Goal: Task Accomplishment & Management: Use online tool/utility

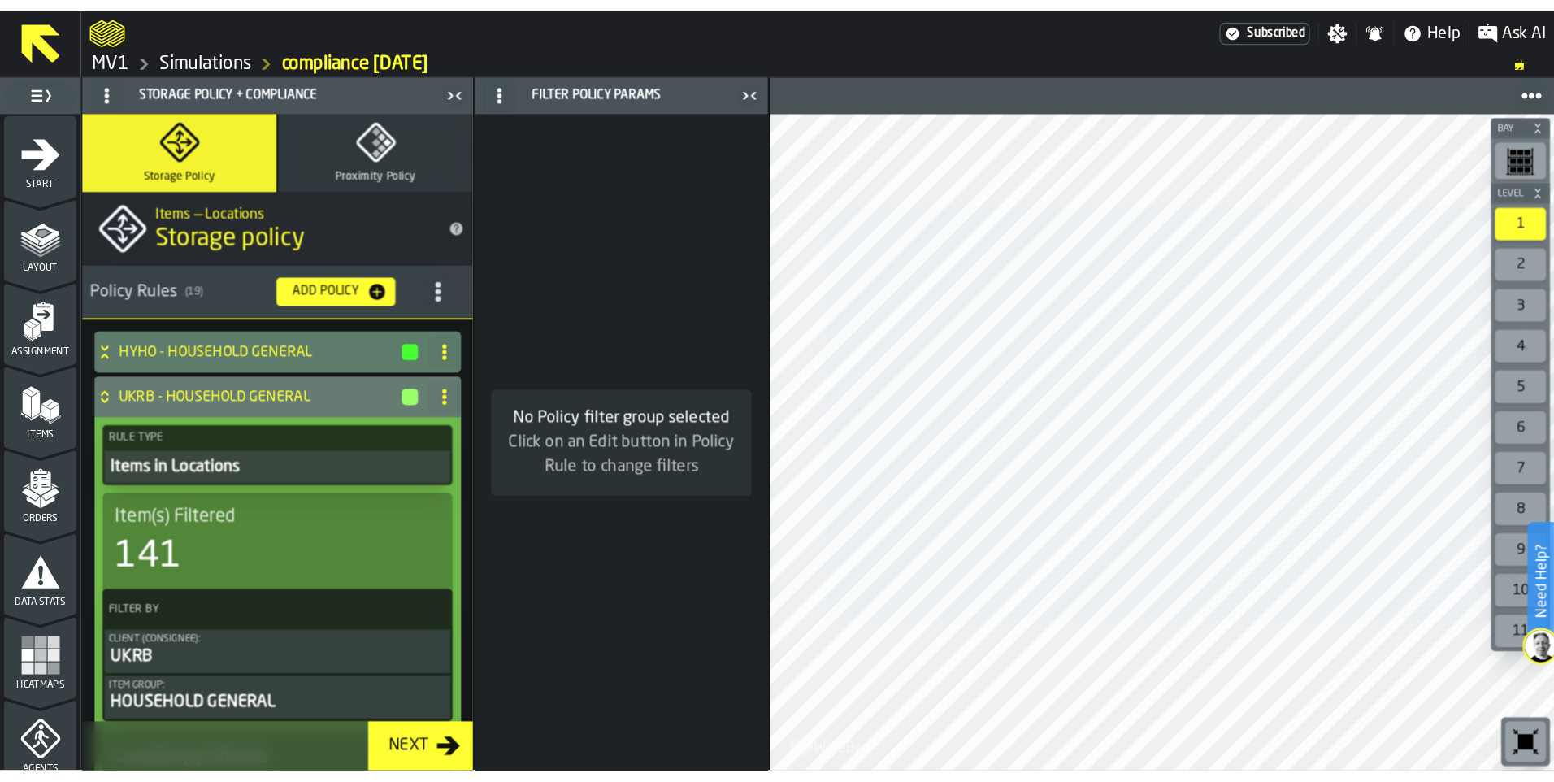
scroll to position [488, 0]
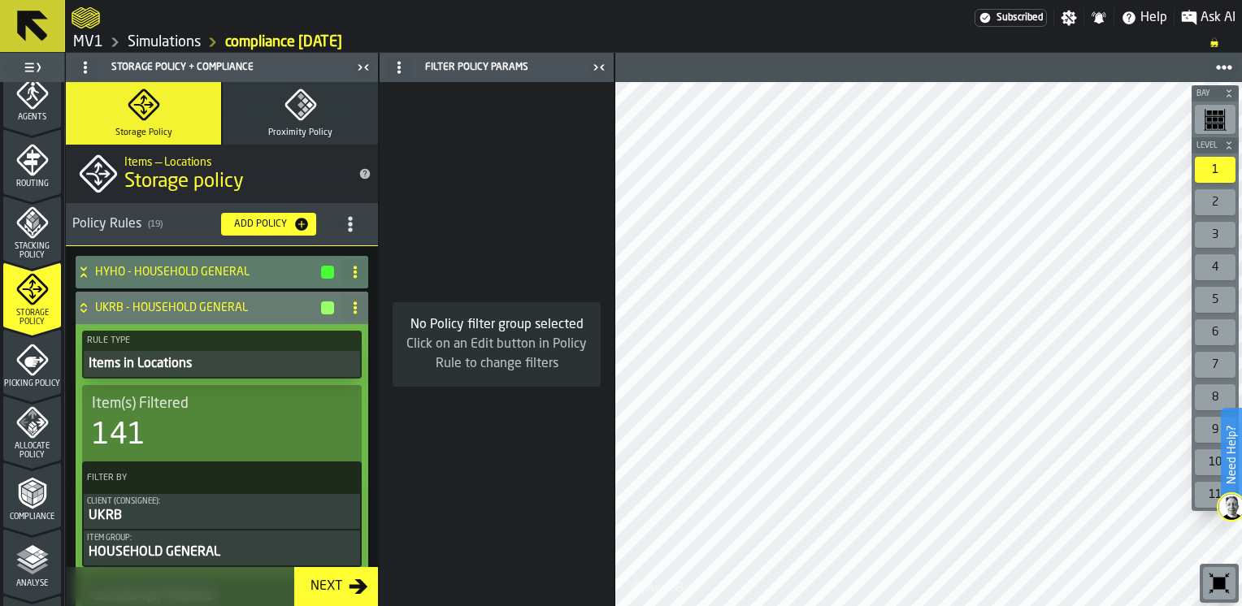
click at [171, 41] on link "Simulations" at bounding box center [164, 42] width 73 height 18
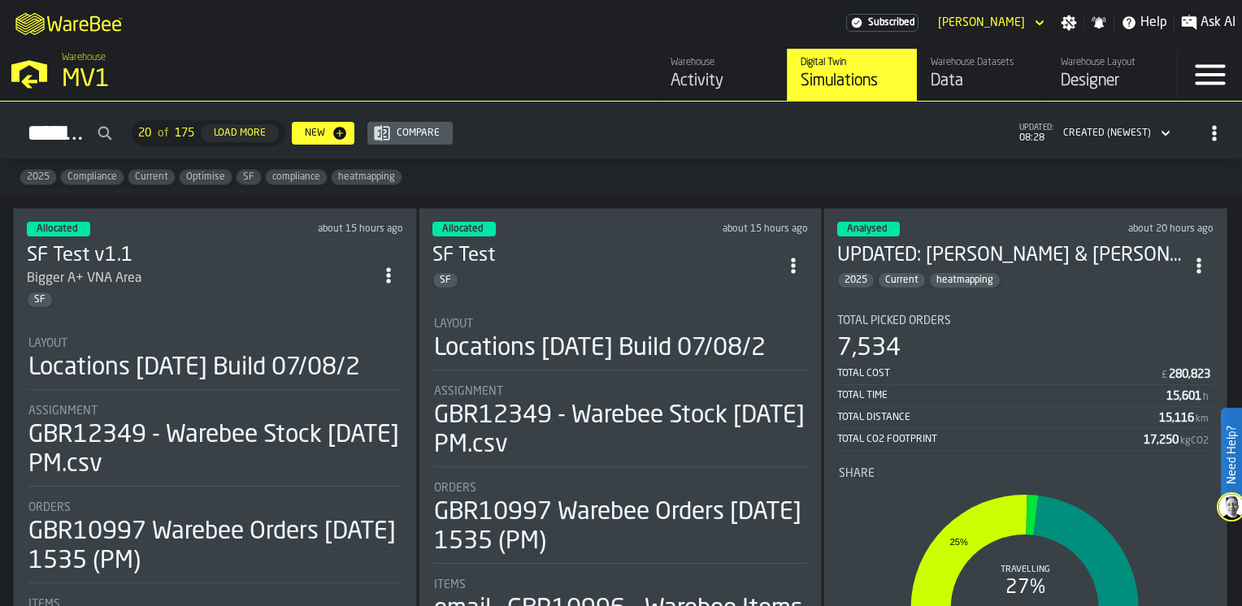
click at [710, 85] on div "Activity" at bounding box center [722, 81] width 103 height 23
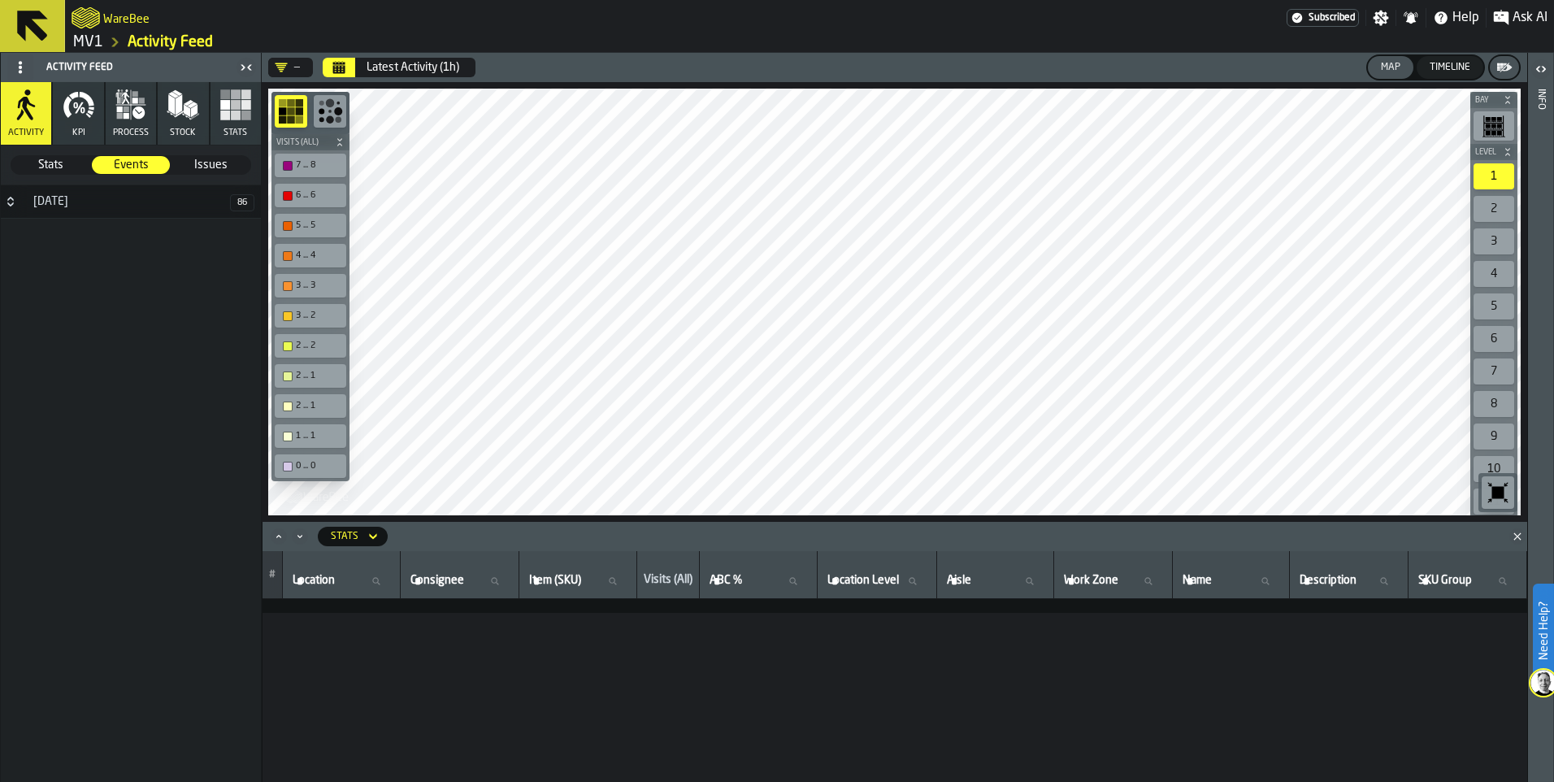
click at [1241, 536] on polygon "Close" at bounding box center [1517, 535] width 7 height 7
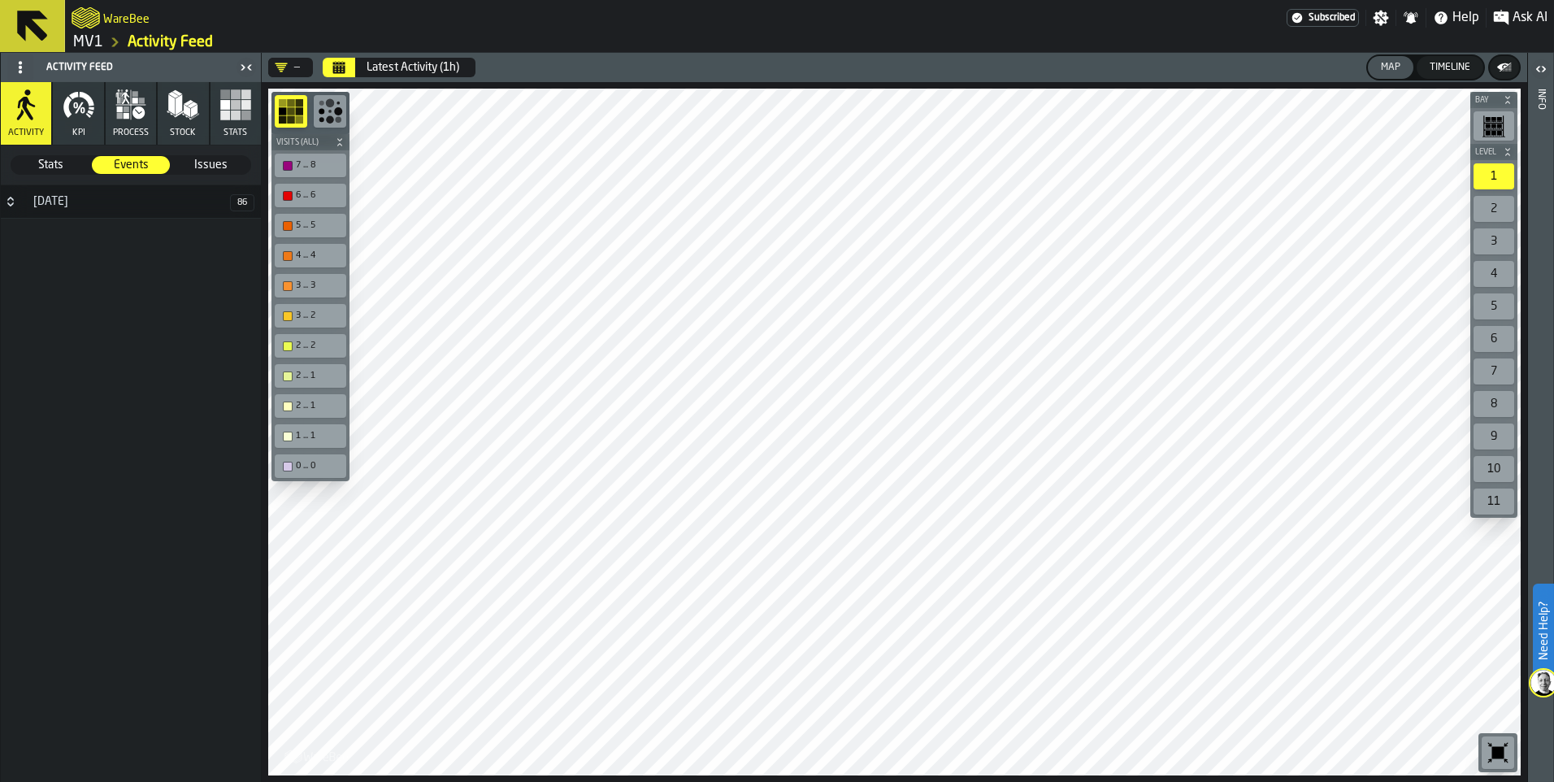
click at [96, 46] on link "MV1" at bounding box center [88, 42] width 30 height 18
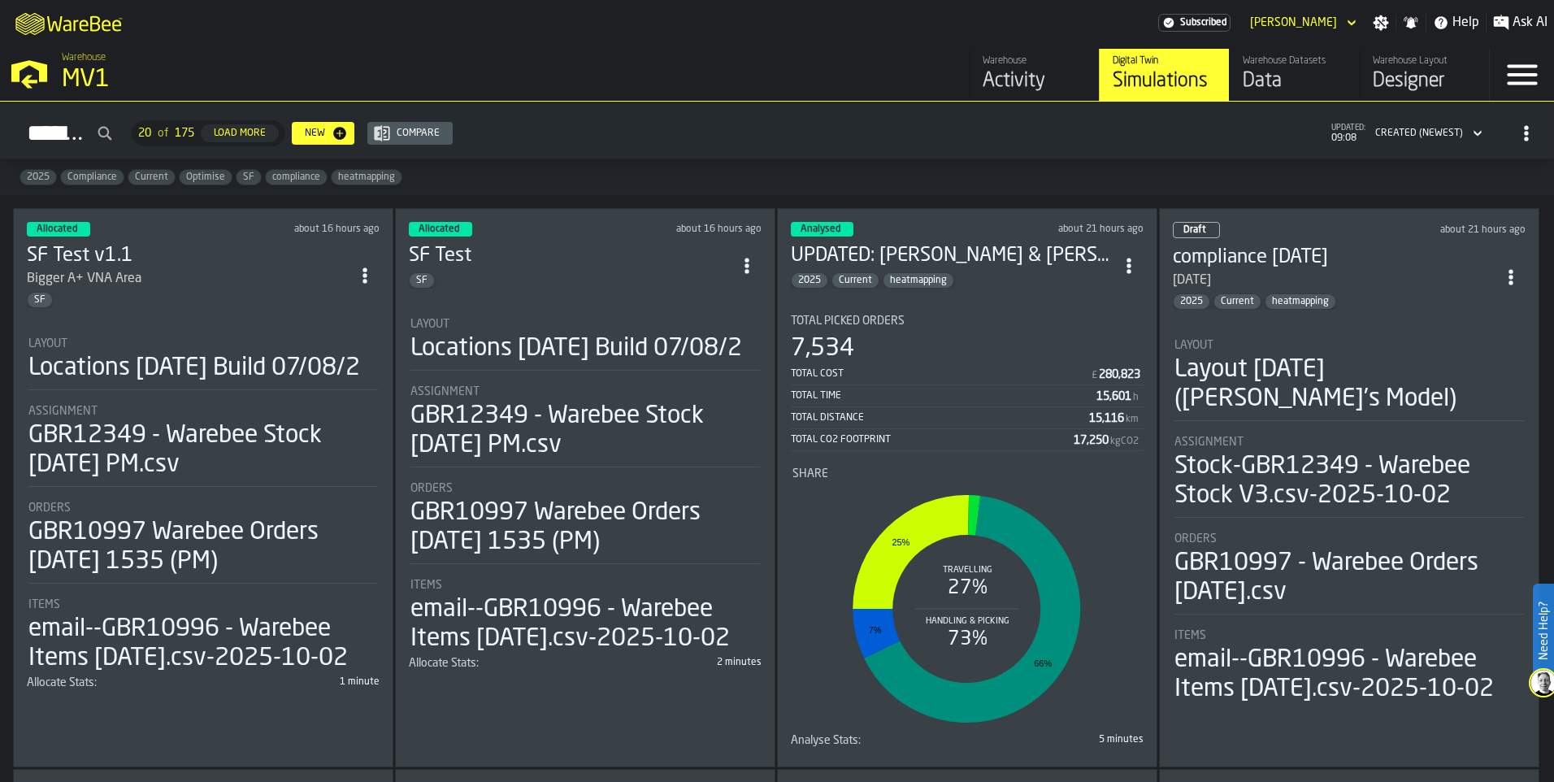
click at [1241, 83] on div "Data" at bounding box center [1294, 81] width 103 height 26
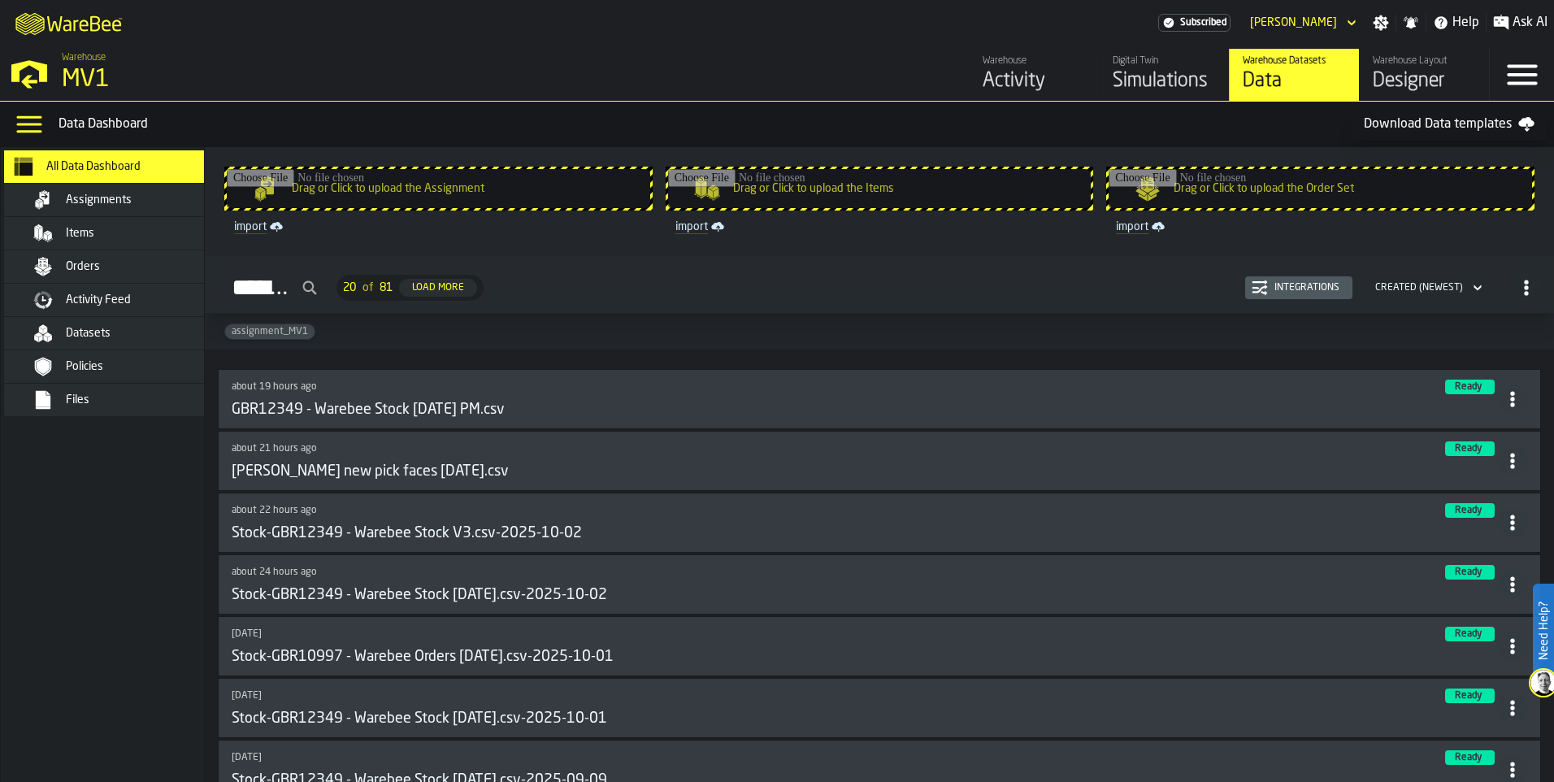
click at [132, 240] on div "Items" at bounding box center [145, 233] width 159 height 13
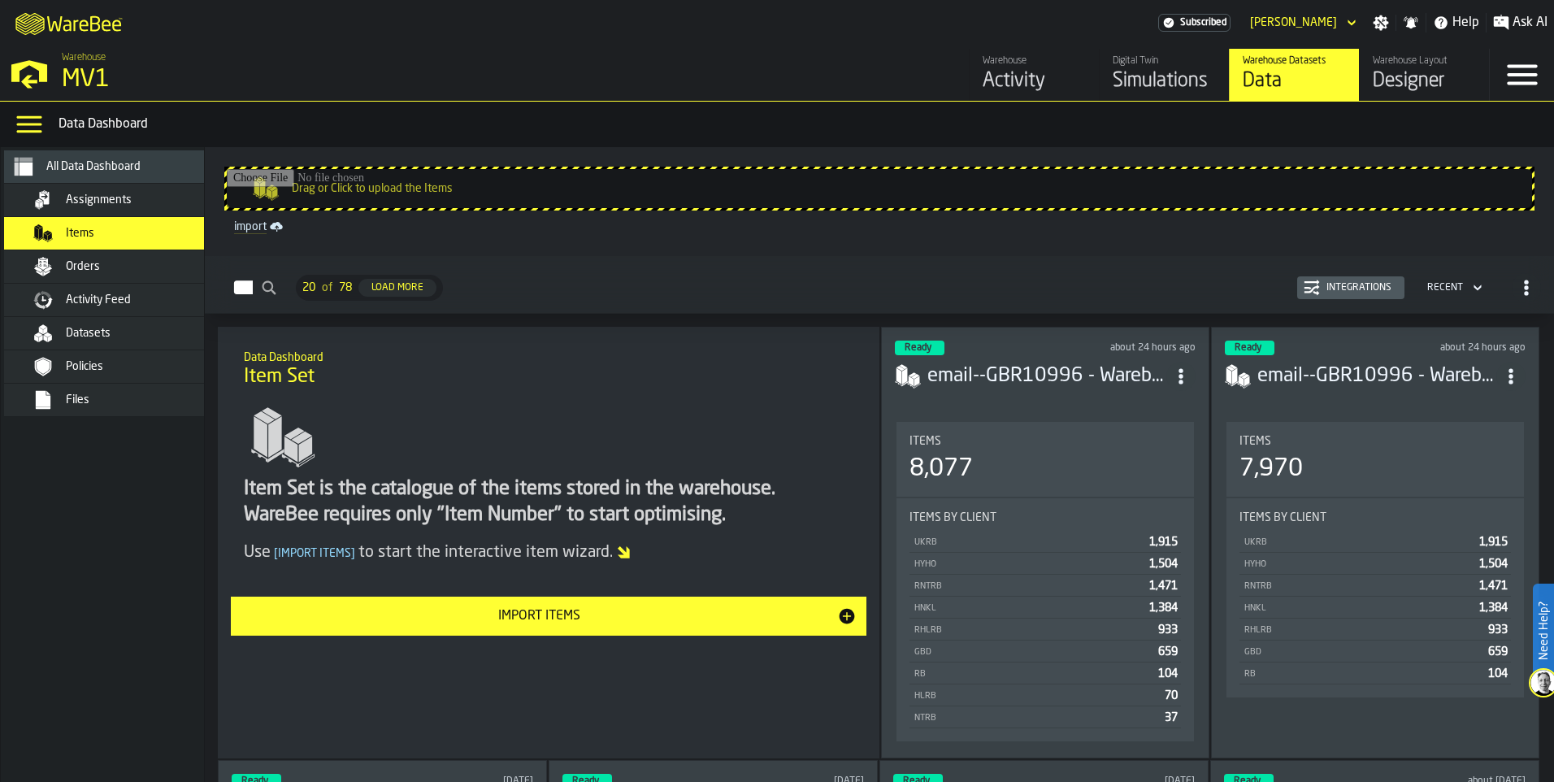
click at [571, 606] on div "Import Items" at bounding box center [539, 616] width 597 height 20
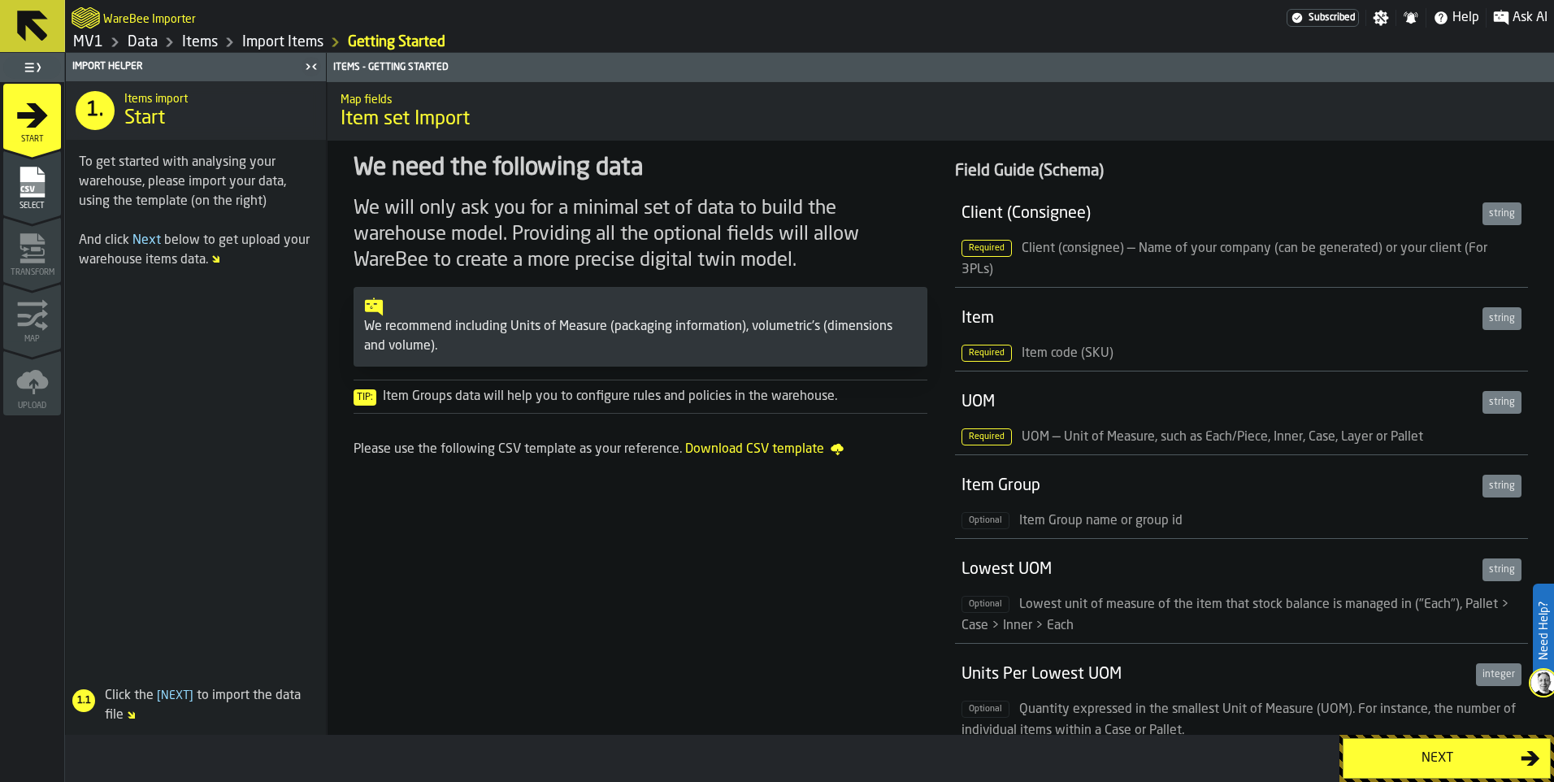
click at [259, 44] on link "Import Items" at bounding box center [282, 42] width 81 height 18
click at [206, 41] on link "Items" at bounding box center [200, 42] width 36 height 18
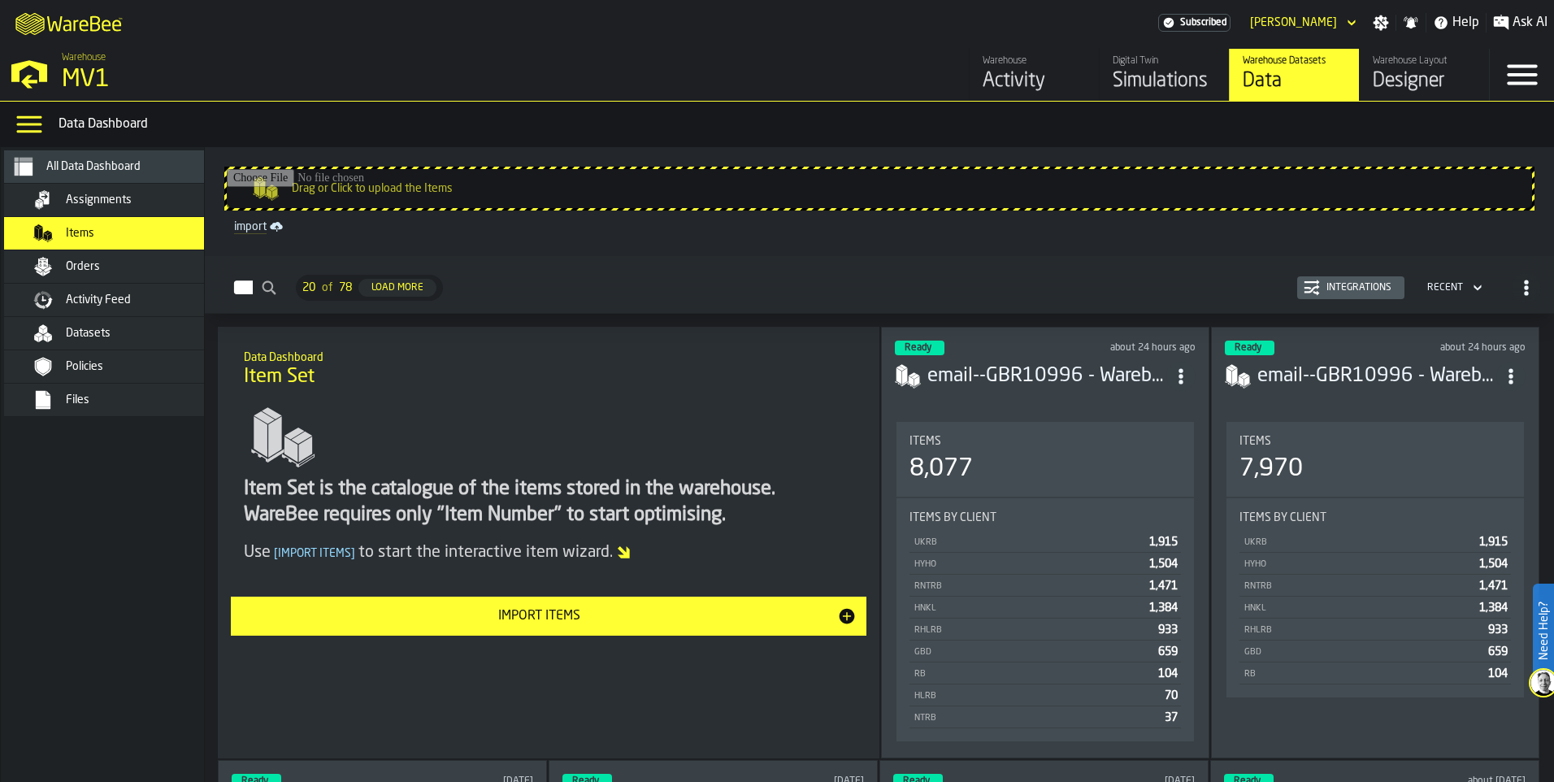
click at [110, 205] on span "Assignments" at bounding box center [99, 199] width 66 height 13
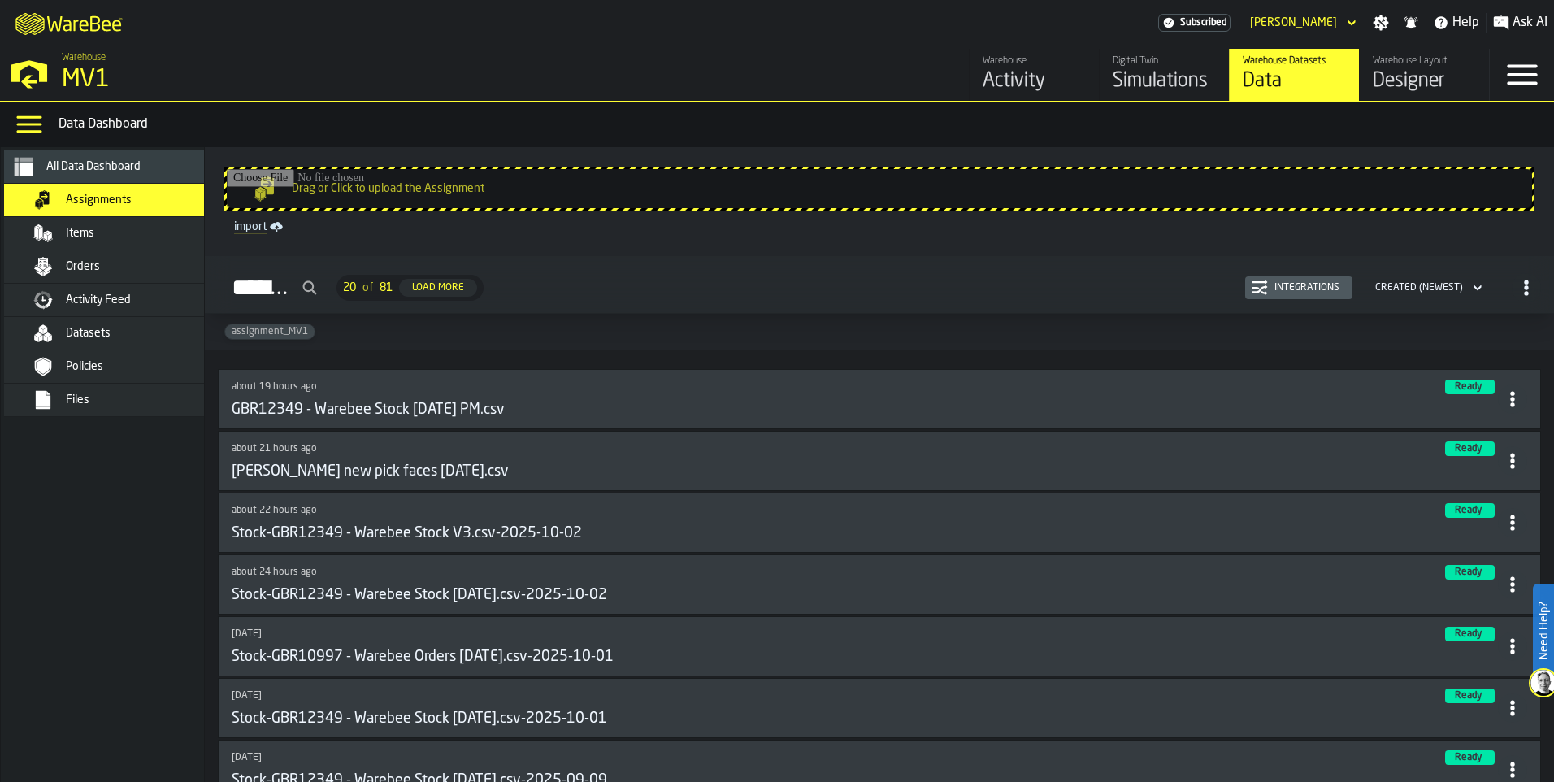
click at [1130, 81] on div "Simulations" at bounding box center [1164, 81] width 103 height 26
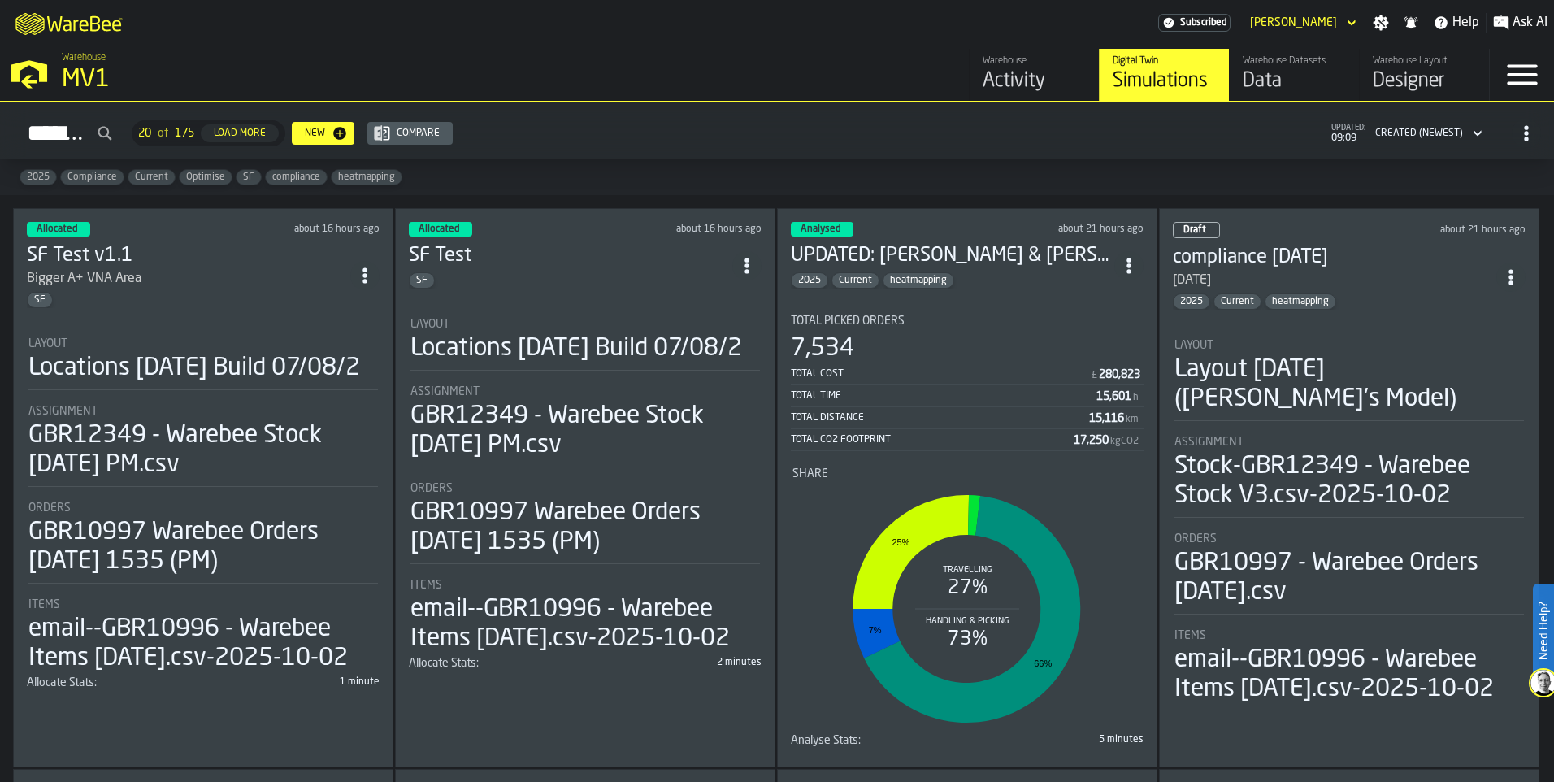
click at [964, 306] on section "Total Picked Orders 7,534 Total Cost £ 280,823 Total Time 15,601 h Total Distan…" at bounding box center [967, 528] width 353 height 452
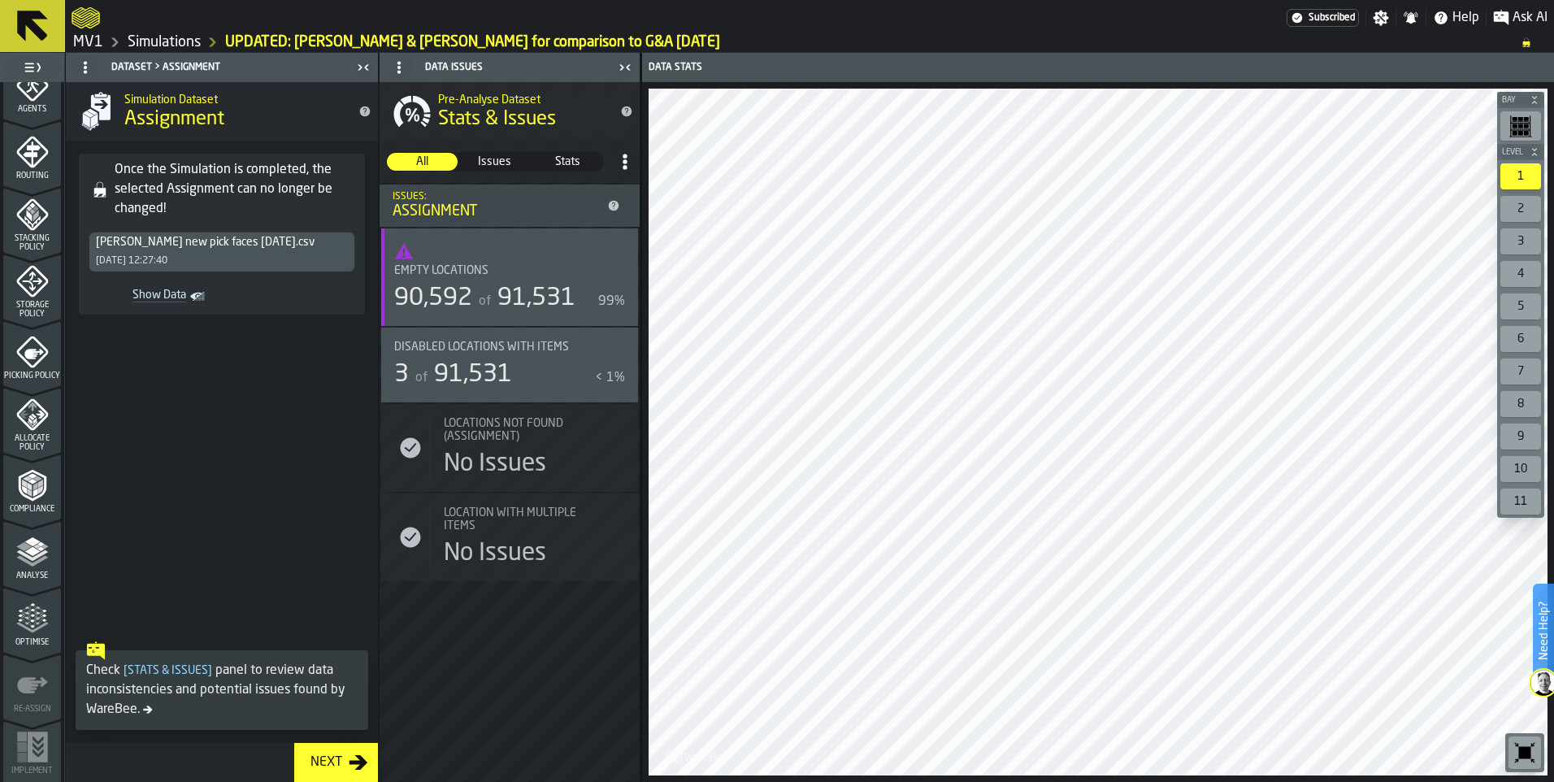
scroll to position [502, 0]
click at [206, 261] on div "[PERSON_NAME] new pick faces [DATE].csv [DATE] 12:27:40" at bounding box center [221, 252] width 265 height 39
click at [145, 38] on link "Simulations" at bounding box center [164, 42] width 73 height 18
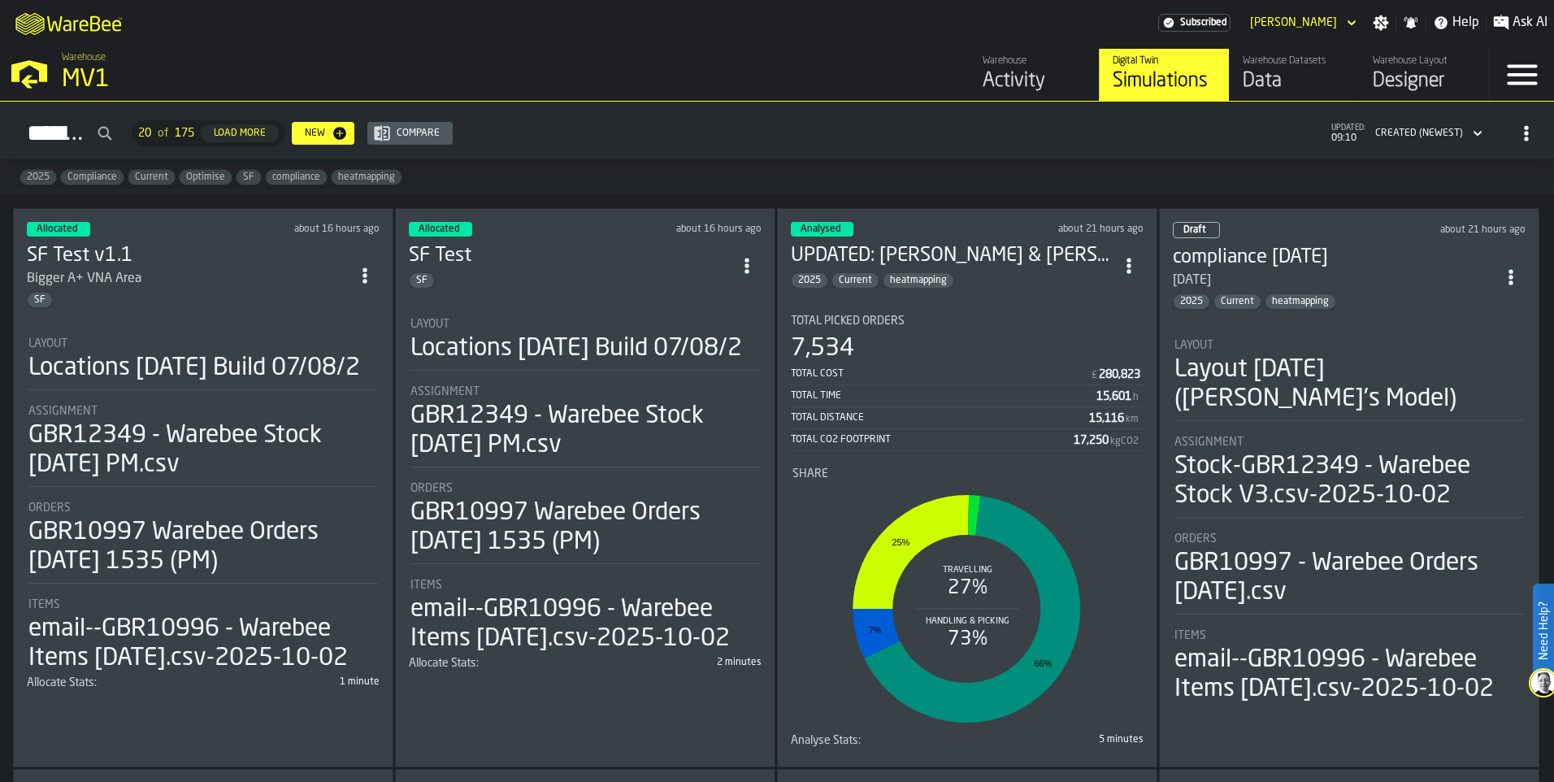
click at [1131, 263] on circle "ItemListCard-DashboardItemContainer" at bounding box center [1129, 265] width 4 height 4
click at [1085, 374] on div "Duplicate" at bounding box center [1093, 375] width 85 height 20
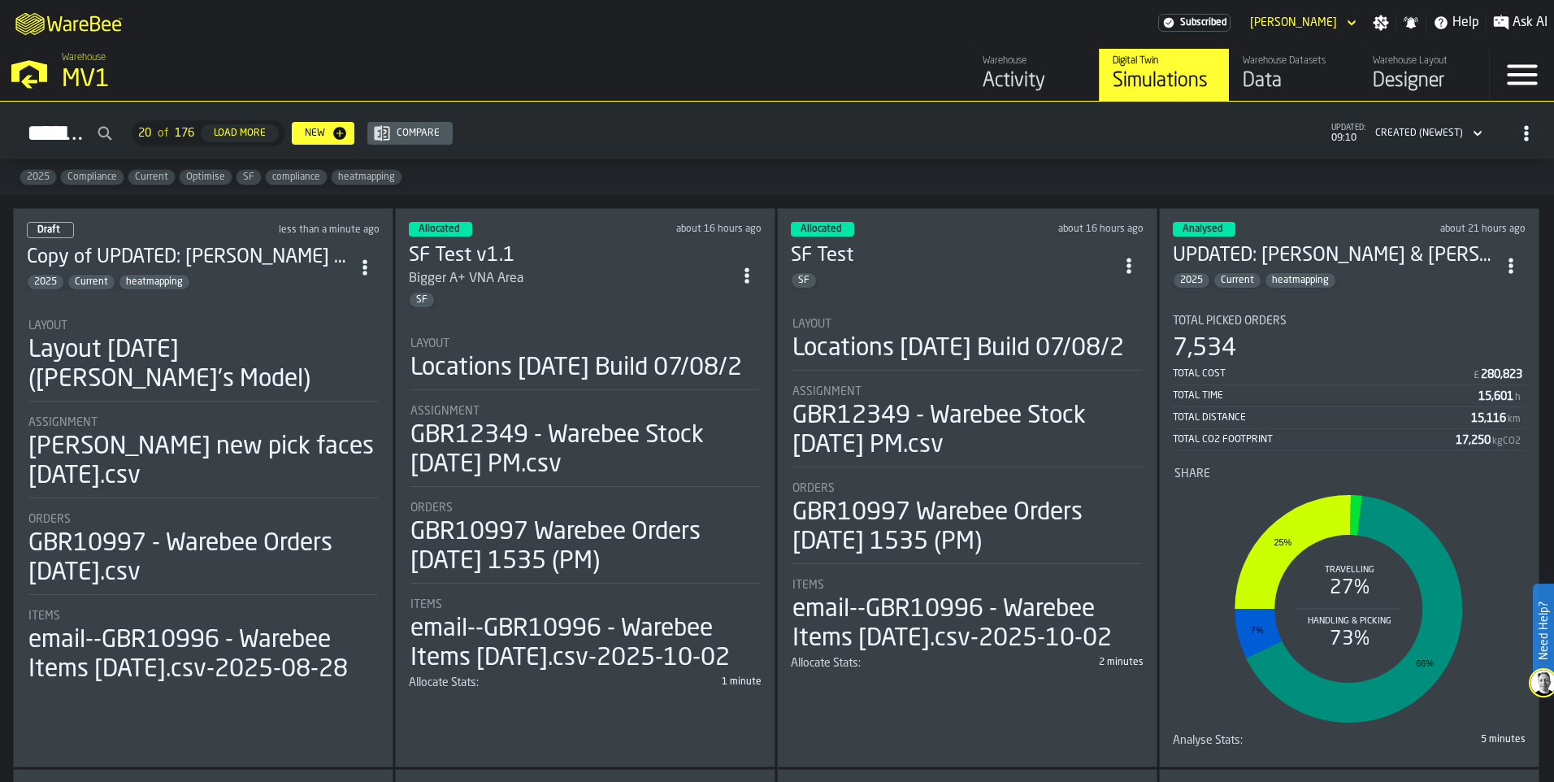
click at [1241, 263] on circle "ItemListCard-DashboardItemContainer" at bounding box center [1511, 265] width 4 height 4
click at [1241, 341] on div "Delete" at bounding box center [1474, 336] width 85 height 20
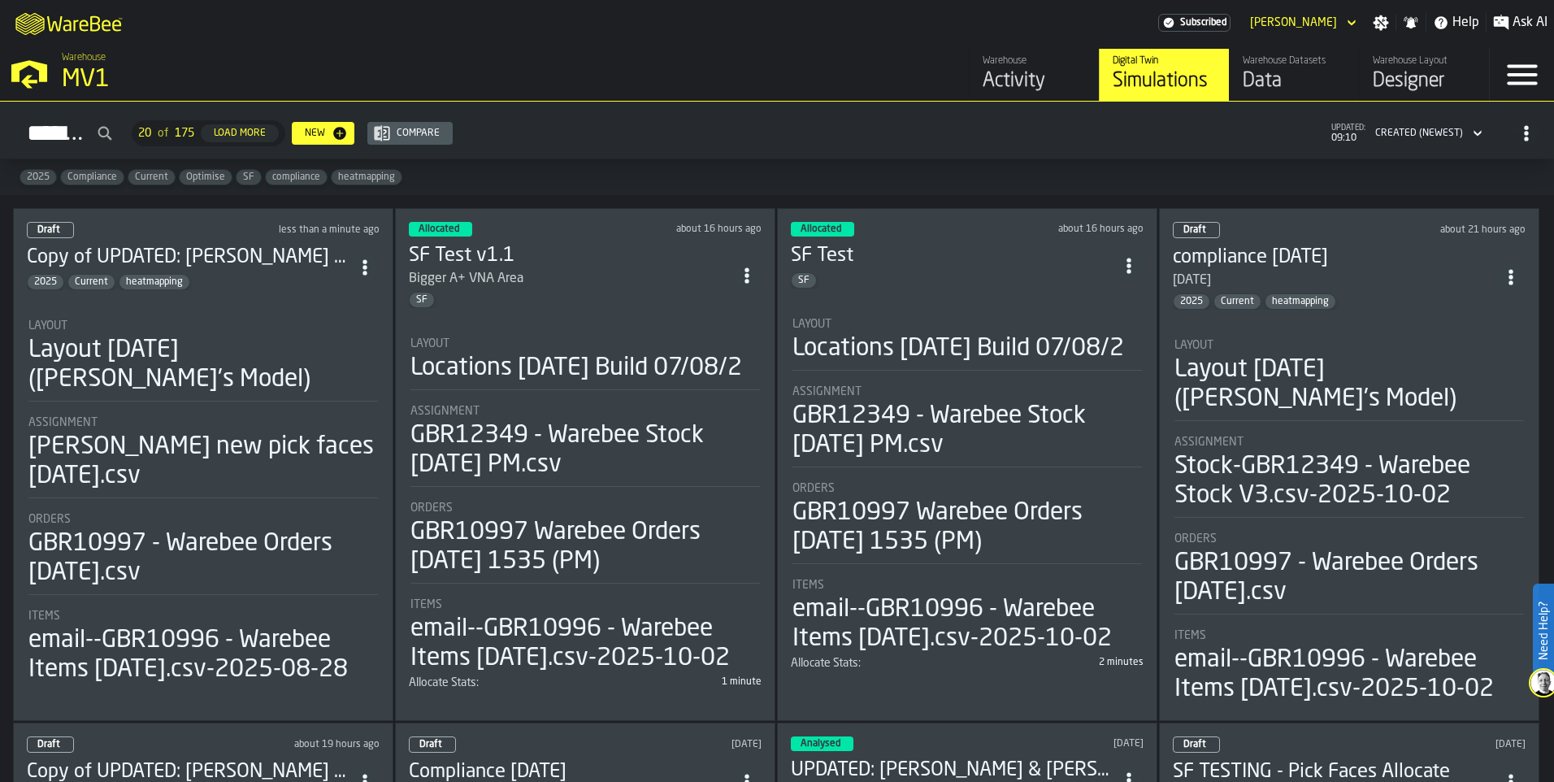
click at [237, 299] on div "Draft less than a minute ago Copy of UPDATED: [PERSON_NAME] & [PERSON_NAME] for…" at bounding box center [203, 464] width 380 height 513
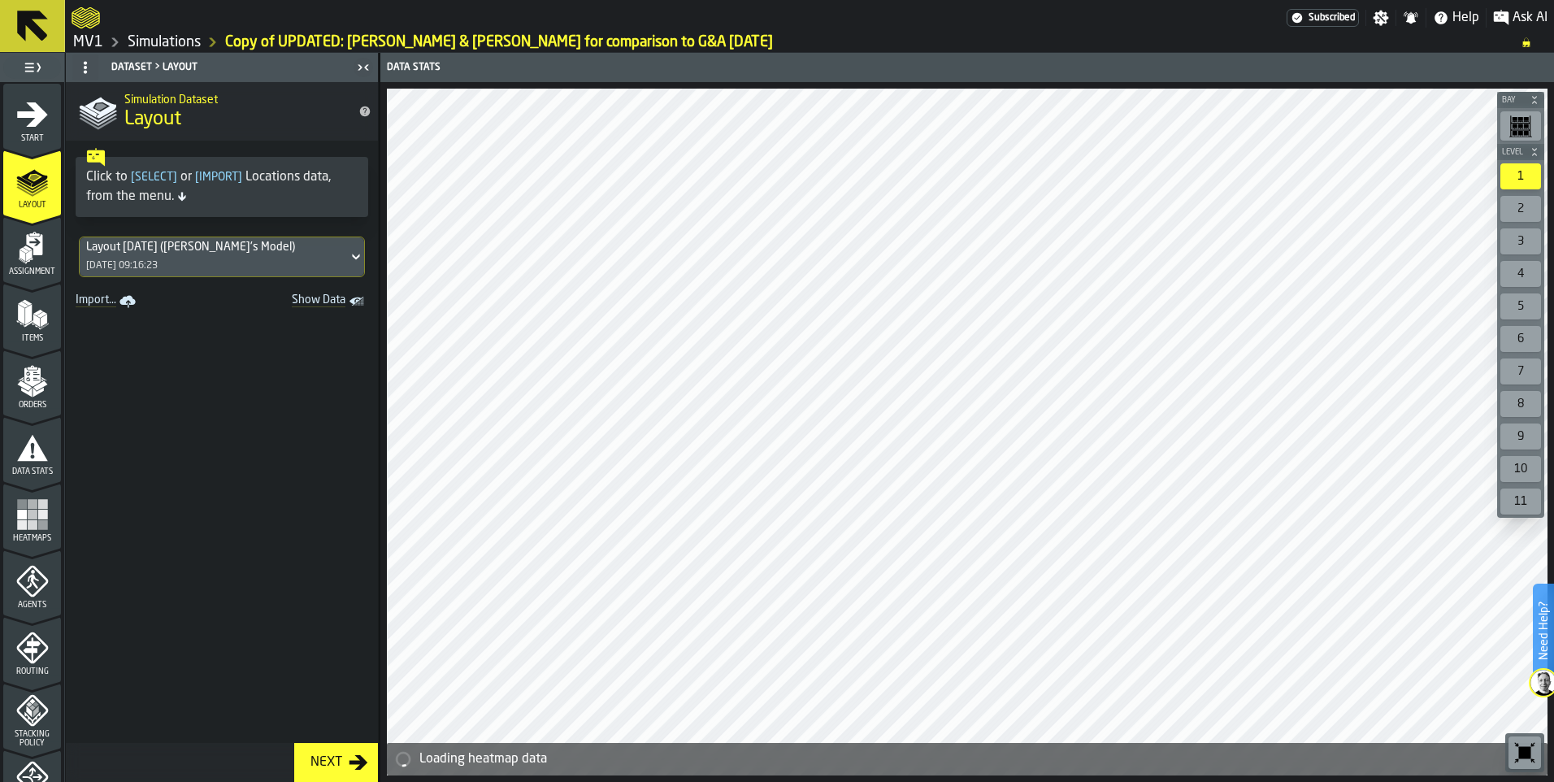
click at [9, 248] on div "Assignment" at bounding box center [32, 254] width 58 height 45
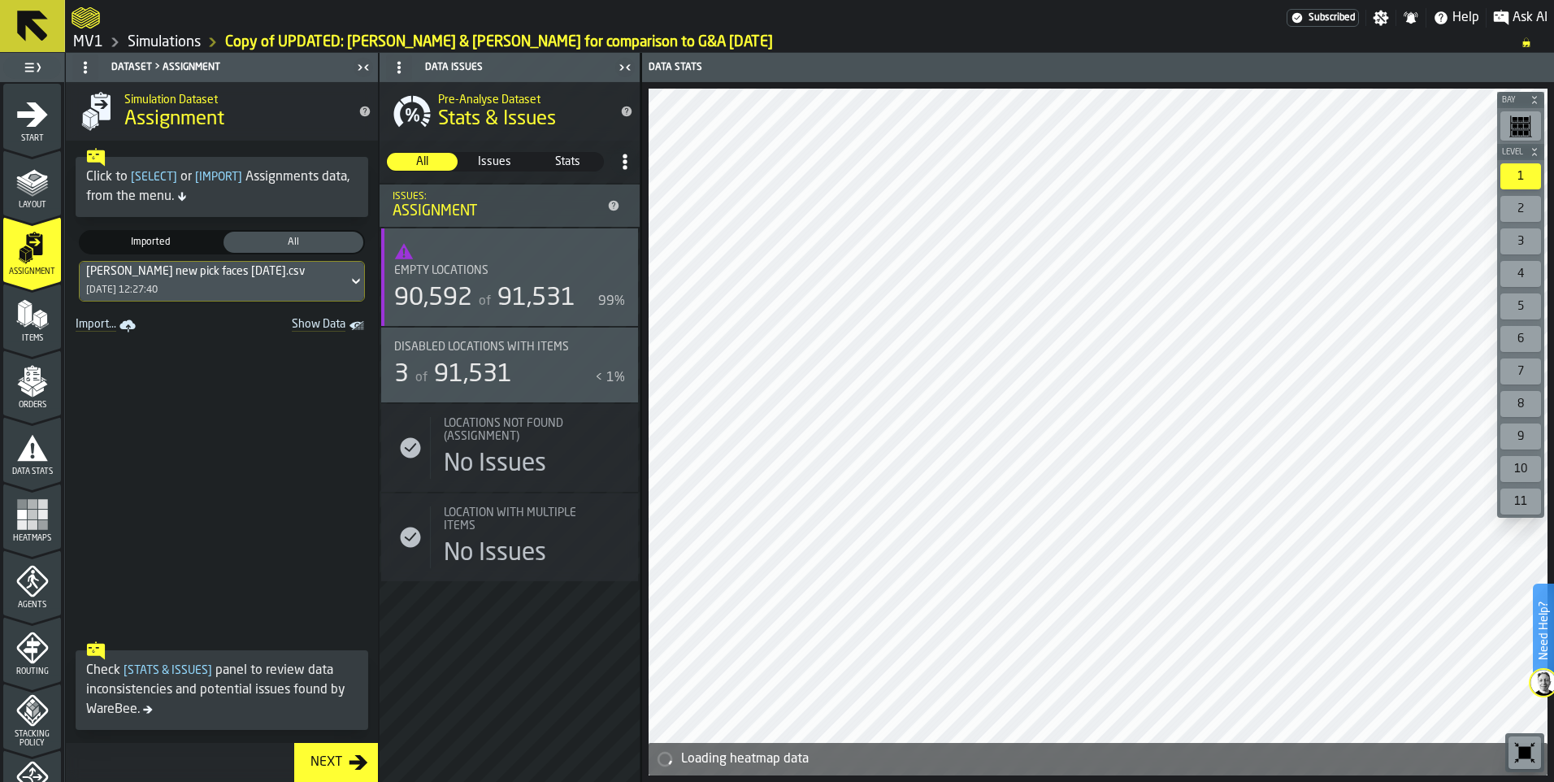
click at [102, 325] on link "Import..." at bounding box center [107, 326] width 76 height 23
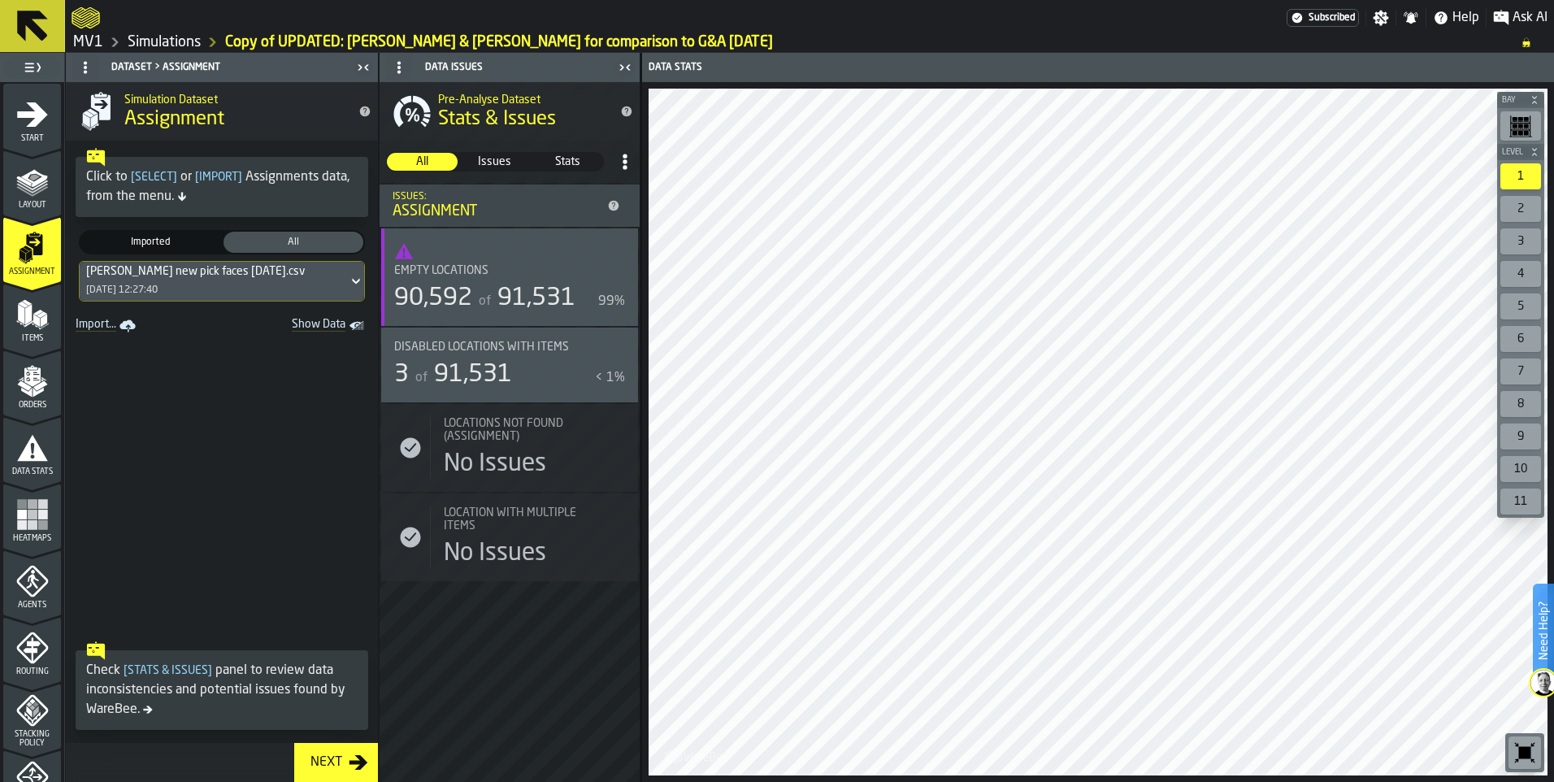
click at [348, 283] on icon at bounding box center [356, 282] width 16 height 20
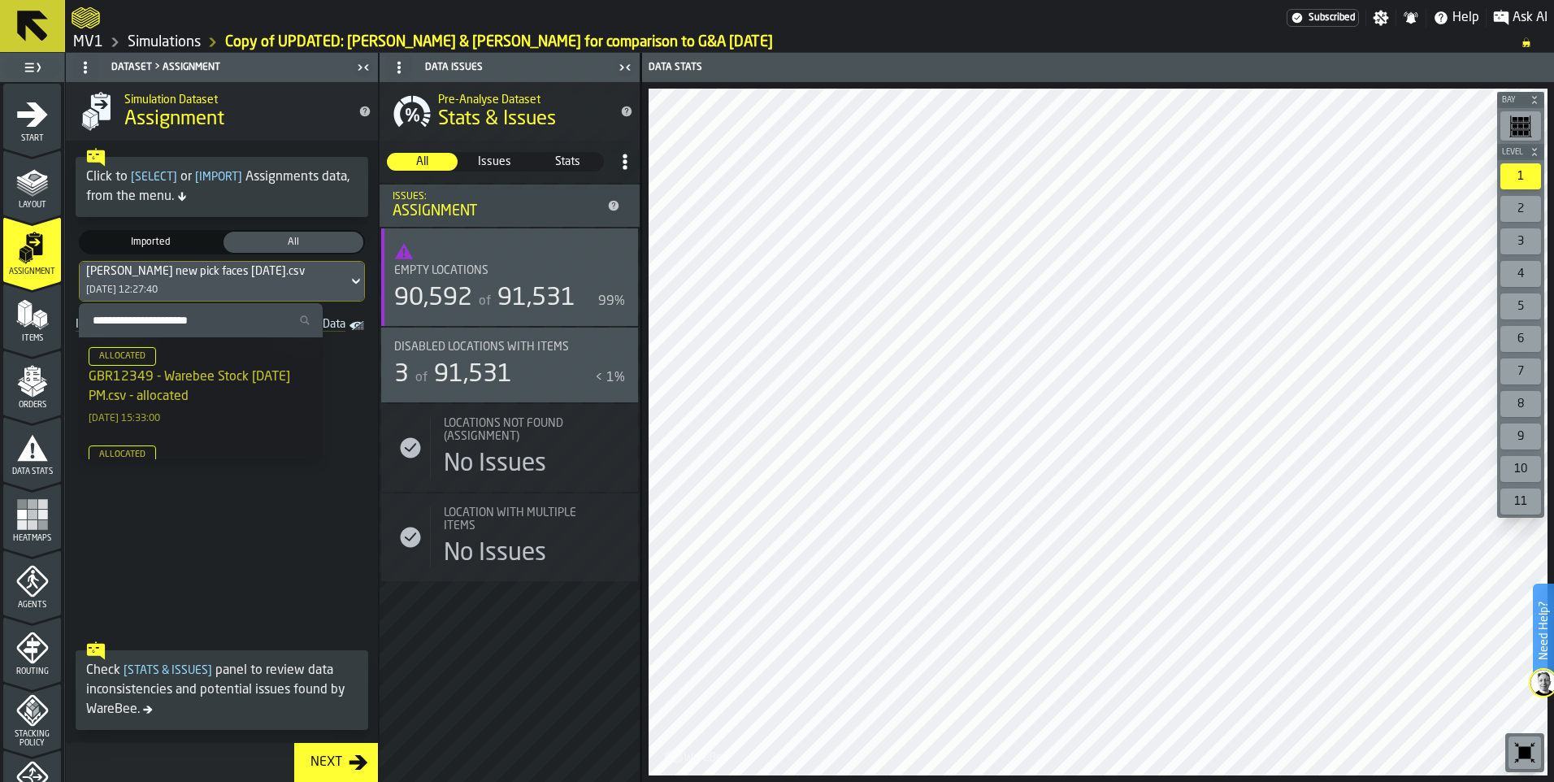
click at [225, 524] on span at bounding box center [222, 485] width 312 height 297
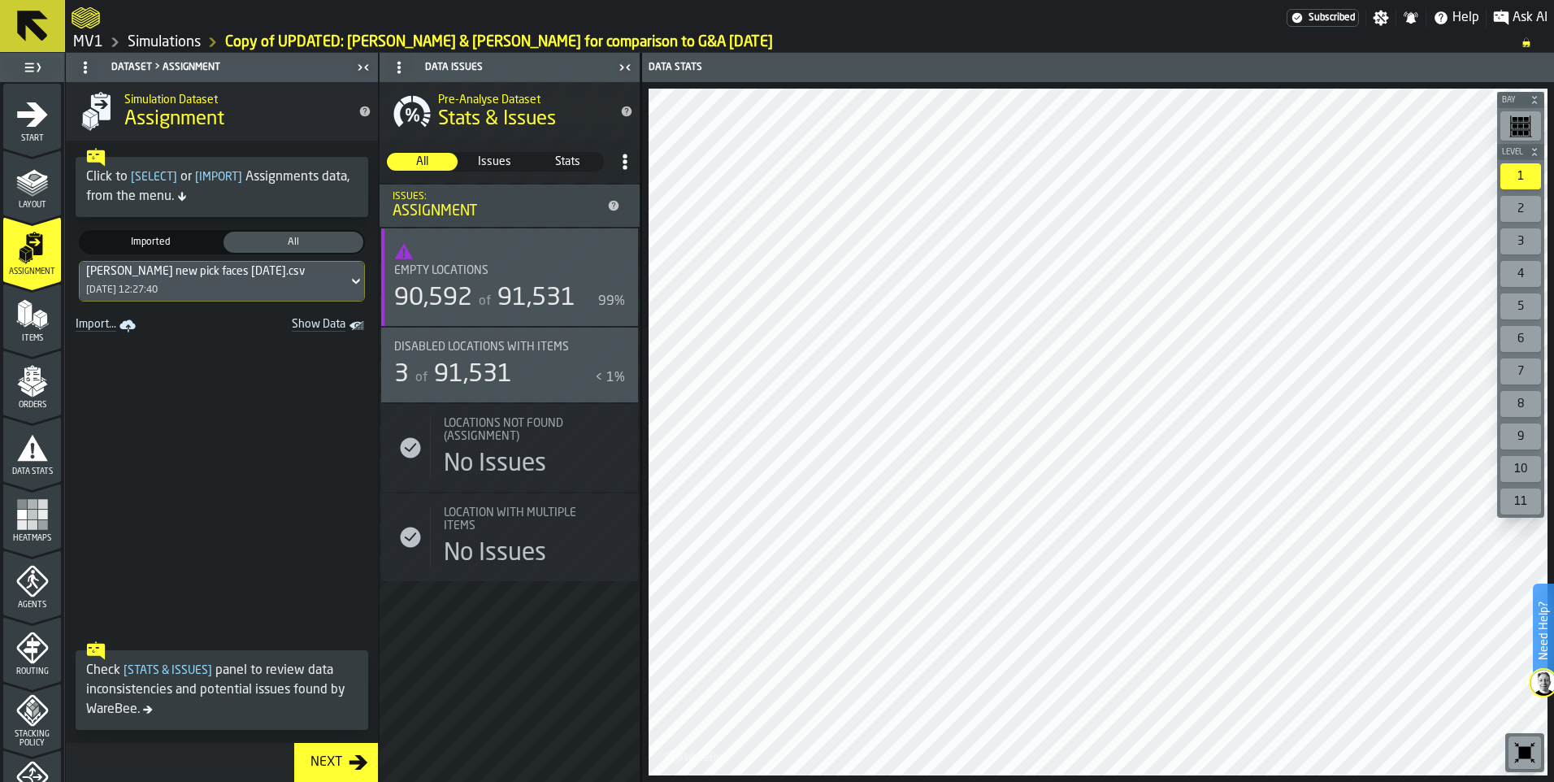
click at [348, 282] on icon at bounding box center [356, 282] width 16 height 20
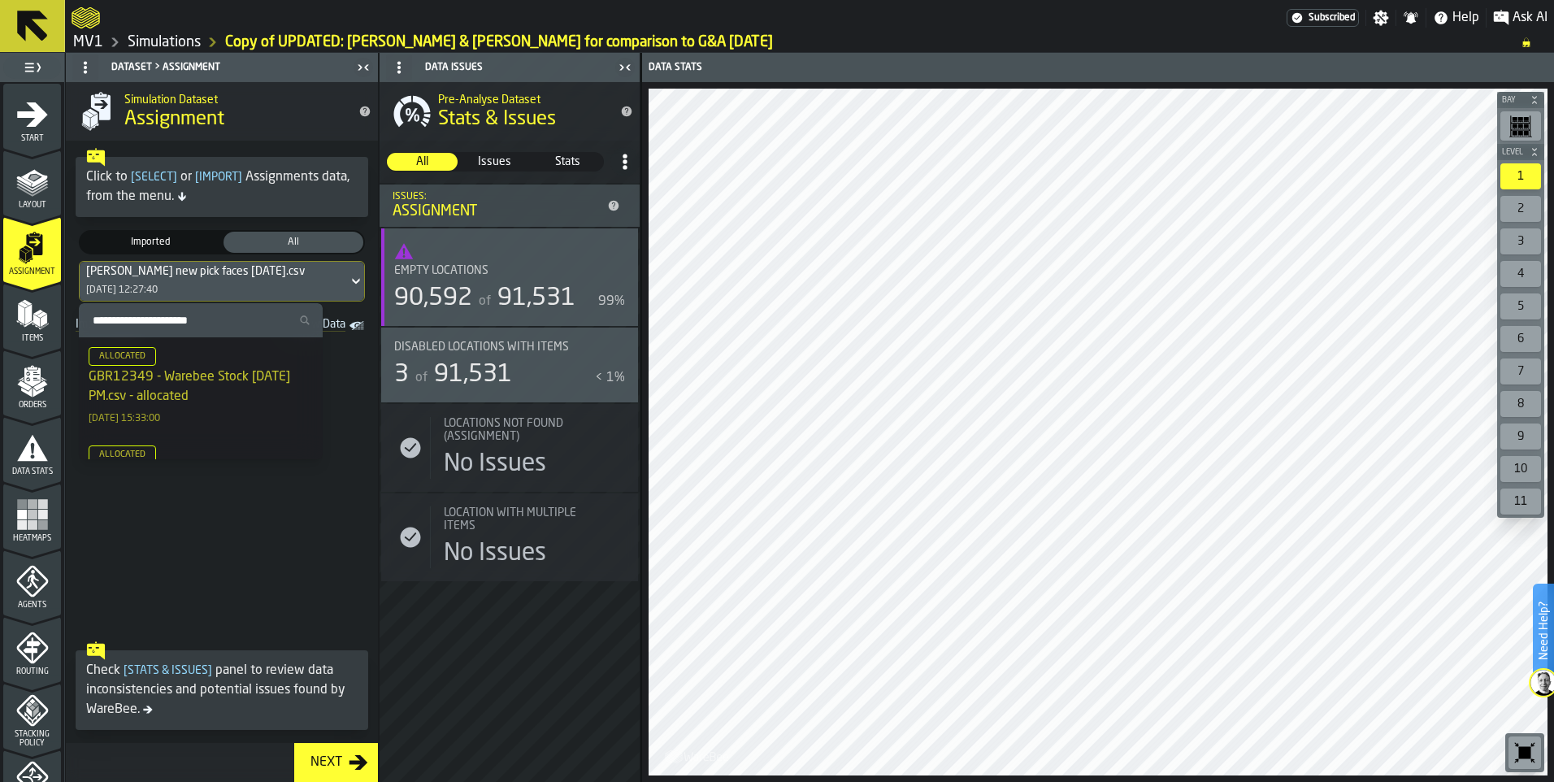
click at [243, 517] on span at bounding box center [222, 485] width 312 height 297
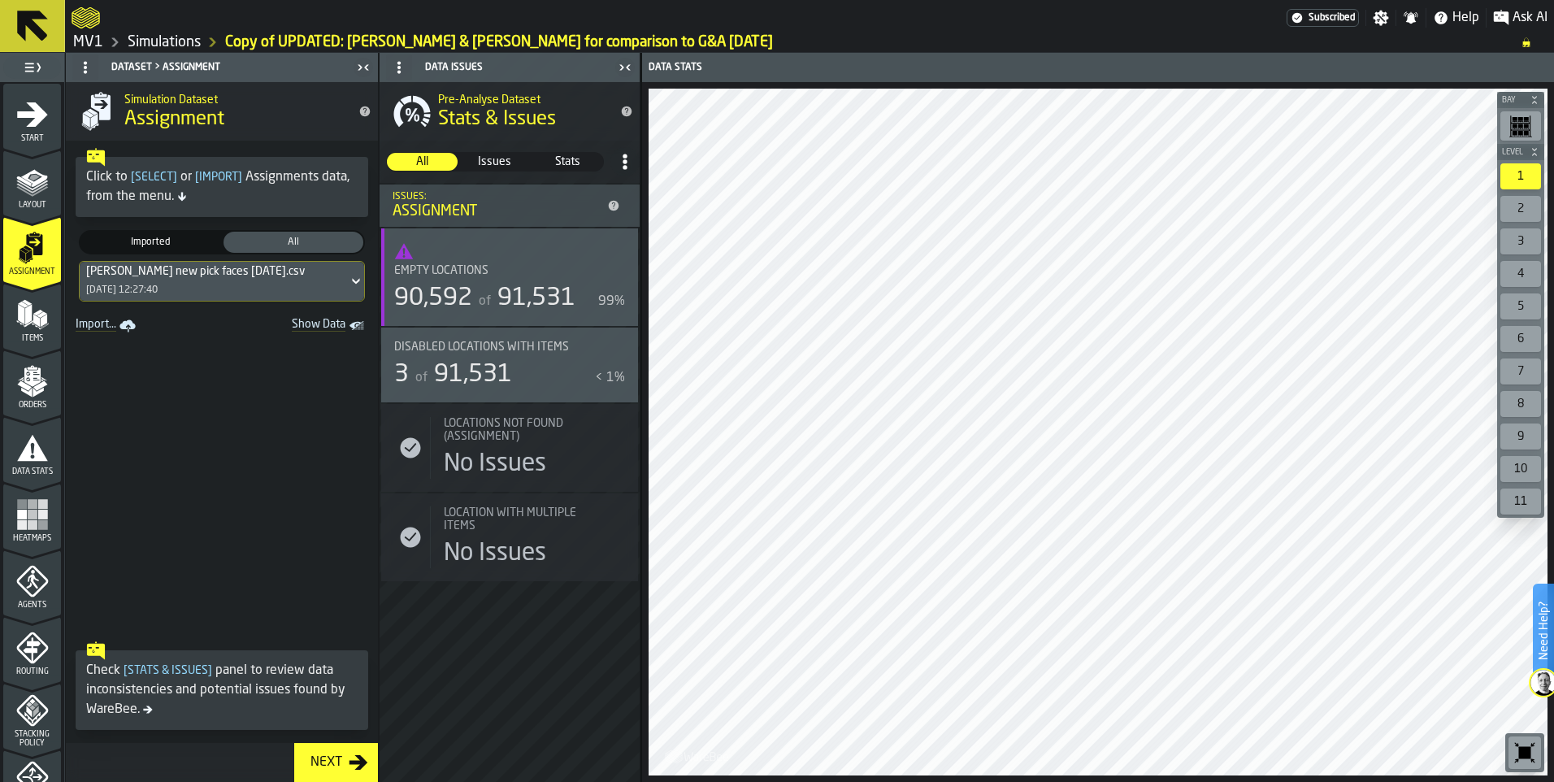
click at [104, 331] on link "Import..." at bounding box center [107, 326] width 76 height 23
click at [352, 281] on icon at bounding box center [355, 282] width 7 height 6
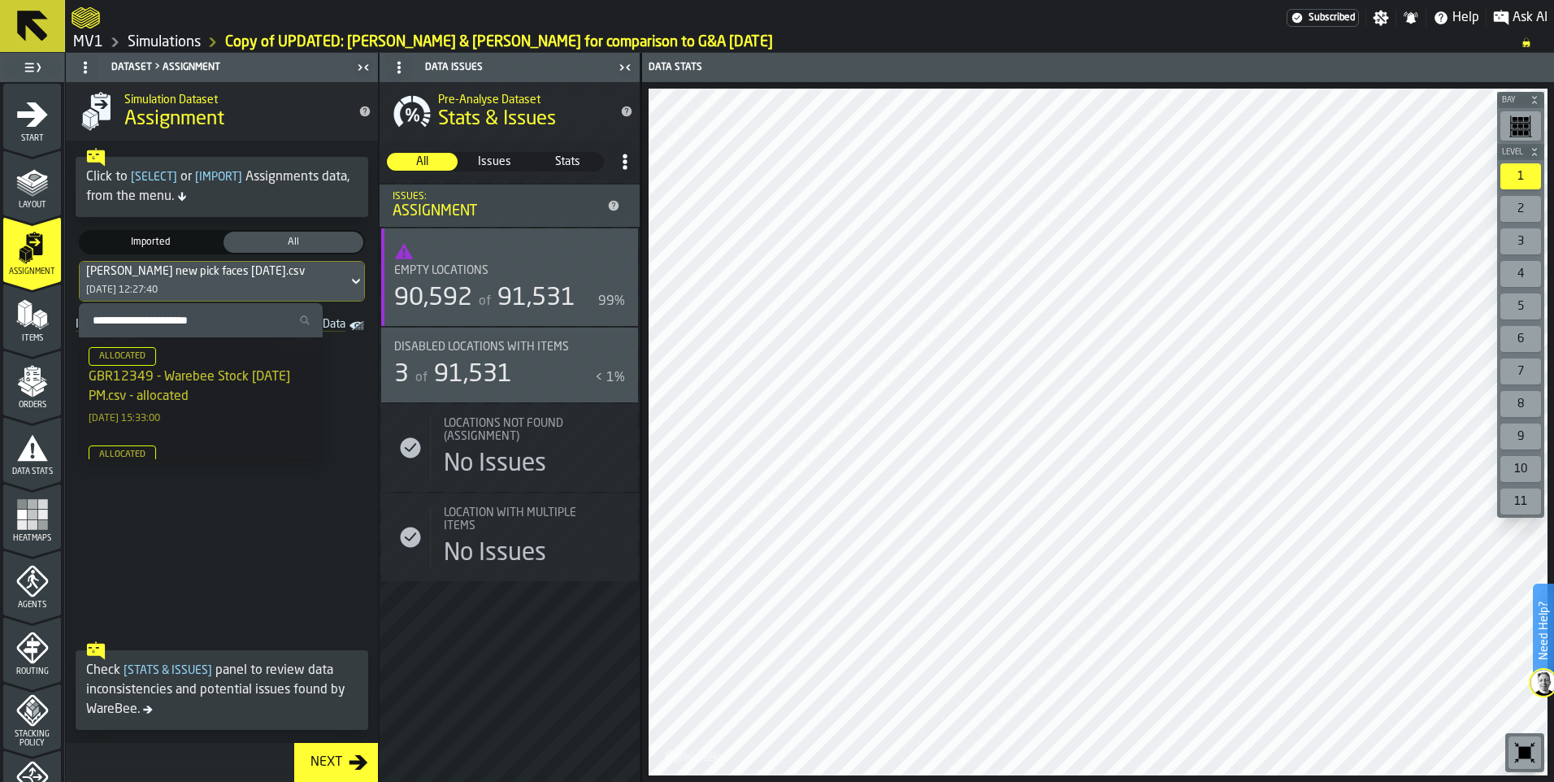
click at [262, 326] on input "Search Stock Assignment" at bounding box center [200, 320] width 231 height 21
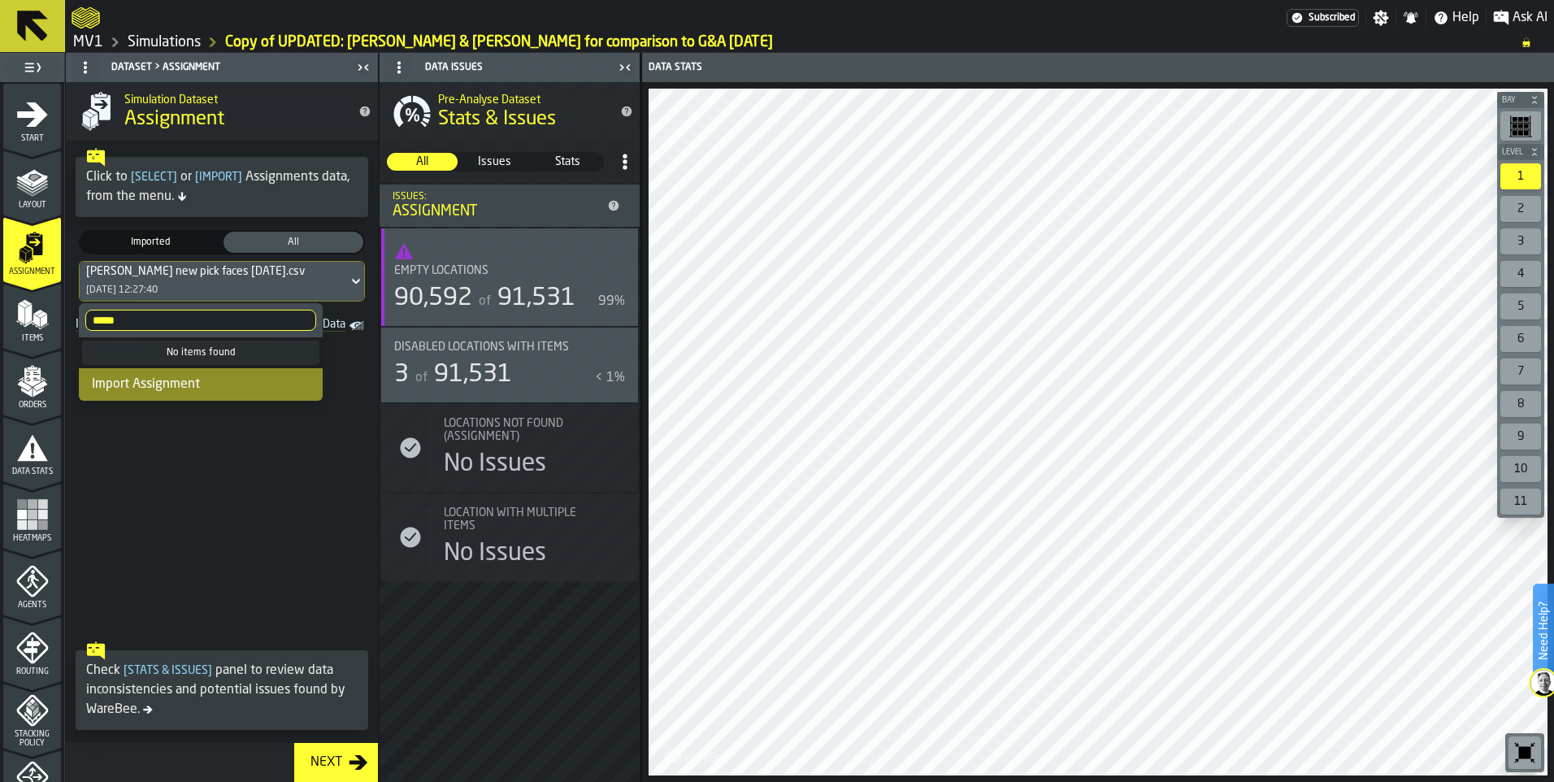
type input "*****"
click at [195, 391] on div "Import Assignment" at bounding box center [201, 384] width 244 height 33
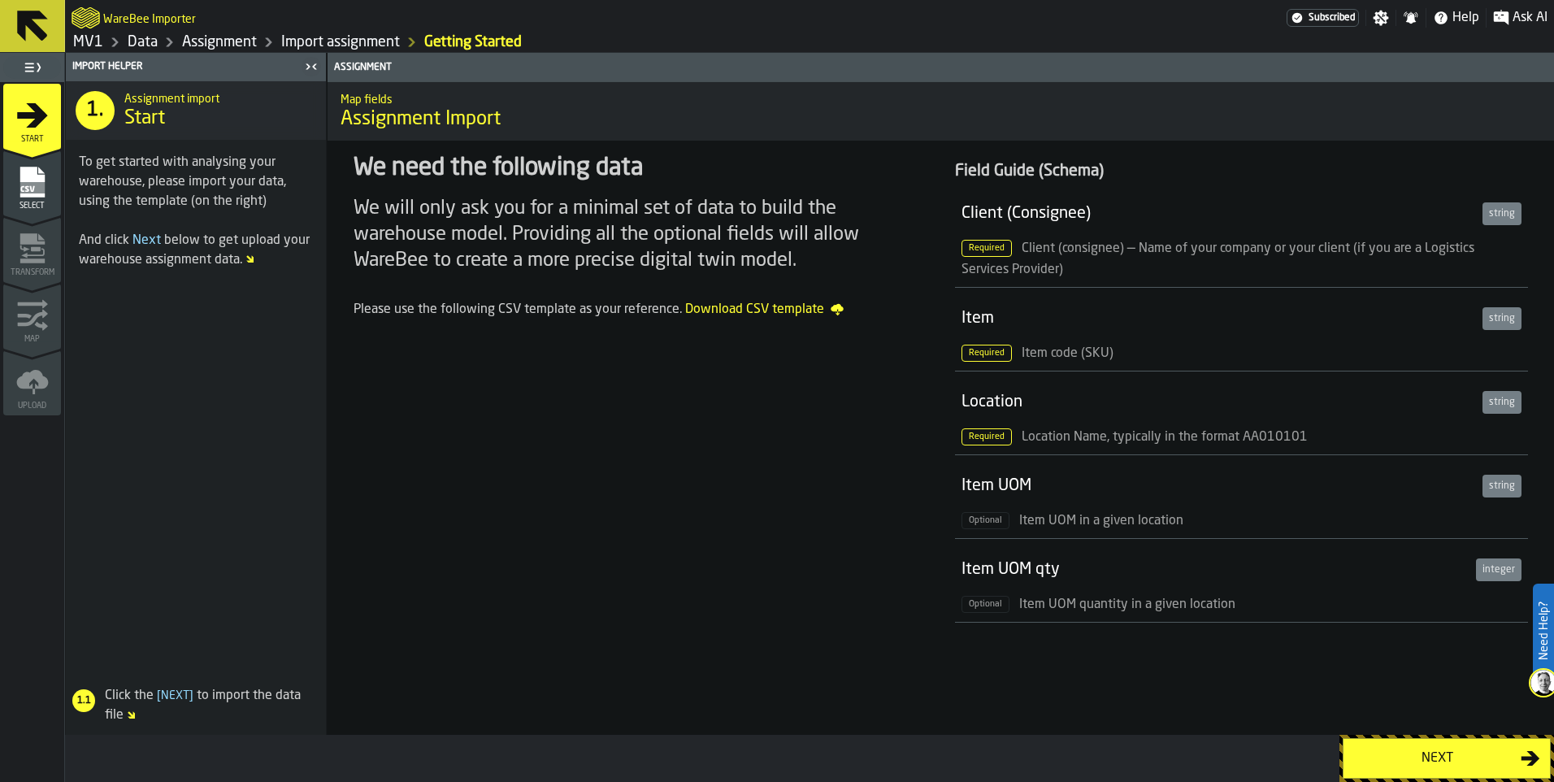
click at [30, 202] on span "Select" at bounding box center [32, 206] width 58 height 9
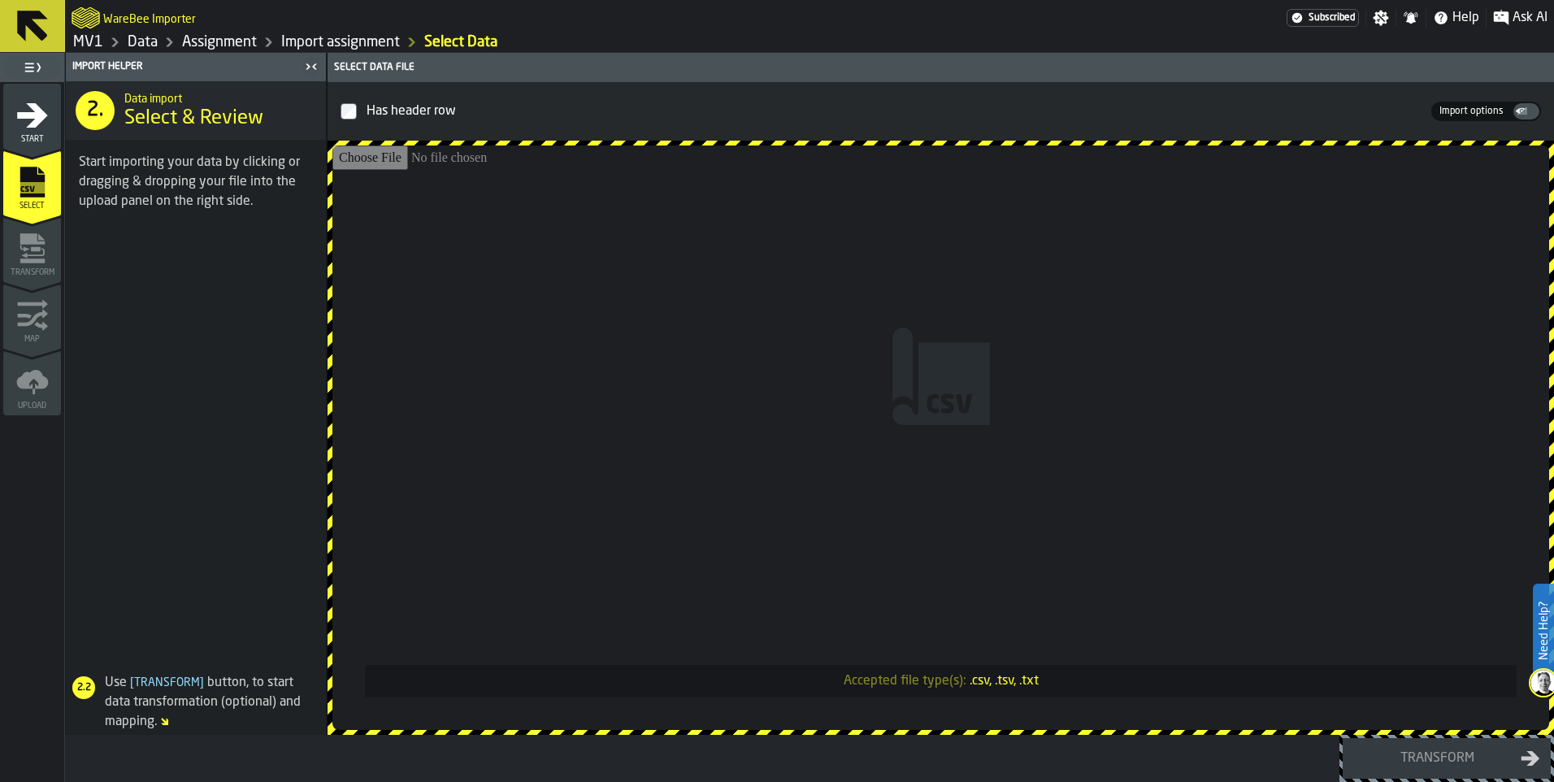
click at [94, 43] on link "MV1" at bounding box center [88, 42] width 30 height 18
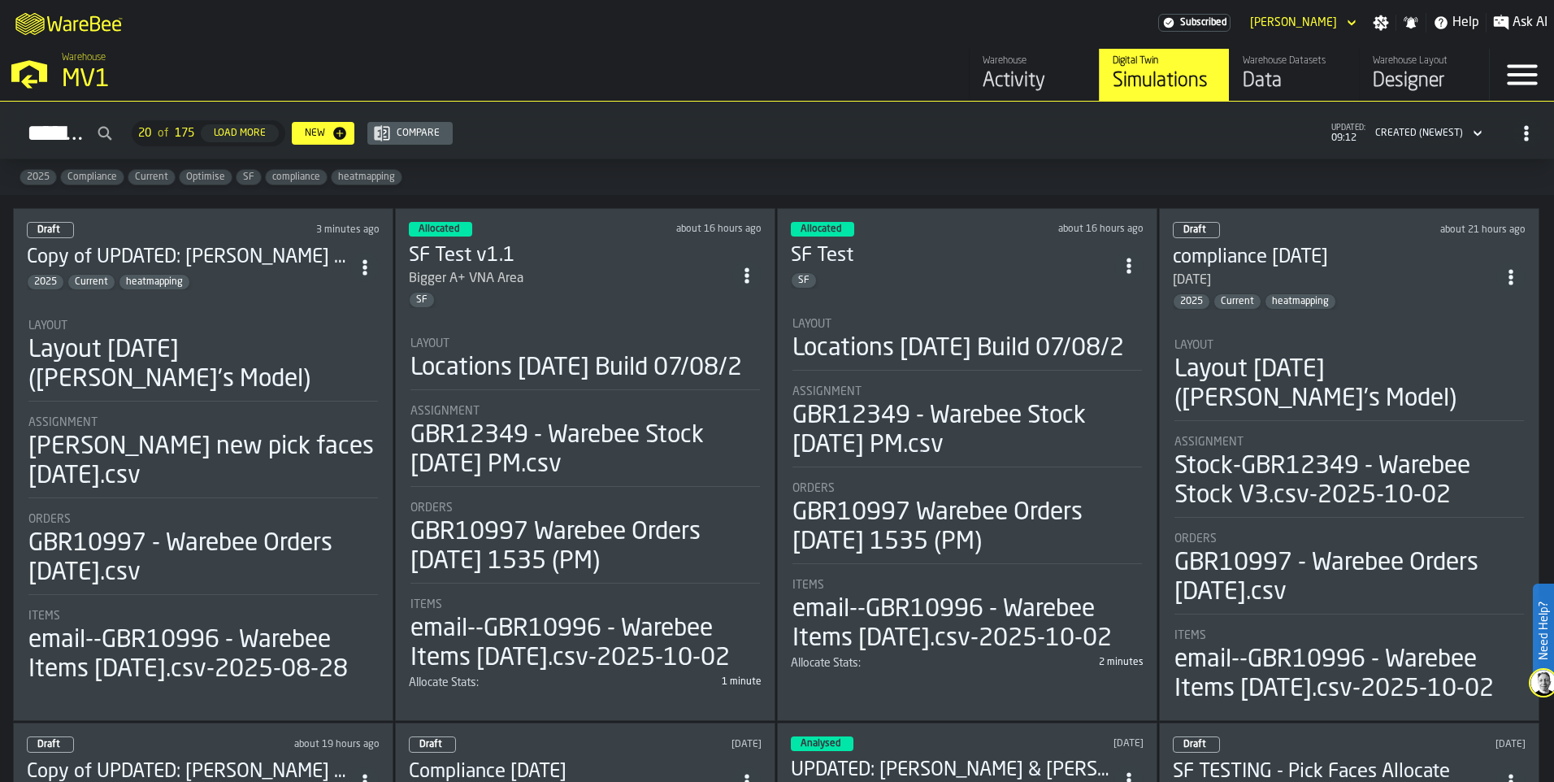
click at [260, 289] on div "Draft 3 minutes ago Copy of UPDATED: [PERSON_NAME] & [PERSON_NAME] for comparis…" at bounding box center [203, 464] width 380 height 513
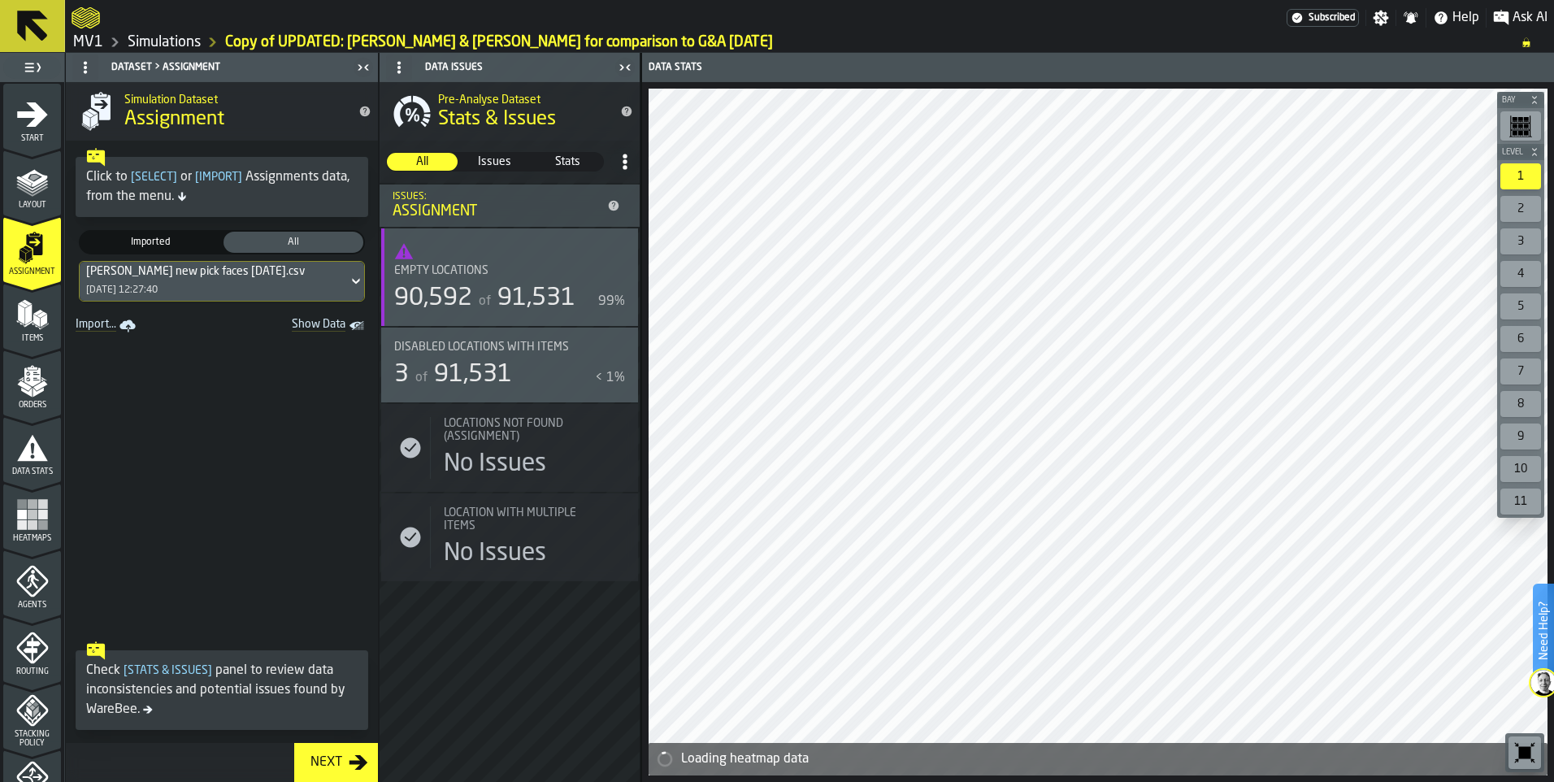
click at [0, 0] on icon "Show Data" at bounding box center [0, 0] width 0 height 0
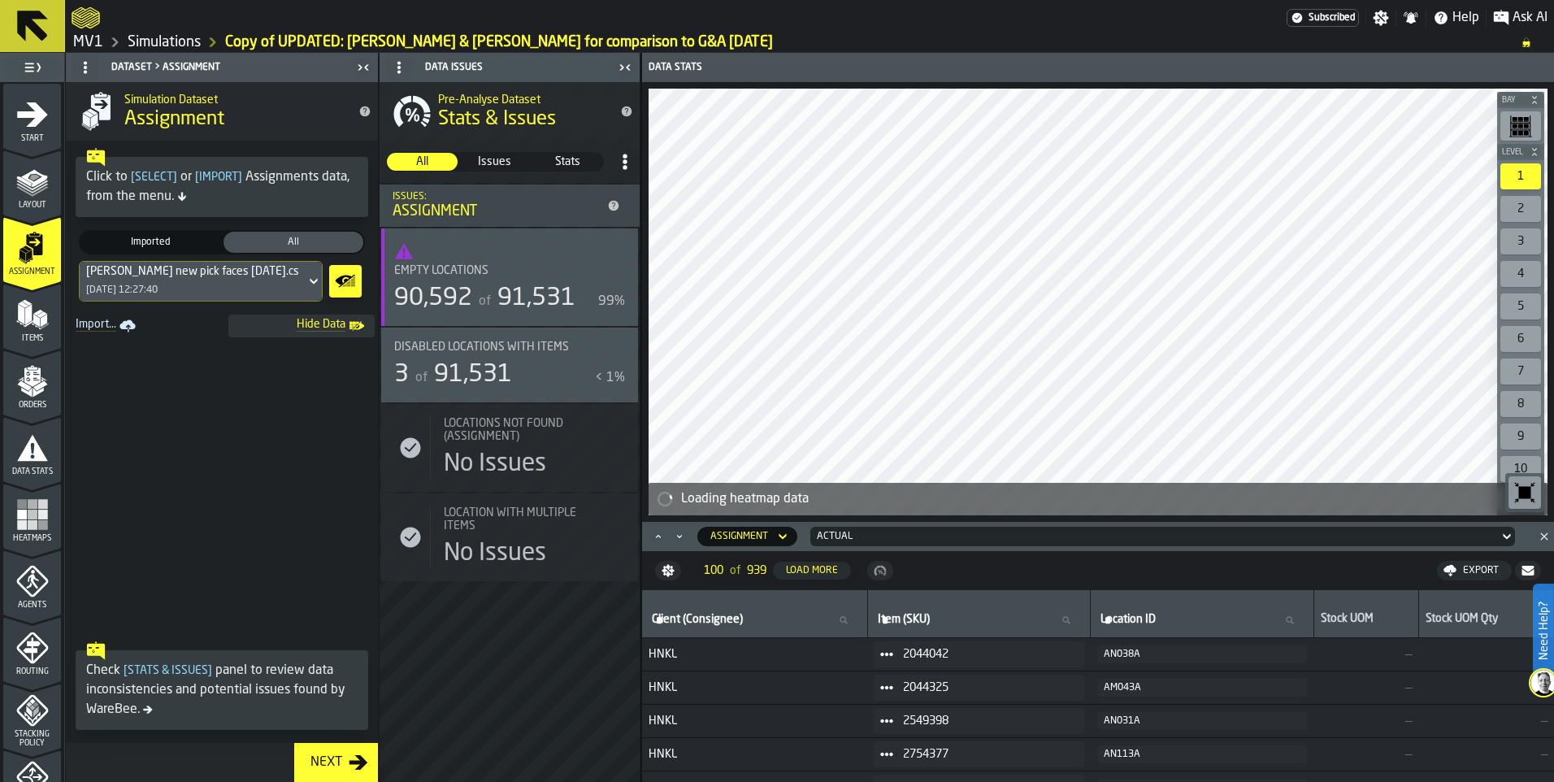
click at [313, 285] on icon at bounding box center [313, 282] width 7 height 6
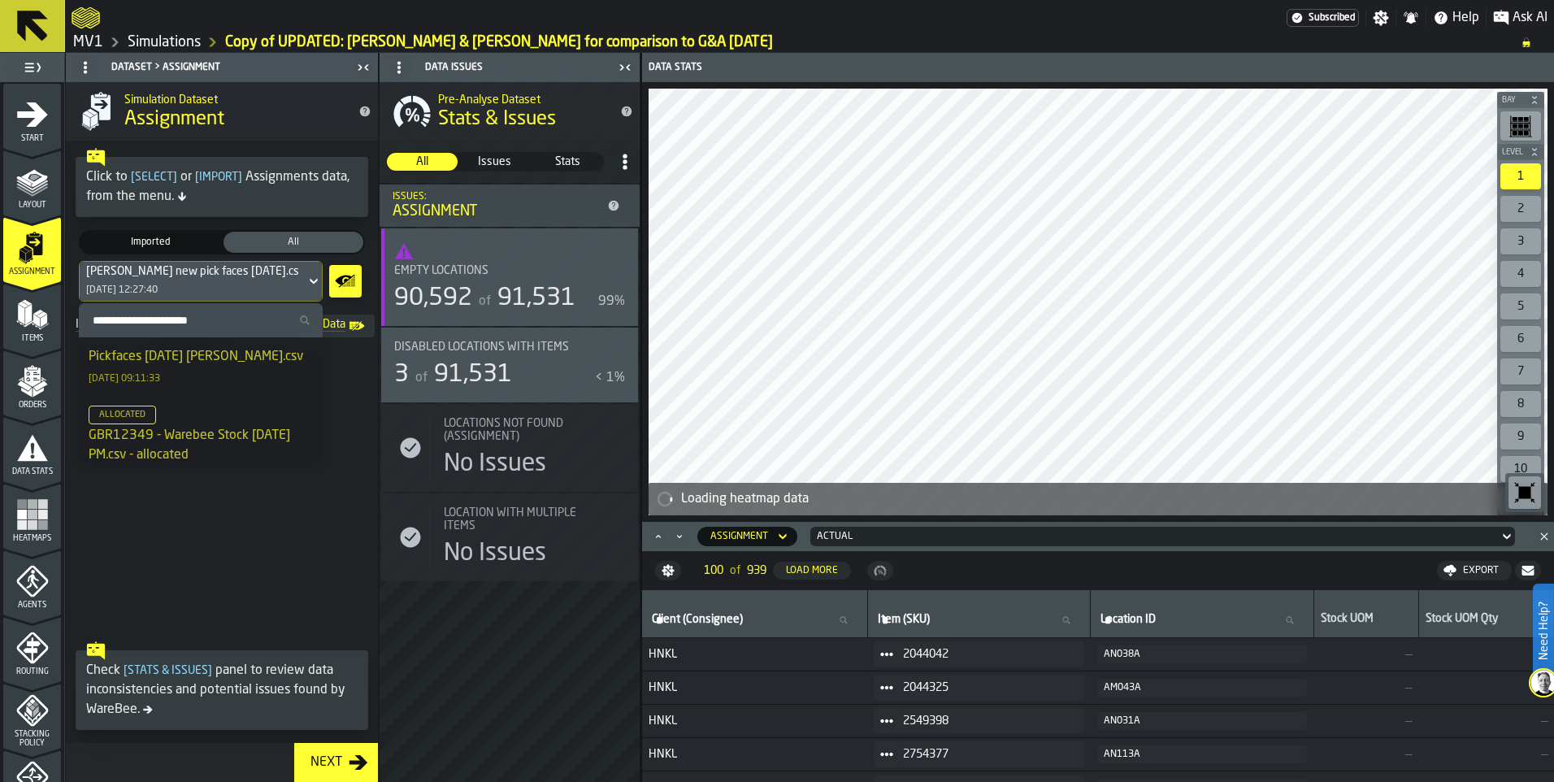
click at [233, 358] on div "Pickfaces [DATE] [PERSON_NAME].csv" at bounding box center [196, 357] width 215 height 20
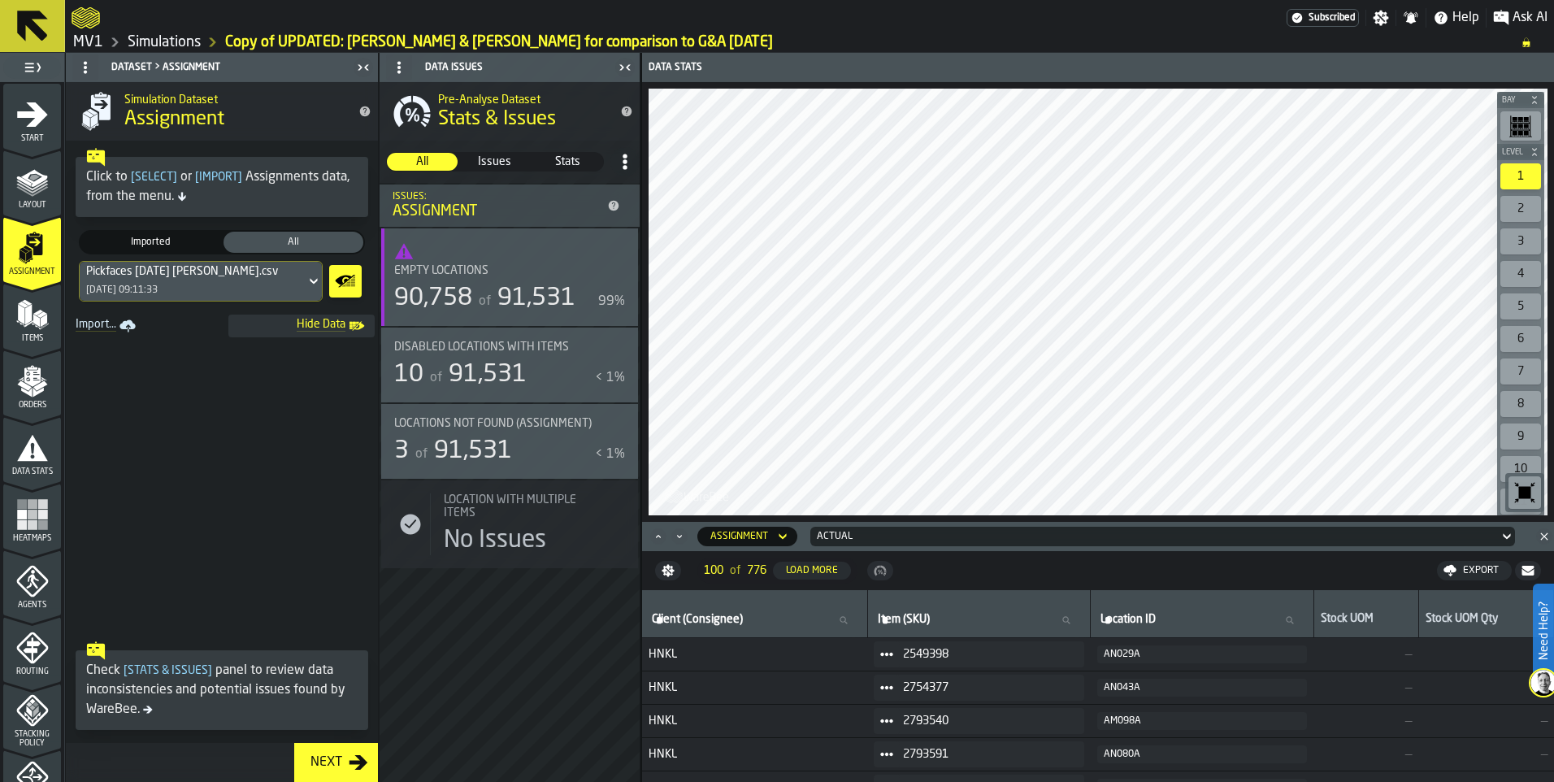
click at [37, 518] on rect "menu Heatmaps" at bounding box center [42, 515] width 10 height 10
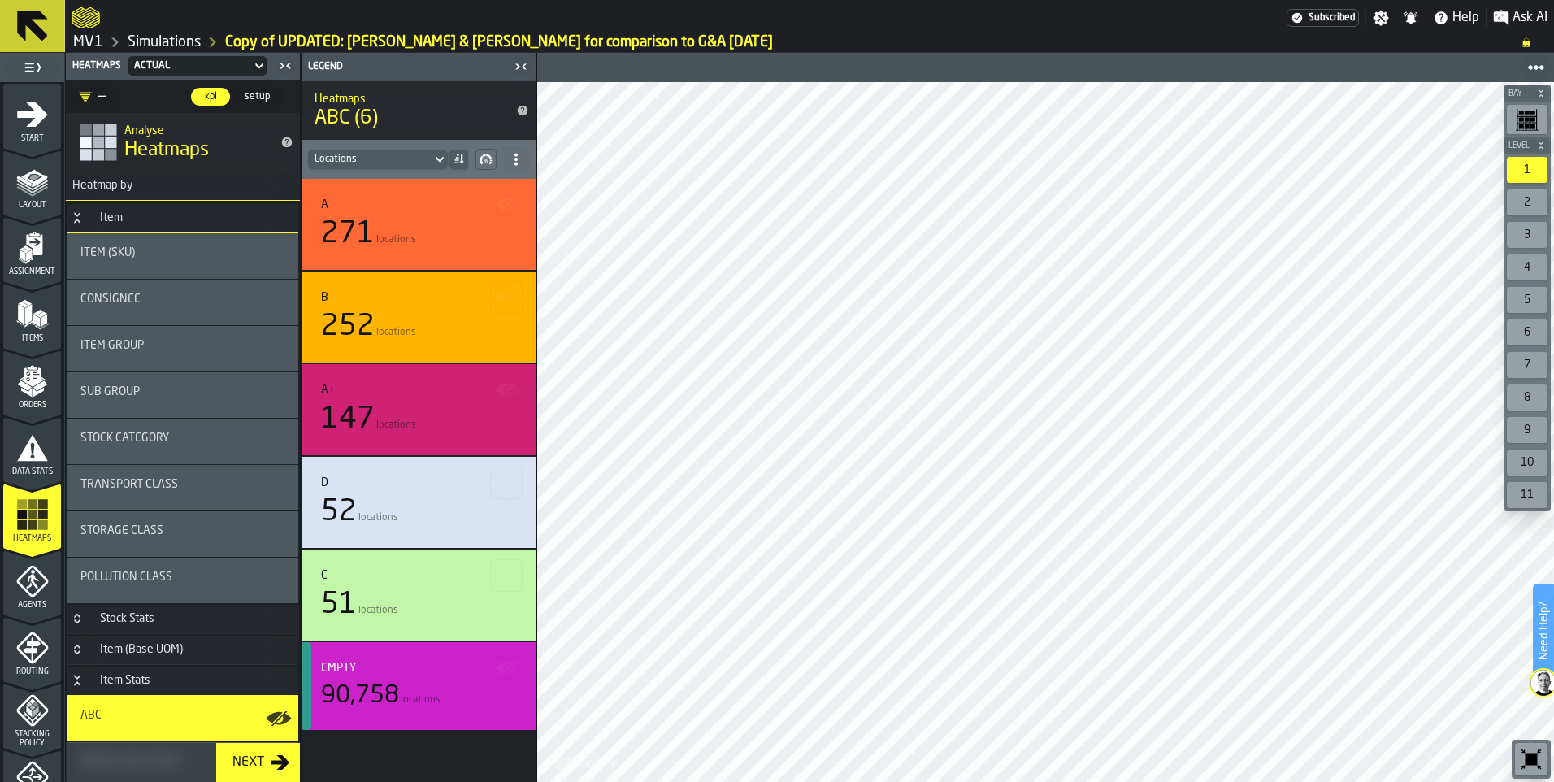
click at [35, 606] on icon "menu Stacking Policy" at bounding box center [32, 710] width 33 height 33
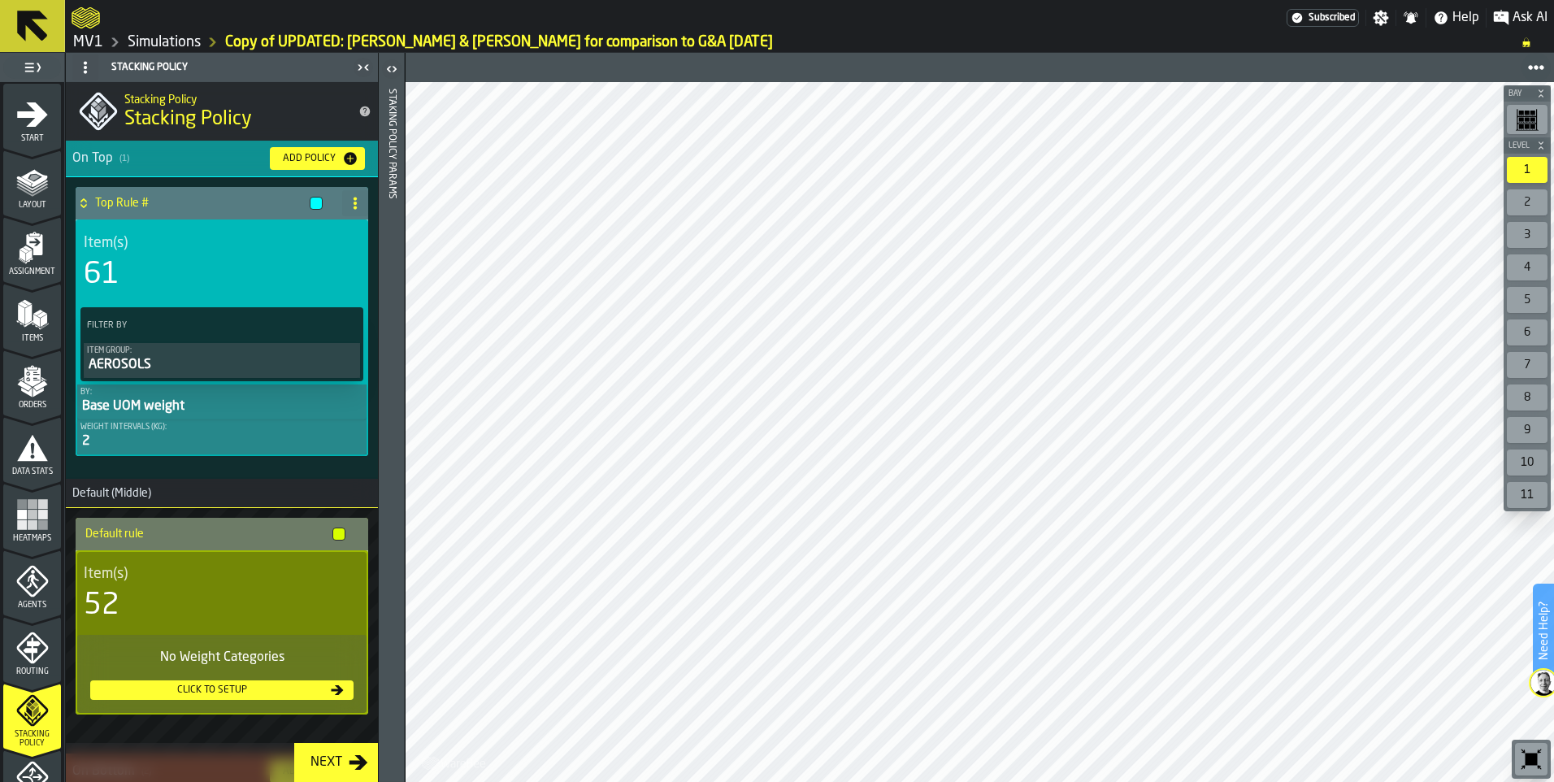
click at [396, 70] on icon "button-toggle-Open" at bounding box center [392, 69] width 20 height 20
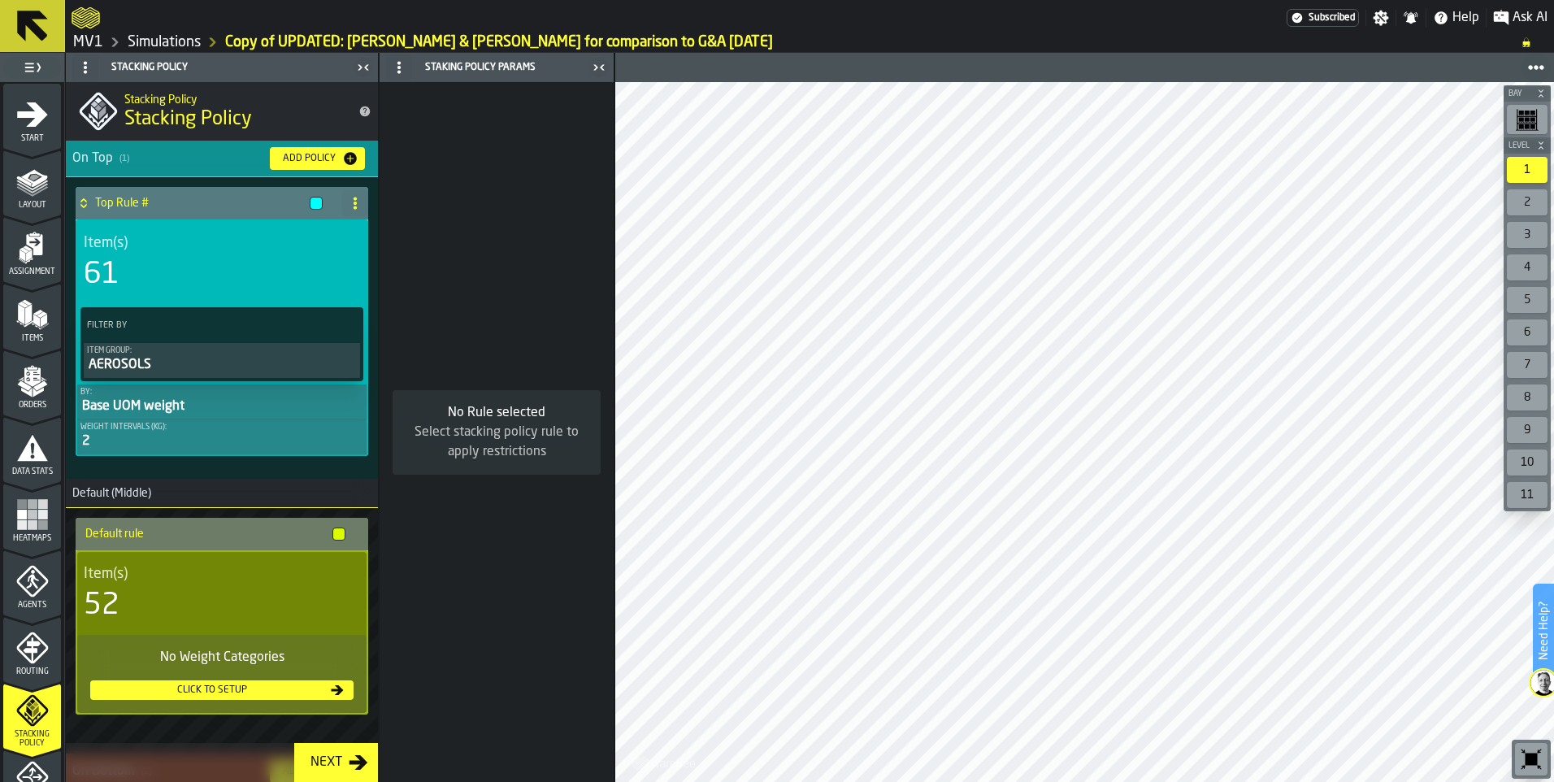
click at [604, 67] on icon "button-toggle-Close me" at bounding box center [599, 68] width 20 height 20
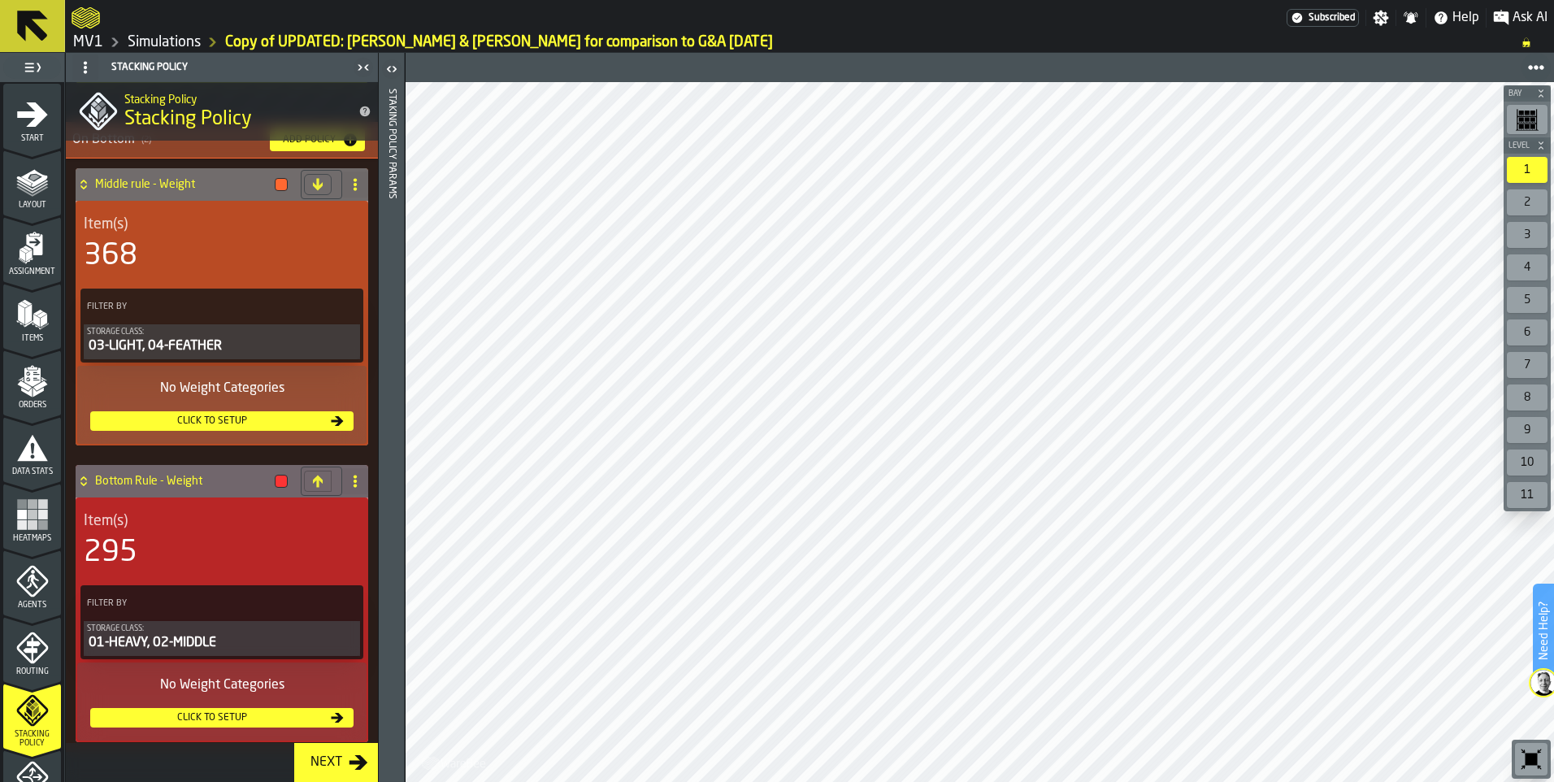
scroll to position [641, 0]
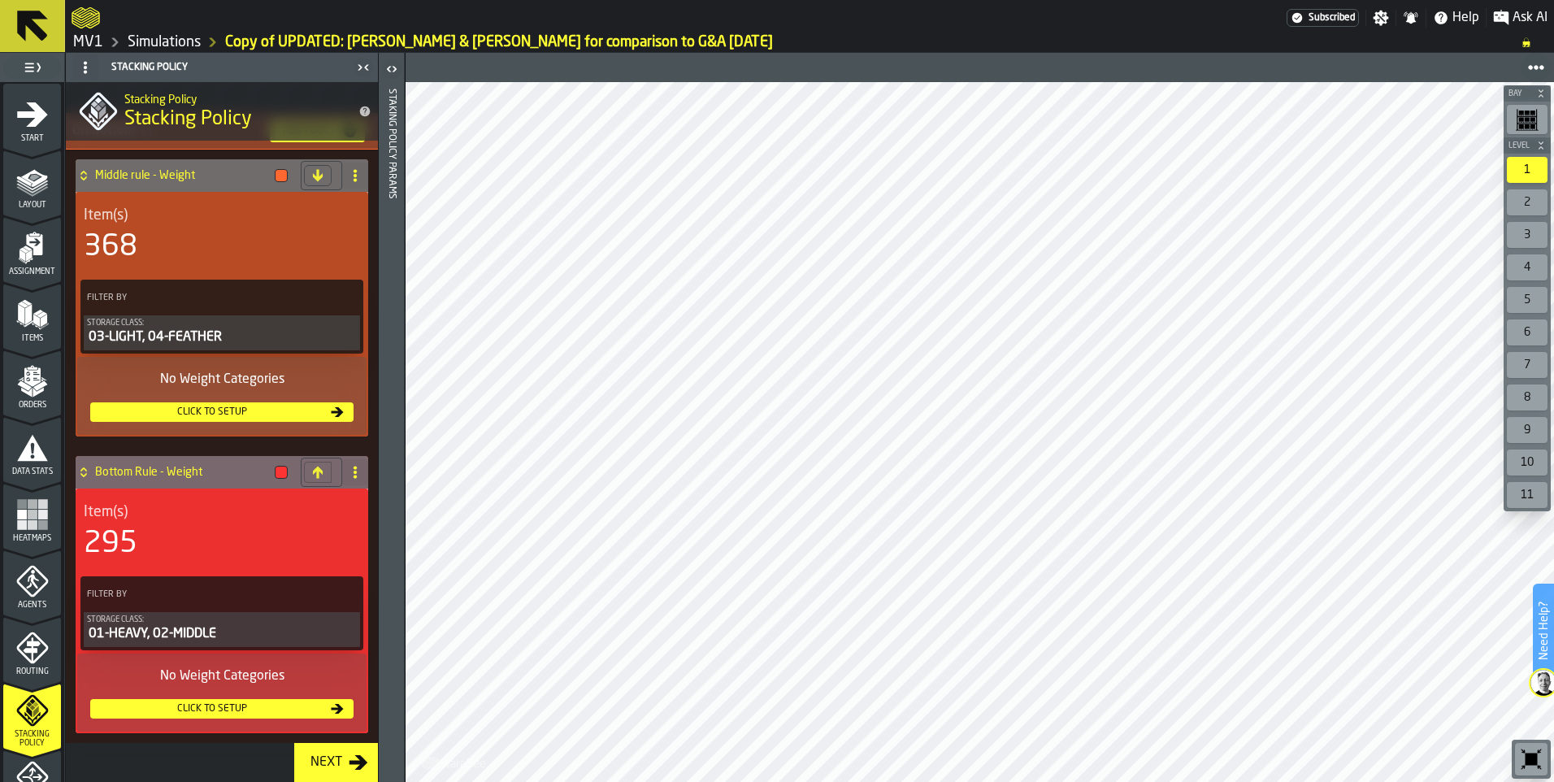
click at [276, 472] on div at bounding box center [281, 472] width 13 height 13
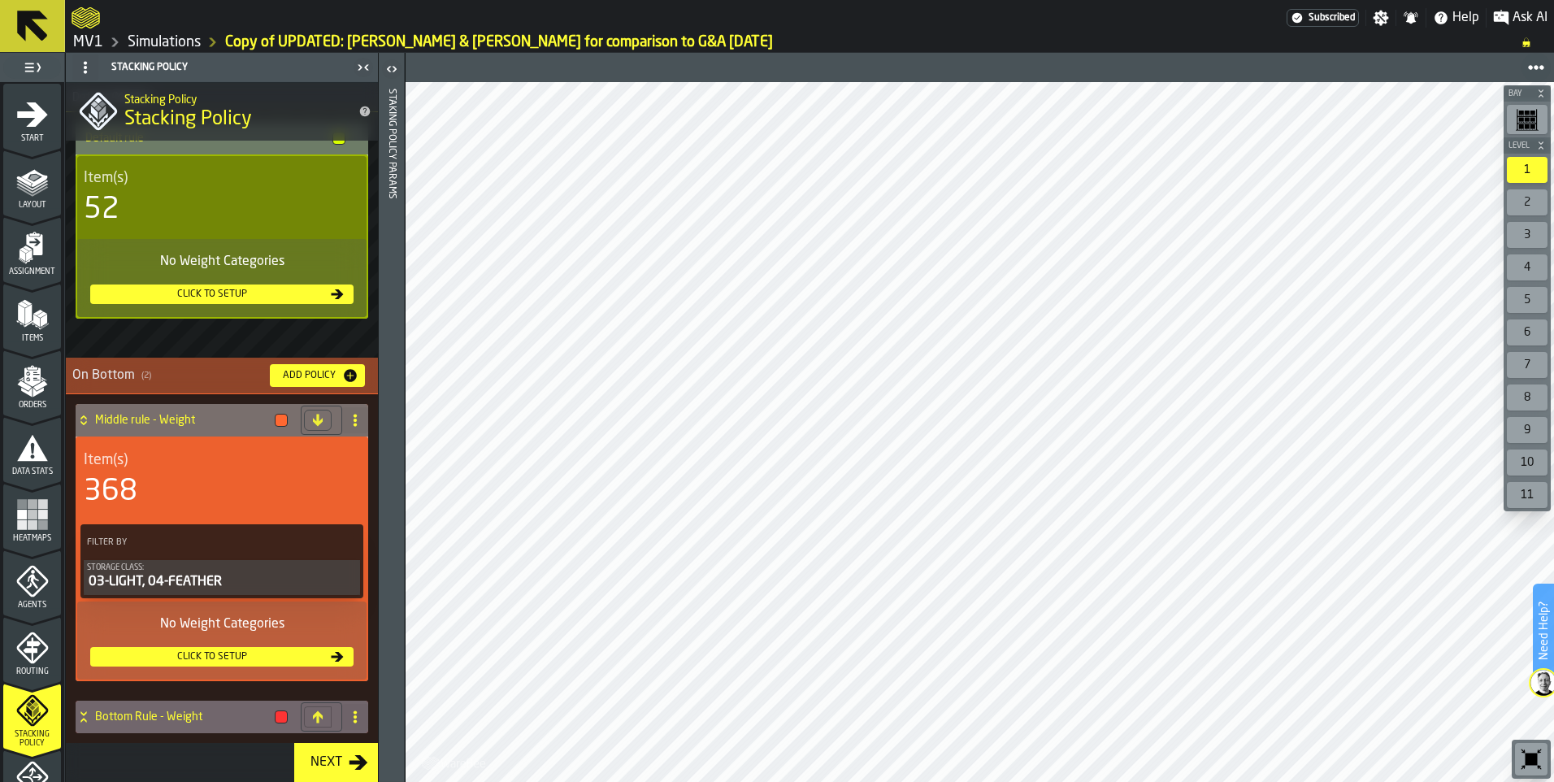
scroll to position [396, 0]
click at [239, 606] on button "Click to setup" at bounding box center [221, 657] width 263 height 20
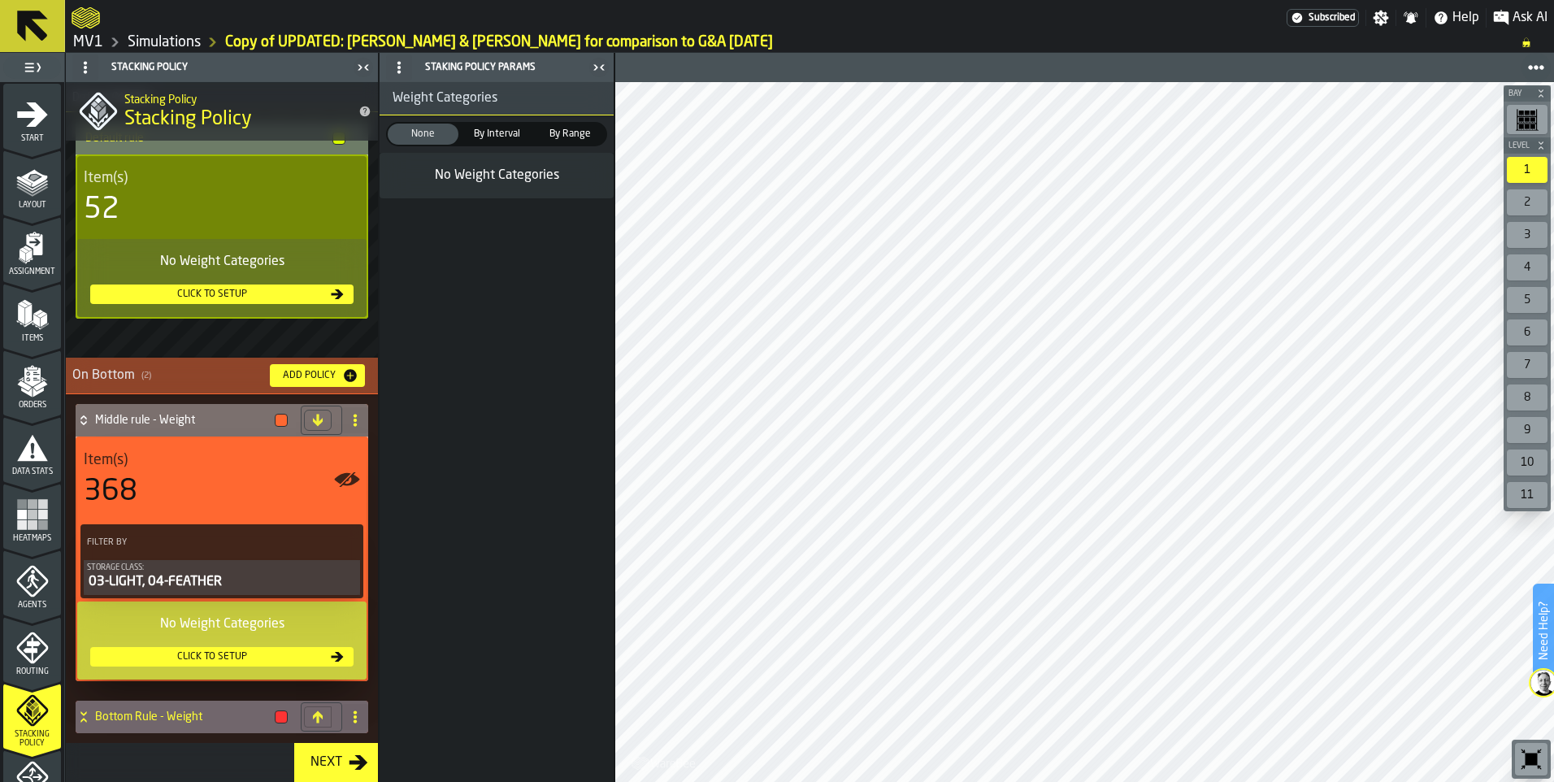
click at [599, 67] on icon "button-toggle-Close me" at bounding box center [599, 68] width 20 height 20
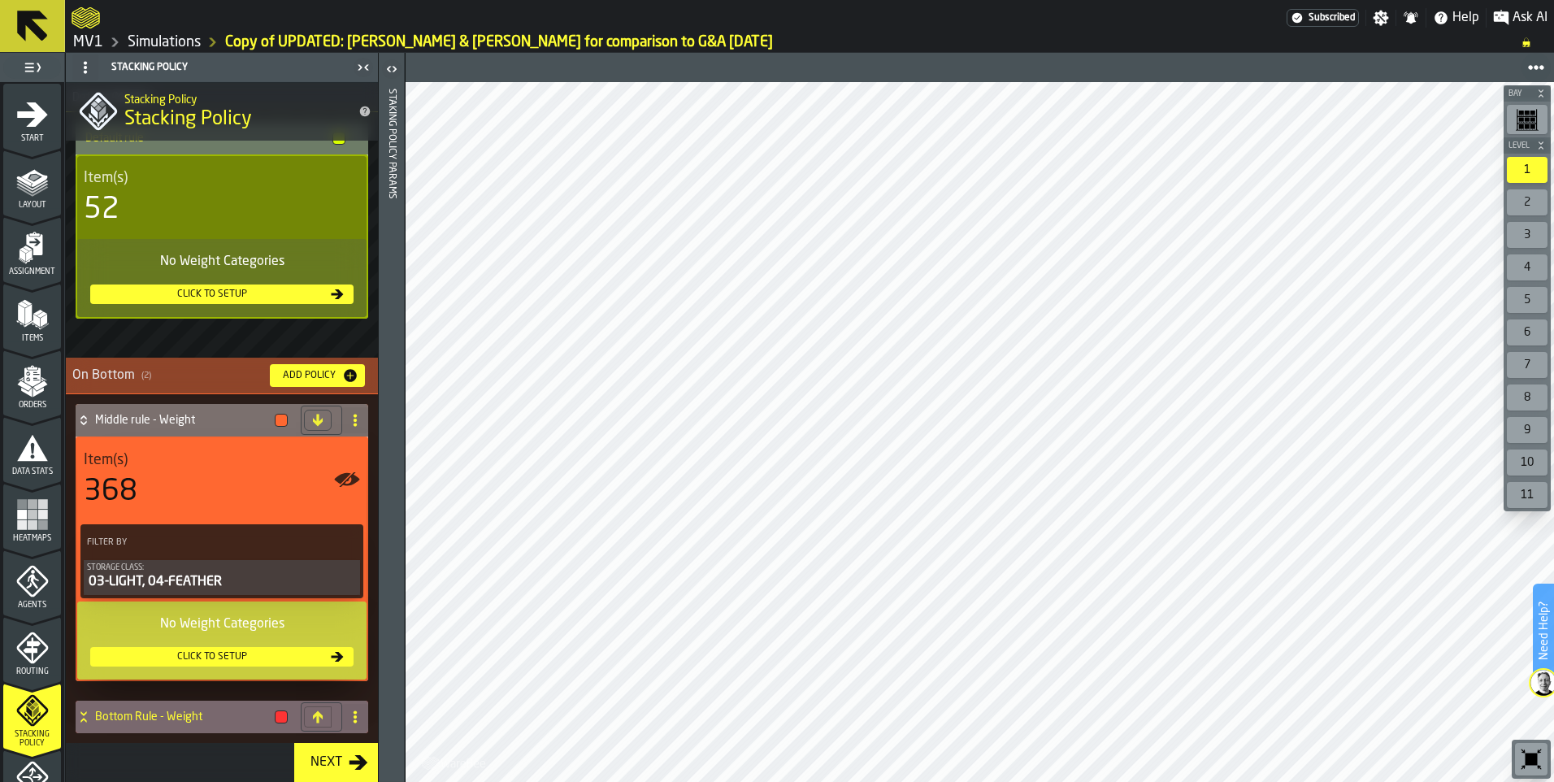
click at [89, 606] on icon at bounding box center [84, 717] width 16 height 13
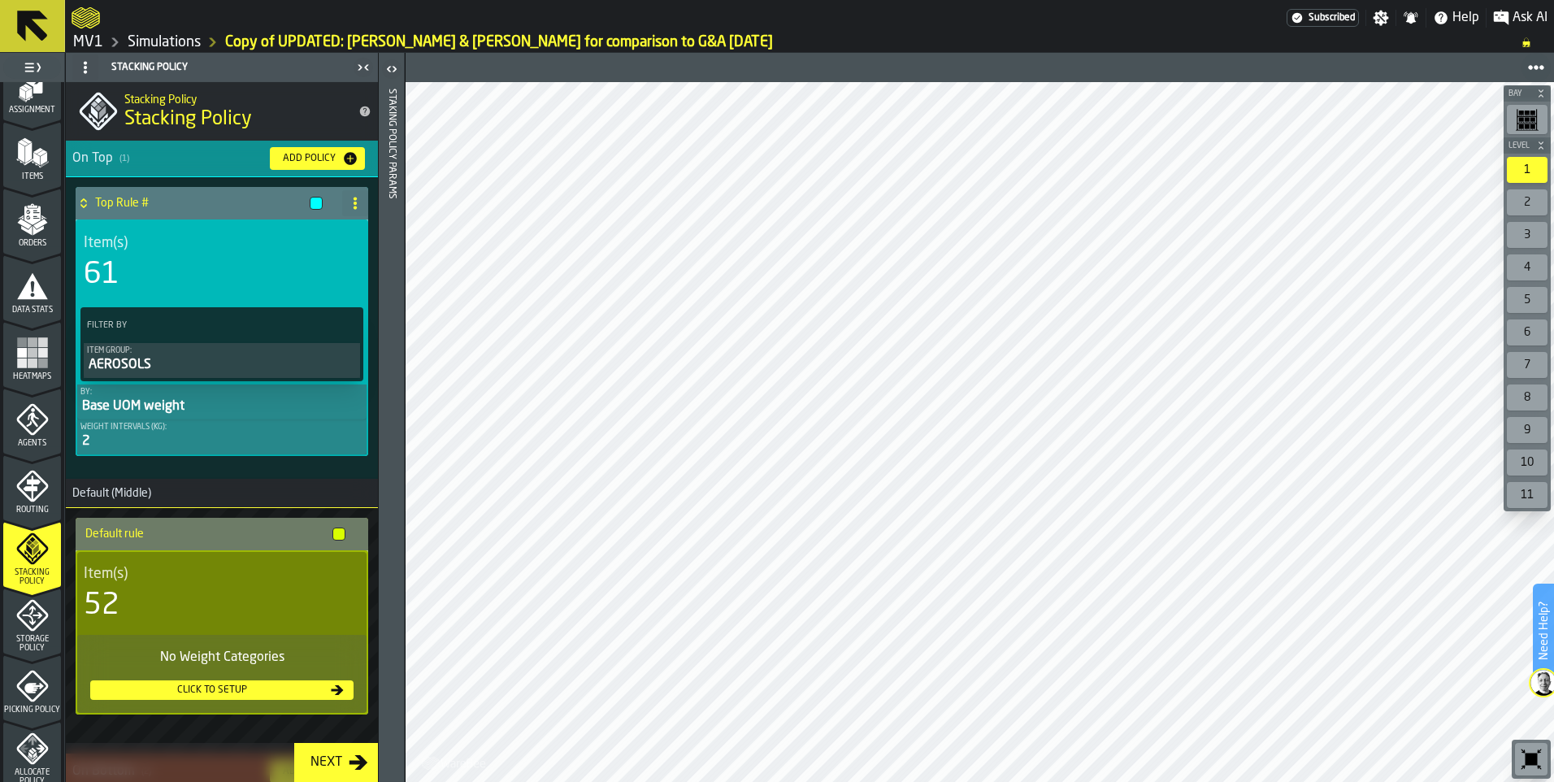
scroll to position [163, 0]
click at [31, 606] on span "Storage Policy" at bounding box center [32, 643] width 58 height 18
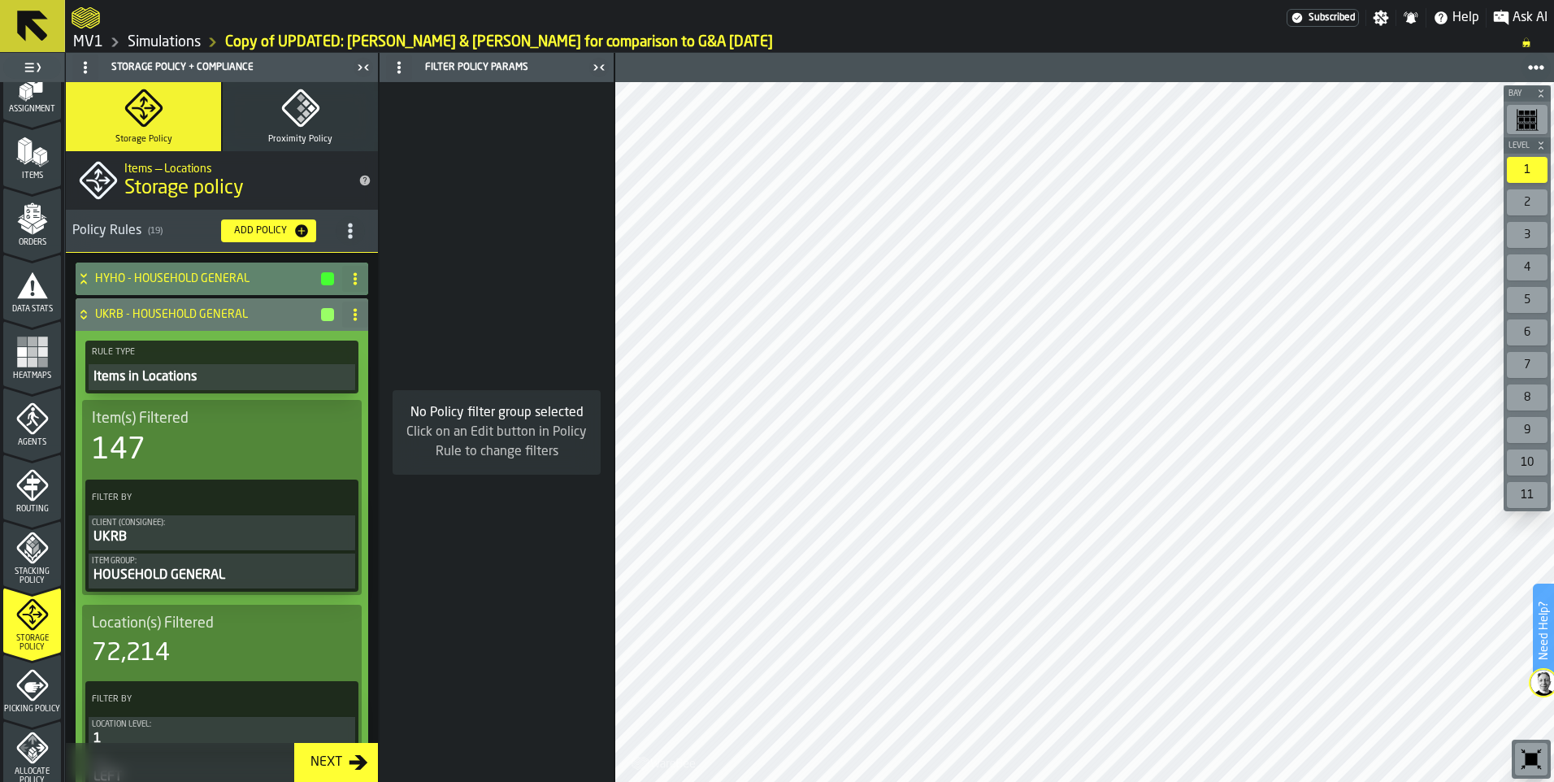
click at [325, 279] on div "button-" at bounding box center [327, 278] width 13 height 13
click at [36, 570] on span "Stacking Policy" at bounding box center [32, 576] width 58 height 18
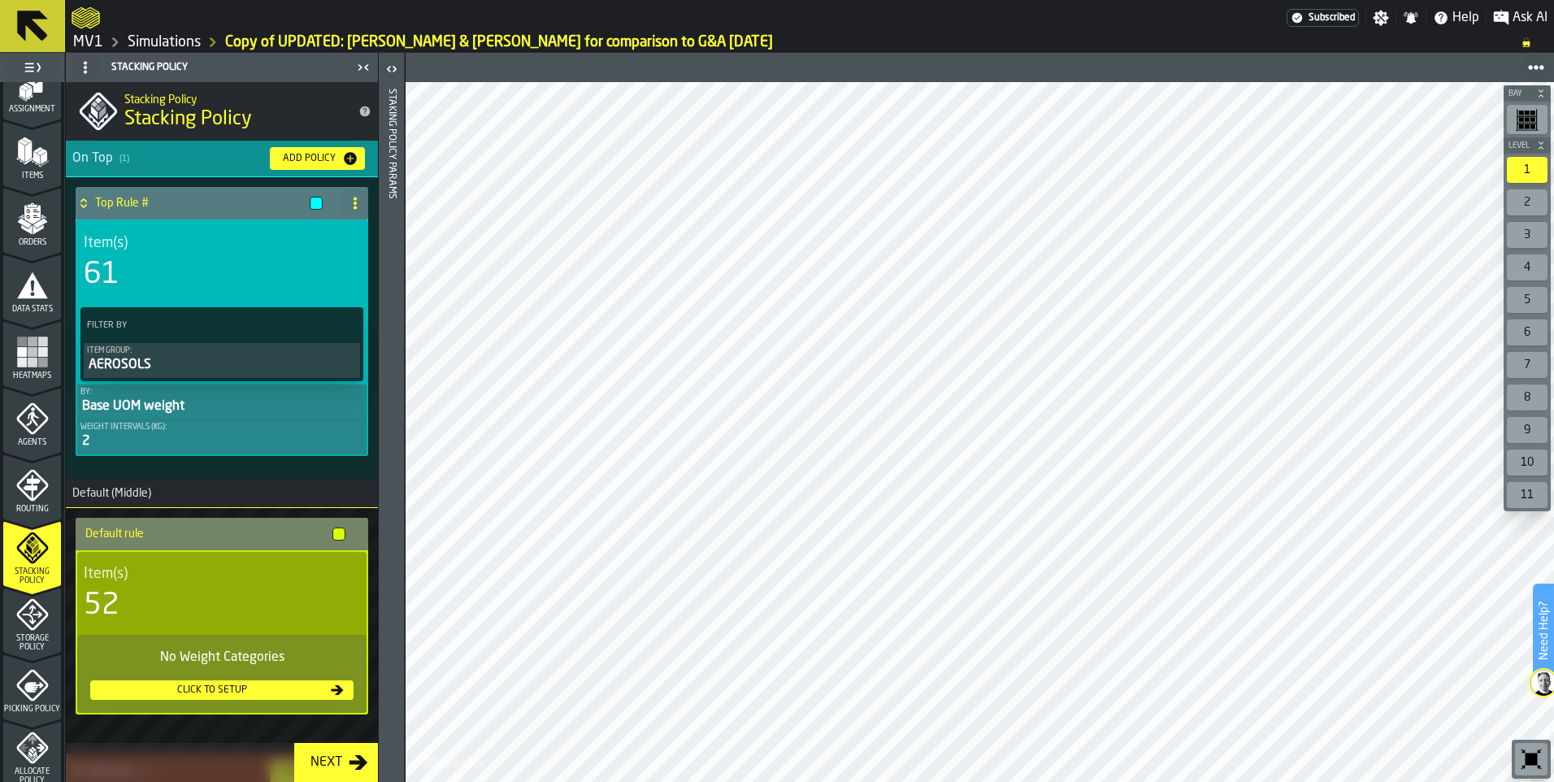
click at [333, 532] on div at bounding box center [339, 534] width 13 height 13
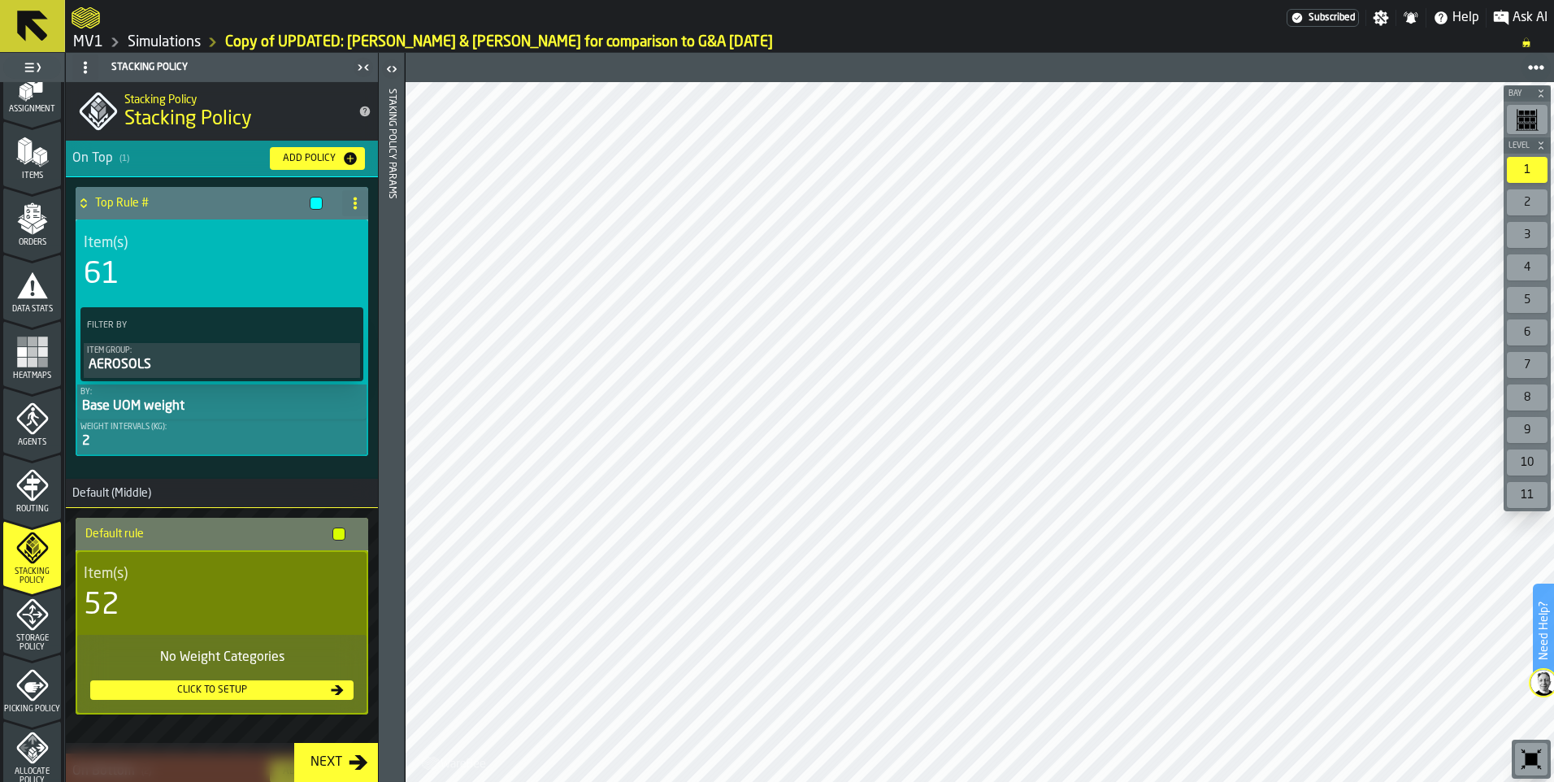
click at [21, 606] on icon "menu Storage Policy" at bounding box center [32, 614] width 33 height 33
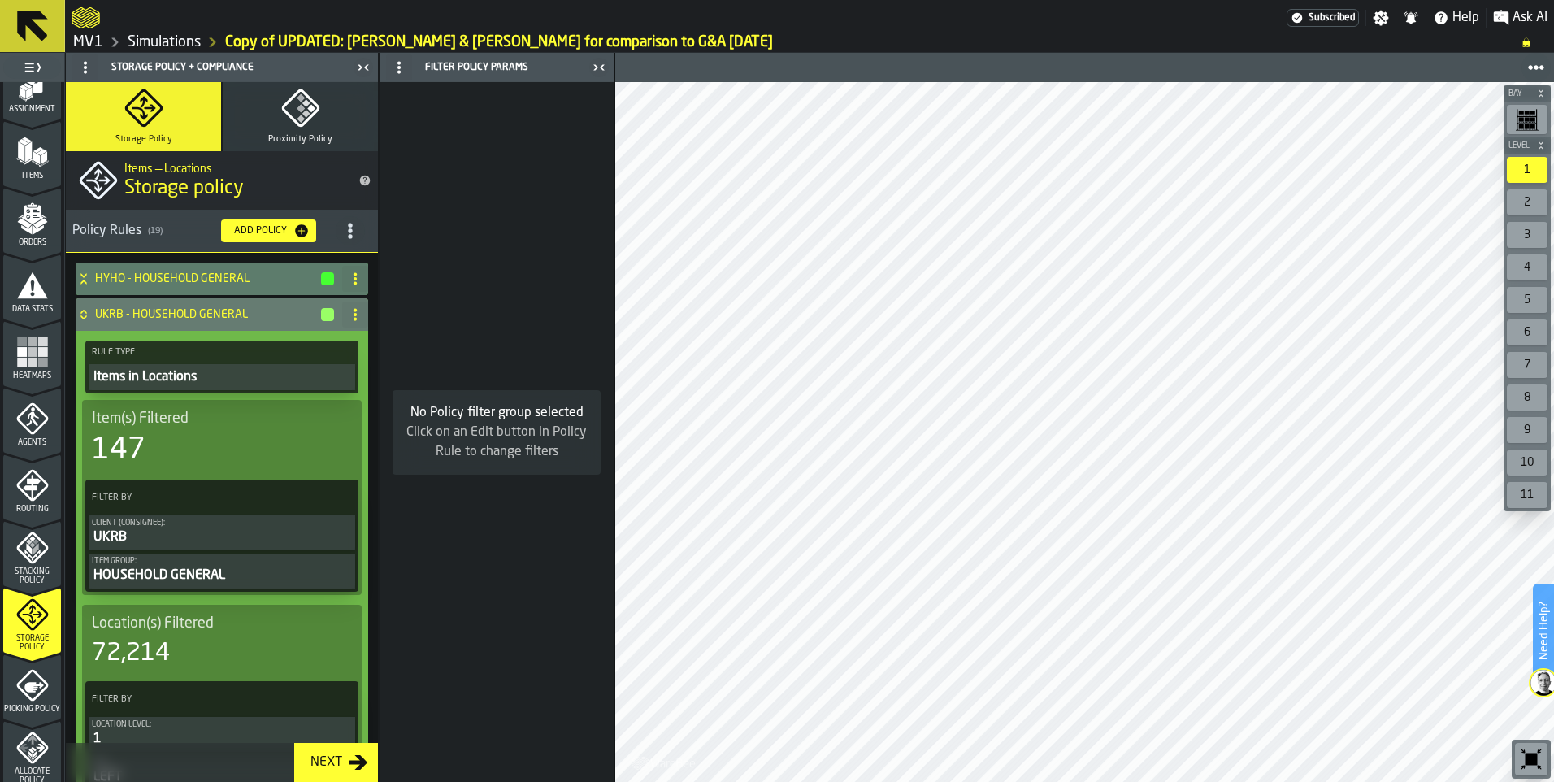
click at [603, 67] on icon "button-toggle-Close me" at bounding box center [599, 68] width 20 height 20
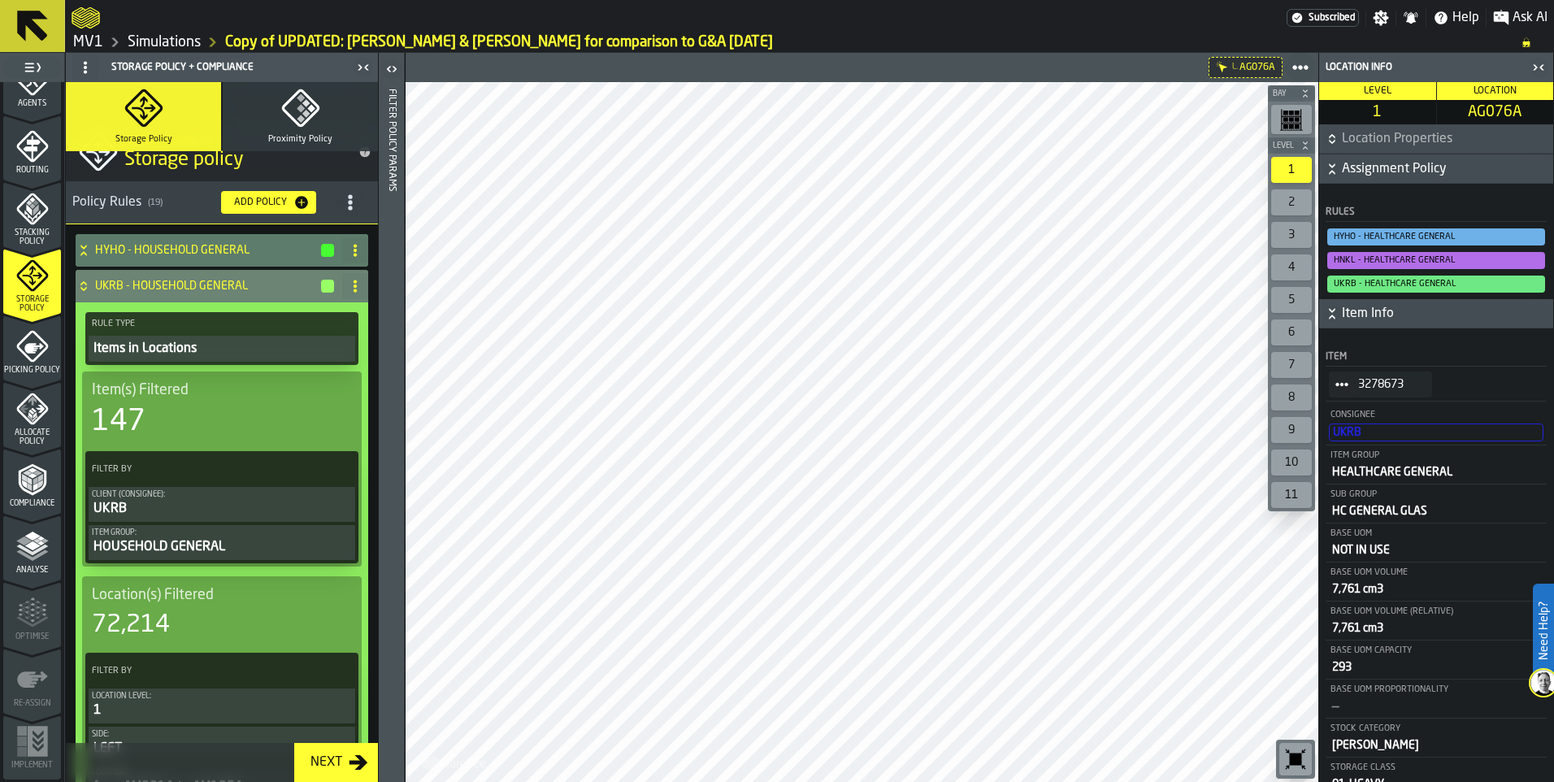
scroll to position [0, 0]
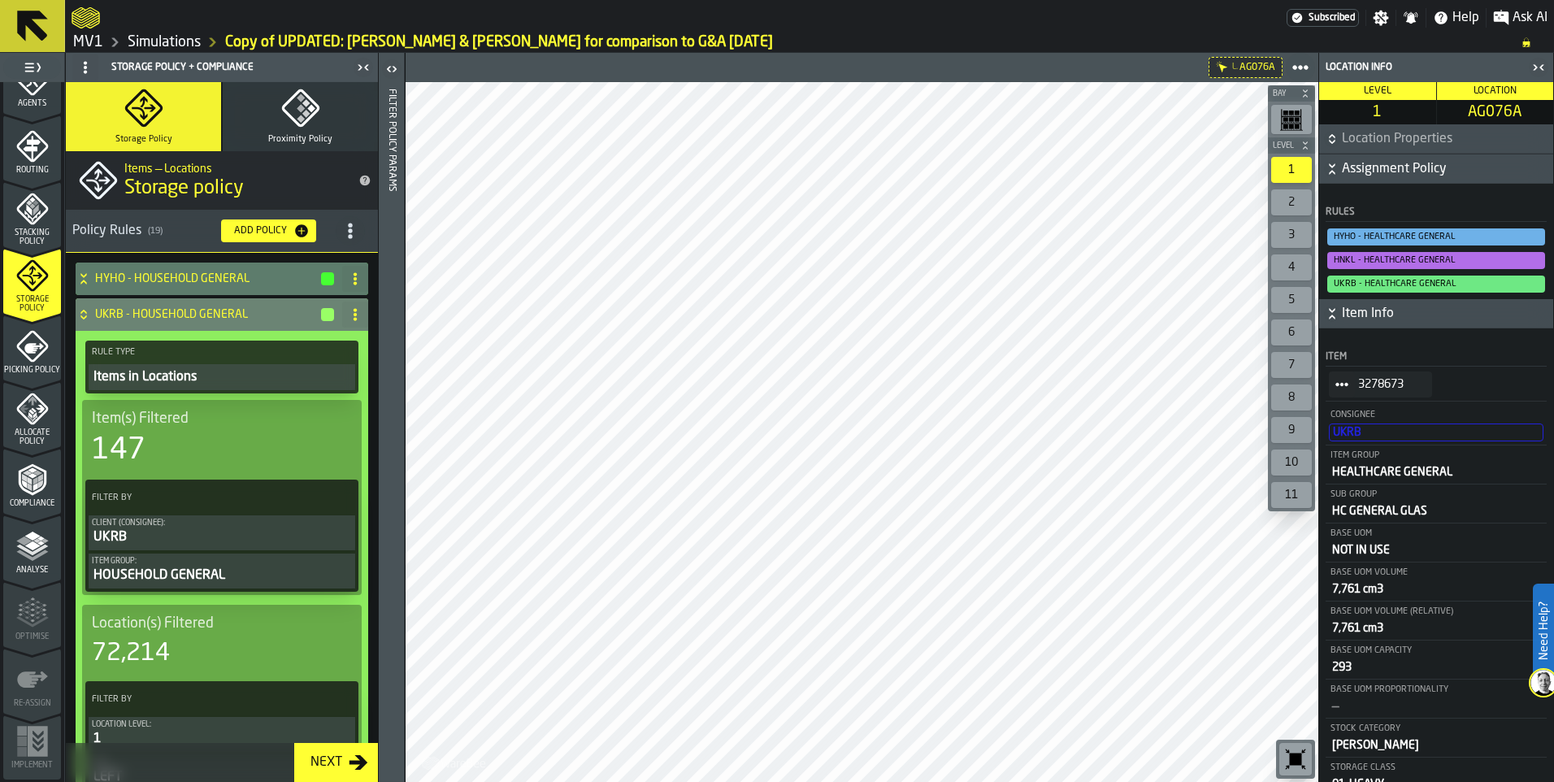
click at [84, 312] on icon at bounding box center [84, 314] width 16 height 13
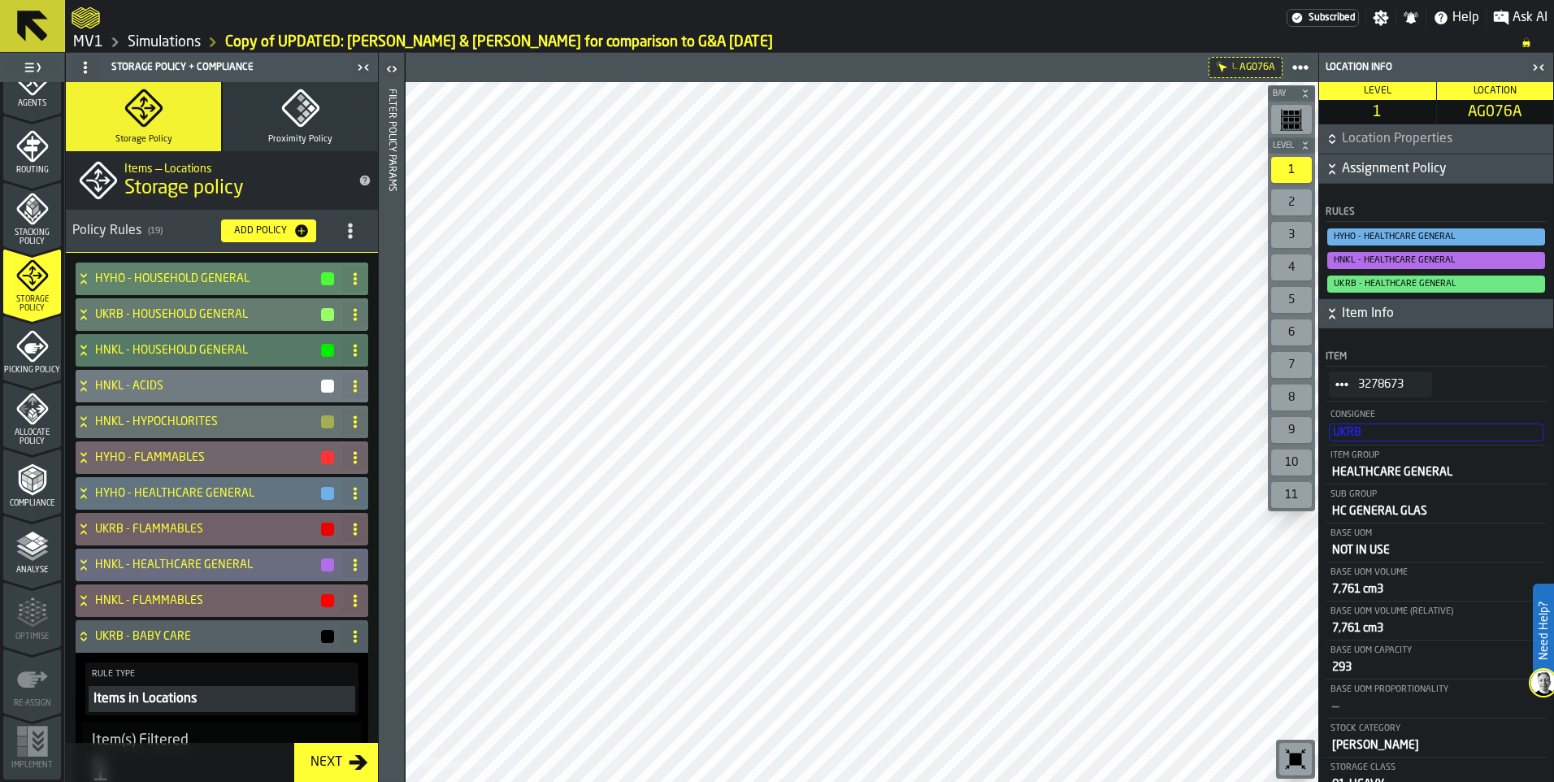
click at [85, 282] on icon at bounding box center [83, 282] width 6 height 4
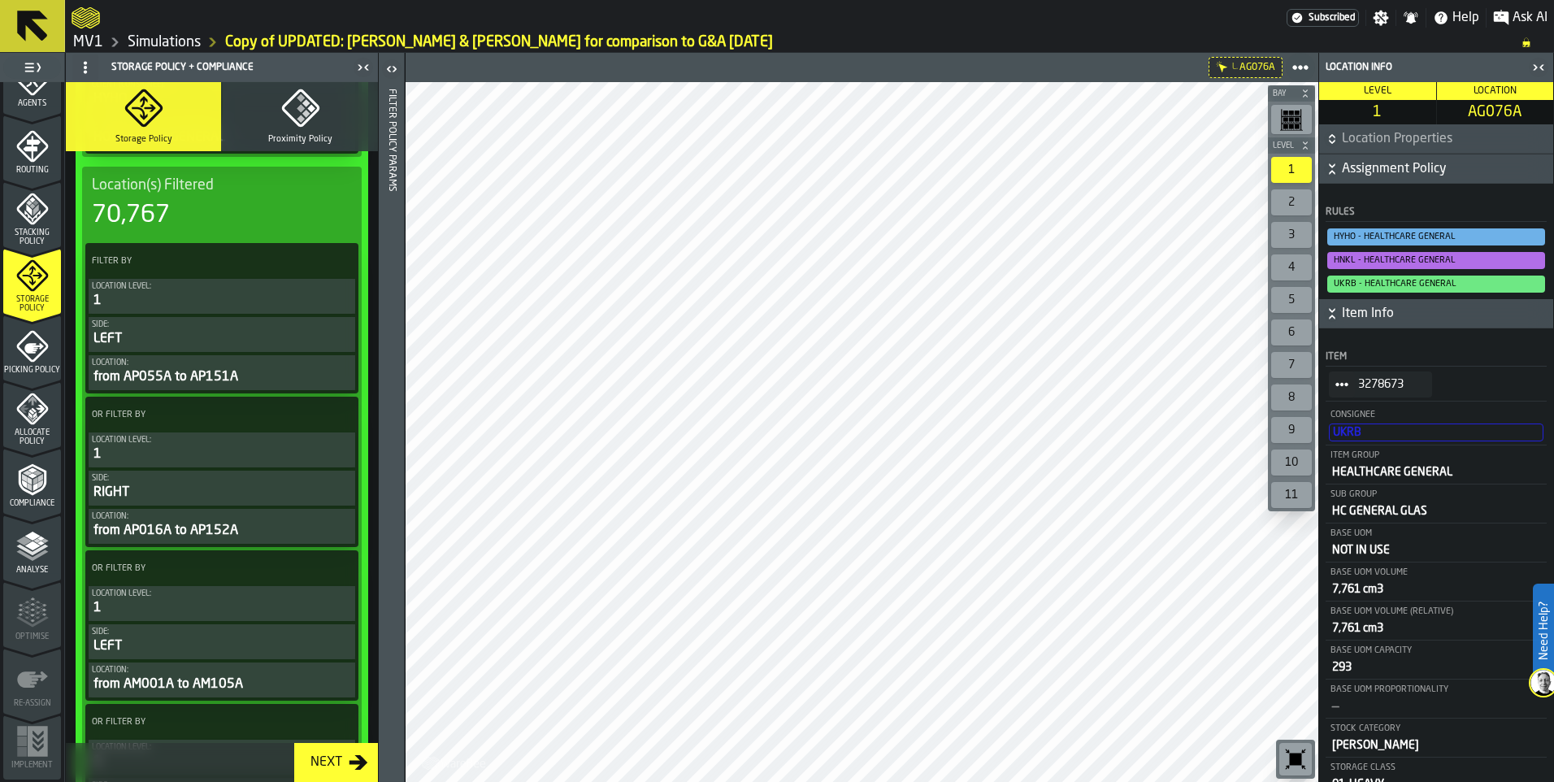
scroll to position [406, 0]
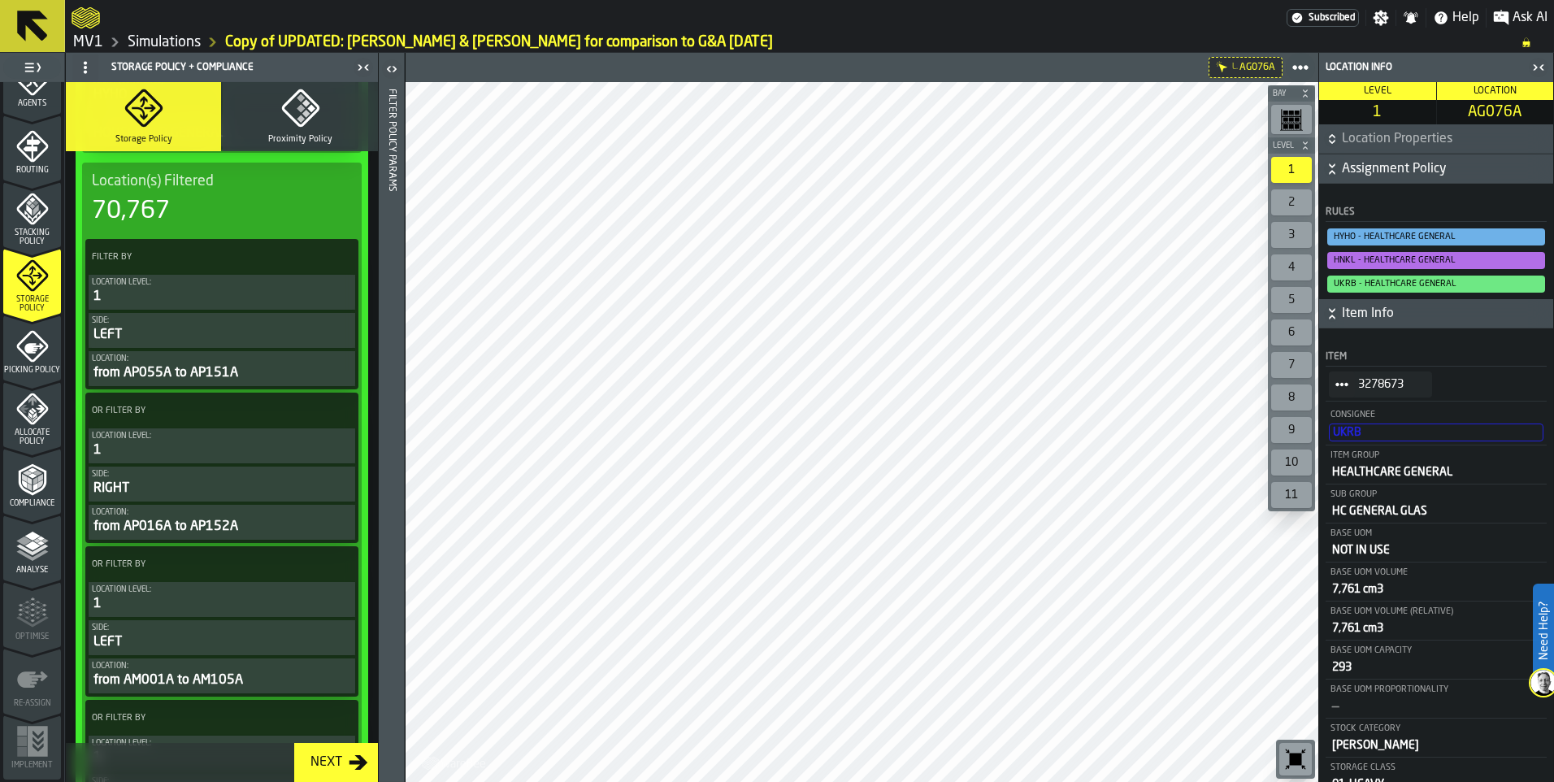
click at [342, 255] on icon at bounding box center [341, 257] width 16 height 16
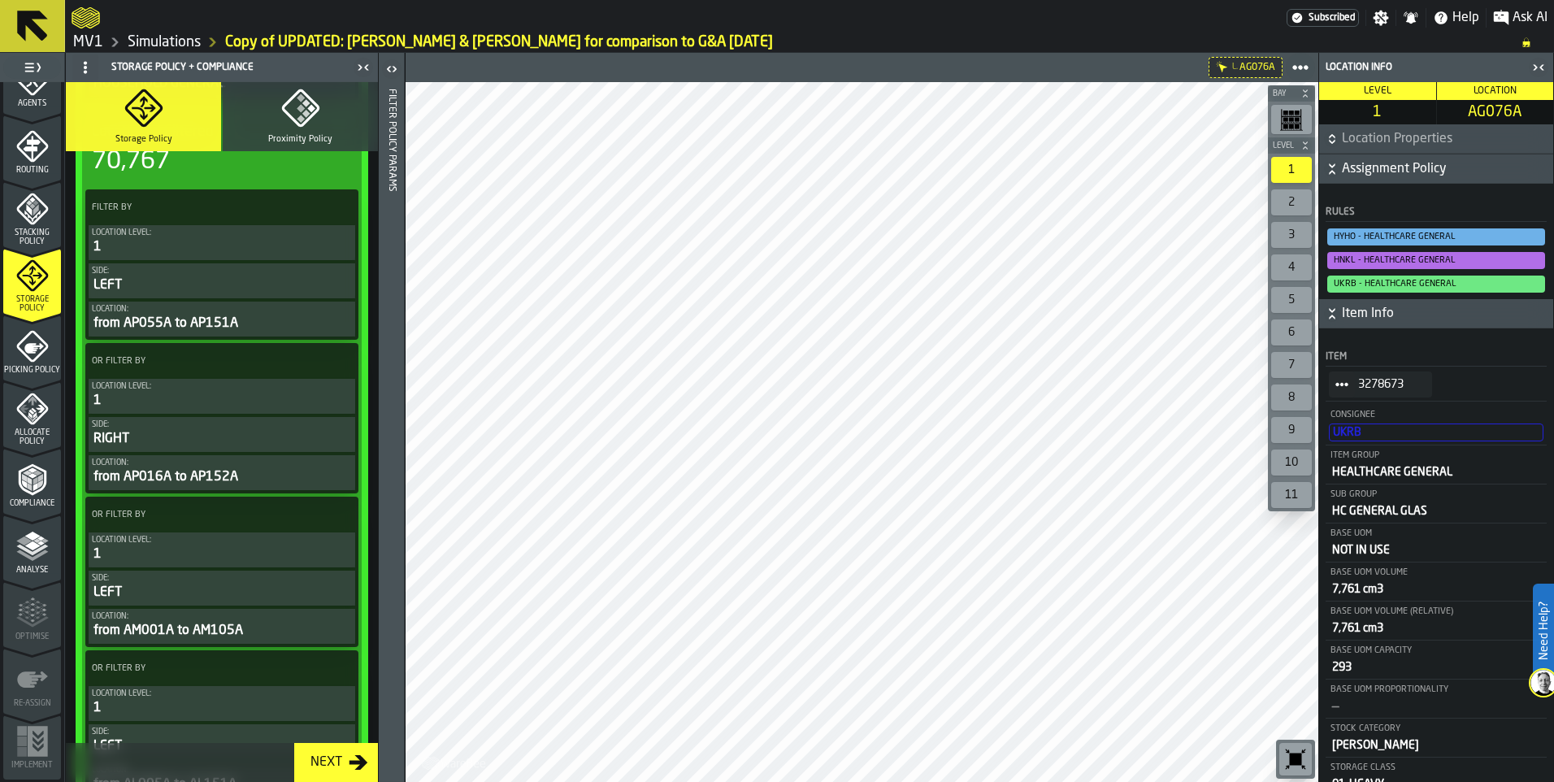
scroll to position [244, 0]
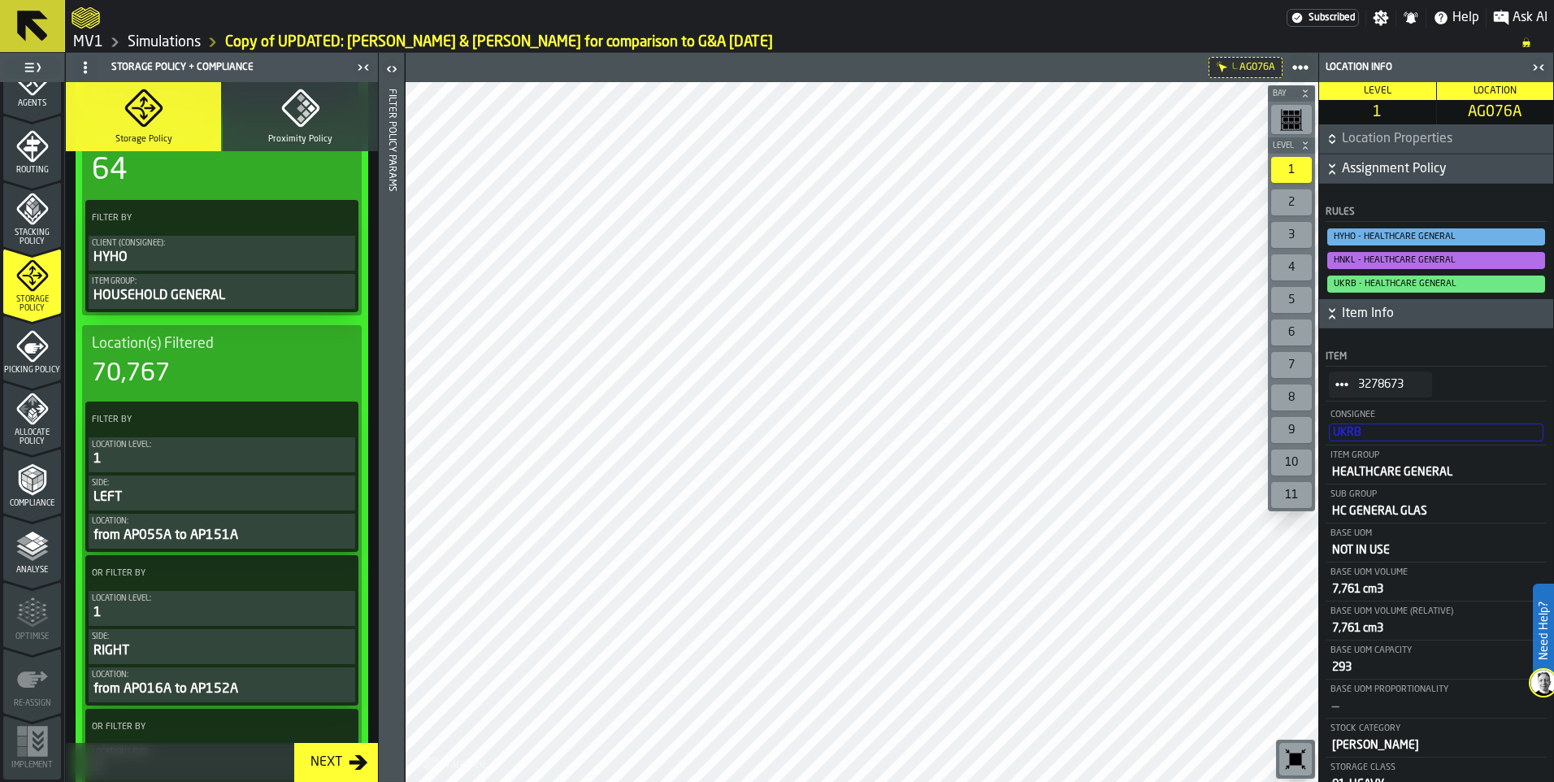
click at [337, 422] on icon at bounding box center [341, 419] width 16 height 16
click at [301, 459] on div "Clear Filter" at bounding box center [298, 454] width 85 height 20
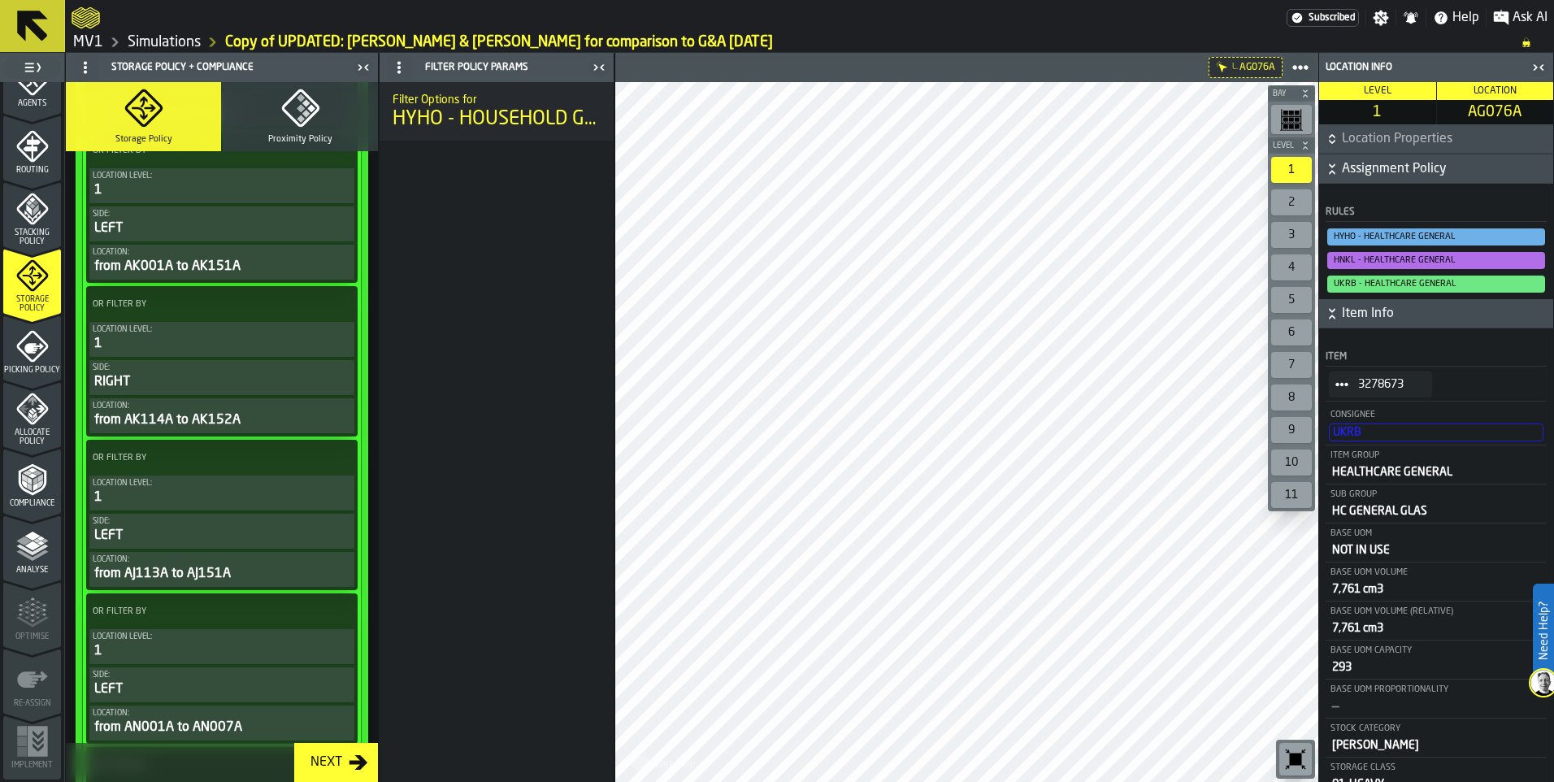
scroll to position [976, 0]
click at [341, 304] on icon at bounding box center [340, 303] width 16 height 16
click at [298, 341] on div "Clear Filter" at bounding box center [297, 338] width 85 height 20
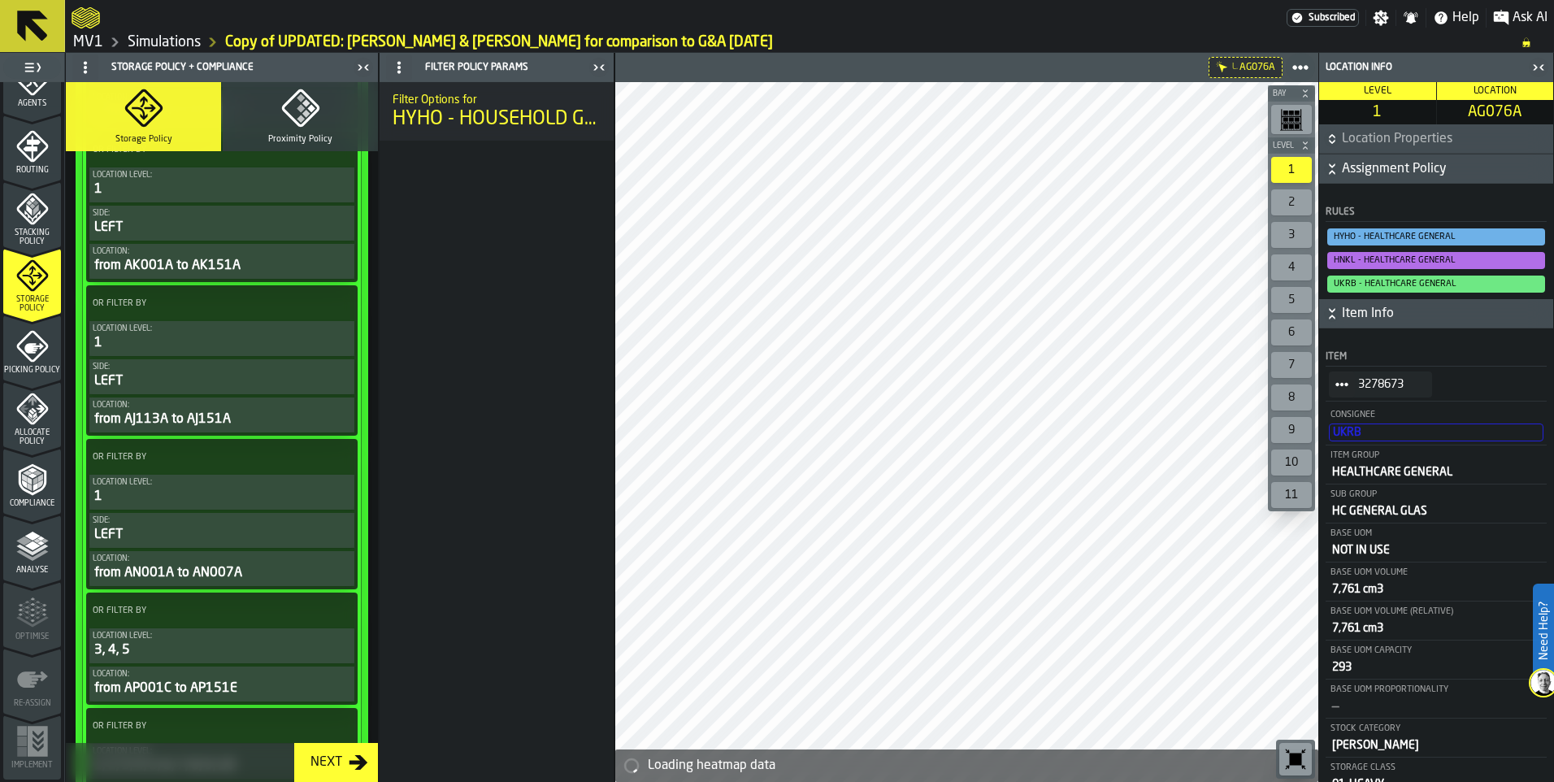
click at [343, 300] on span at bounding box center [339, 303] width 29 height 29
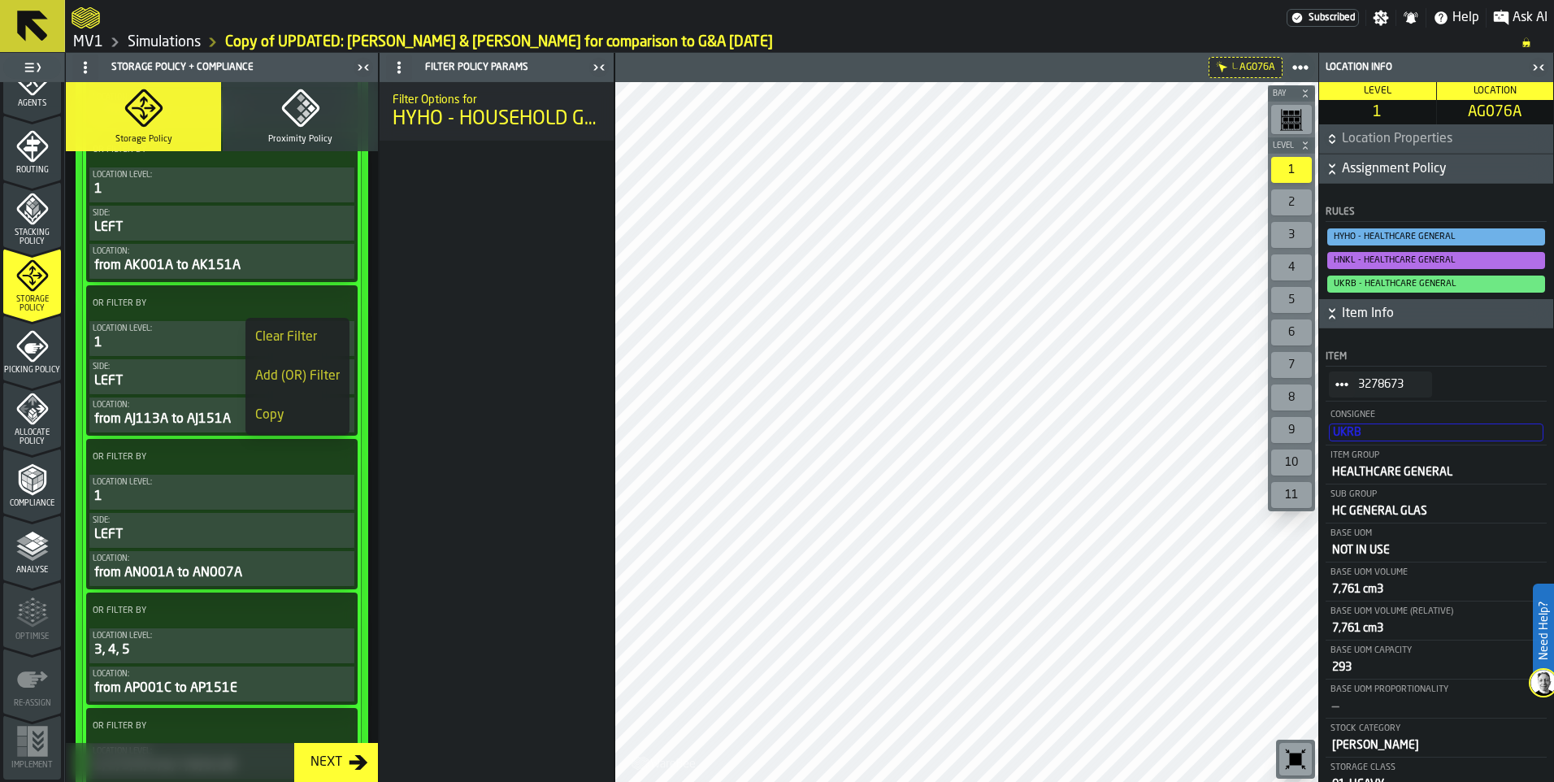
click at [306, 343] on div "Clear Filter" at bounding box center [297, 338] width 85 height 20
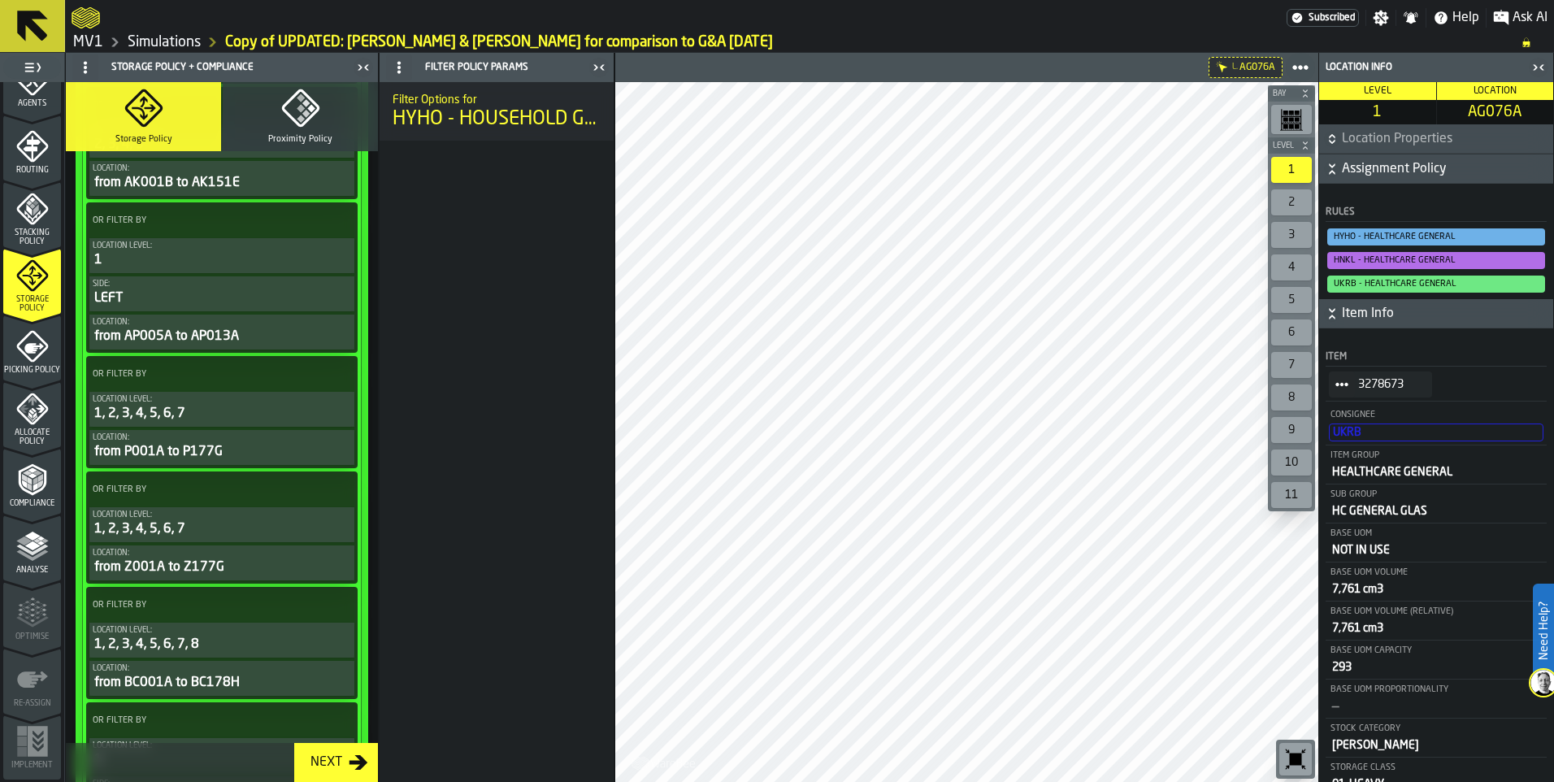
scroll to position [2439, 0]
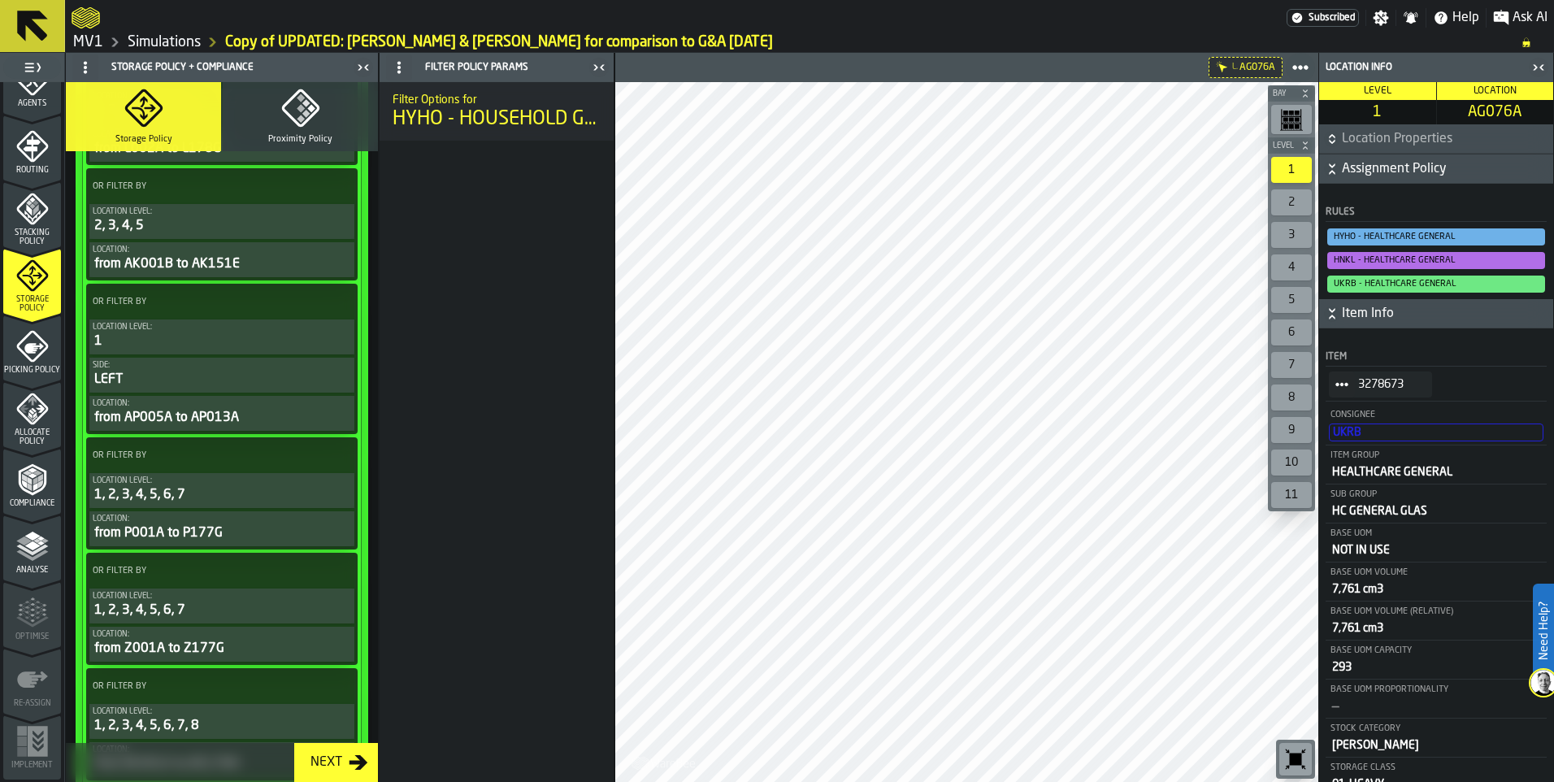
click at [334, 305] on icon at bounding box center [340, 301] width 16 height 16
click at [302, 341] on div "Clear Filter" at bounding box center [297, 336] width 85 height 20
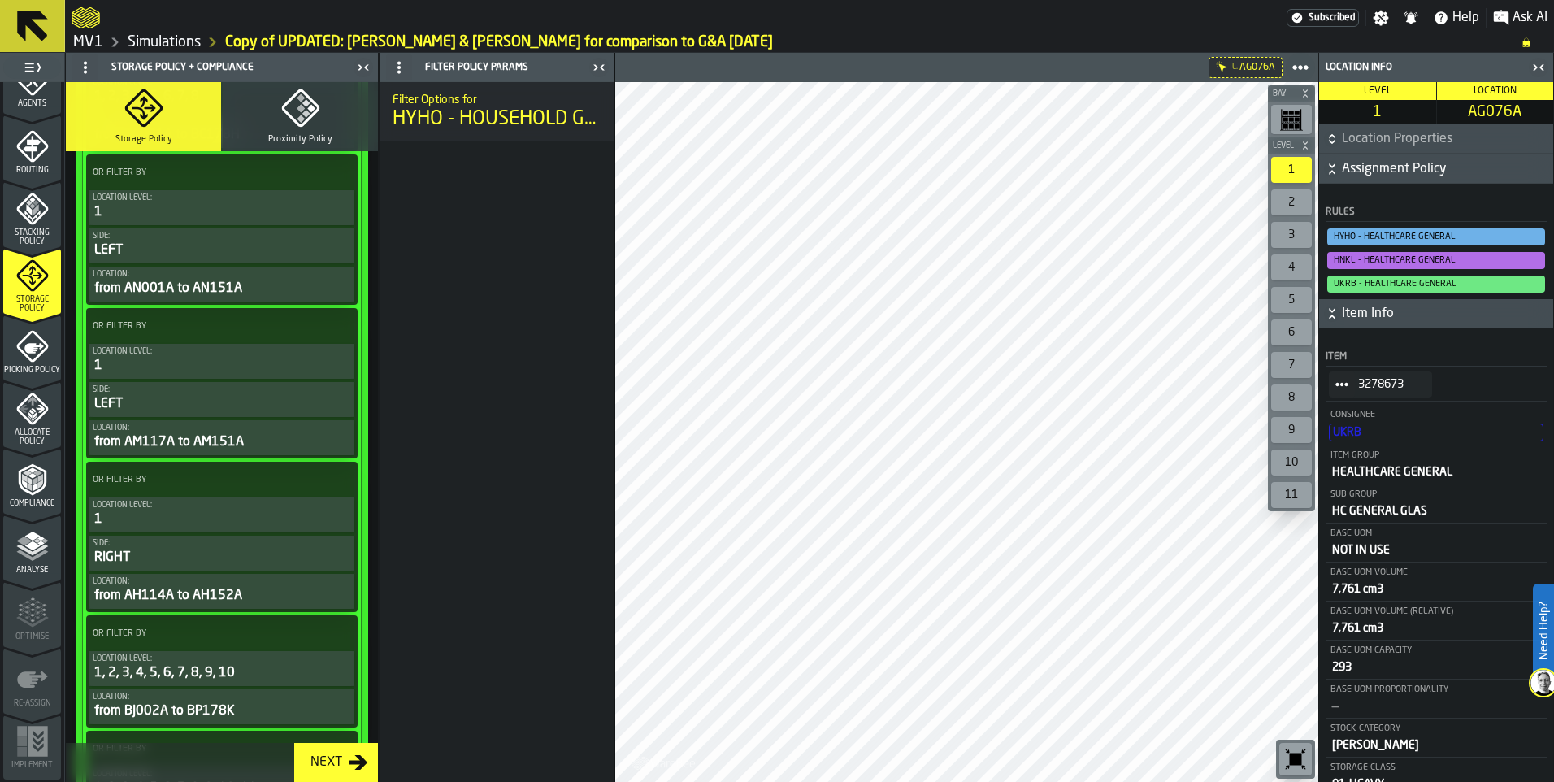
scroll to position [2927, 0]
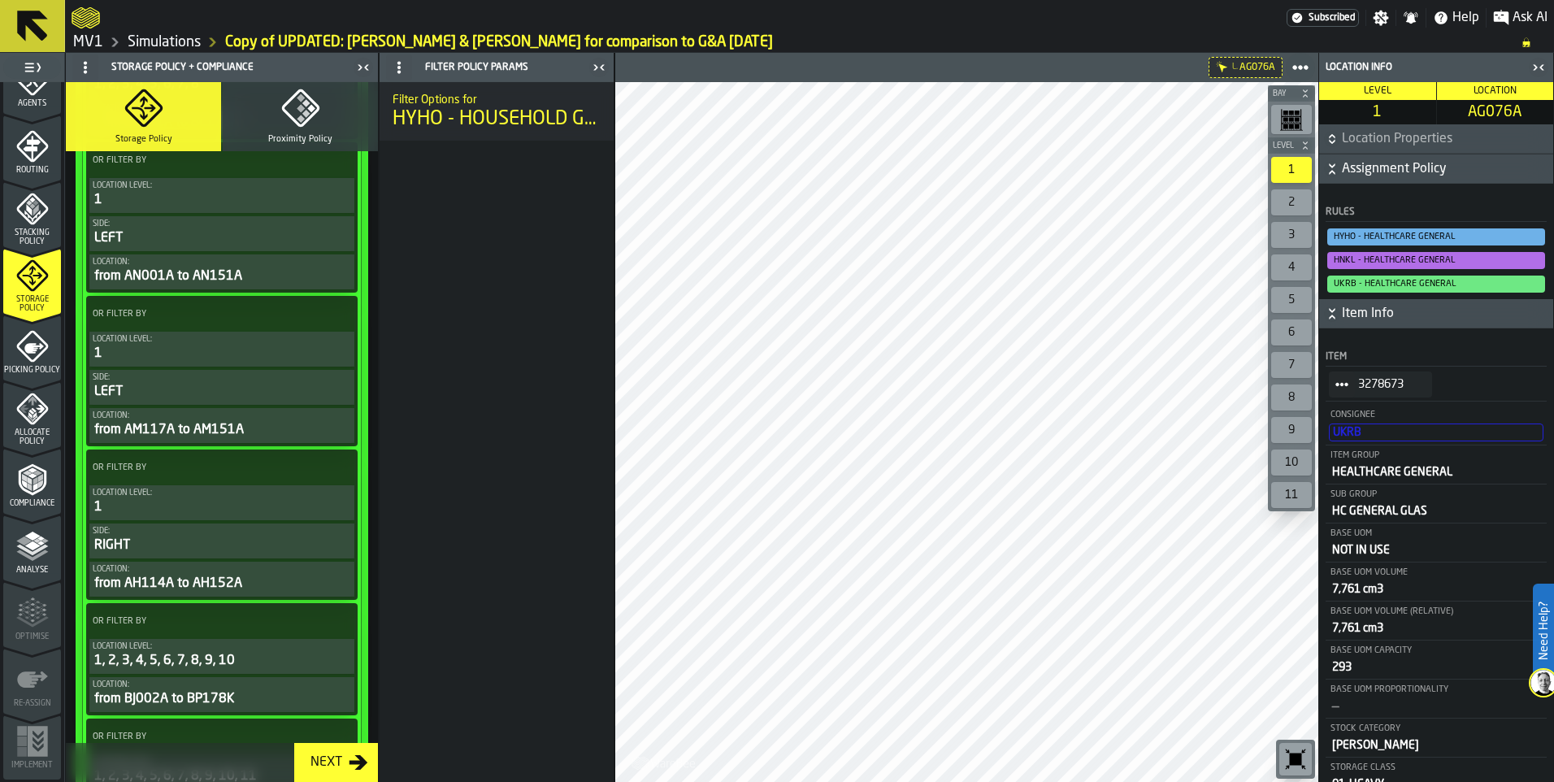
click at [332, 469] on icon at bounding box center [340, 467] width 16 height 16
click at [297, 506] on div "Clear Filter" at bounding box center [297, 502] width 85 height 20
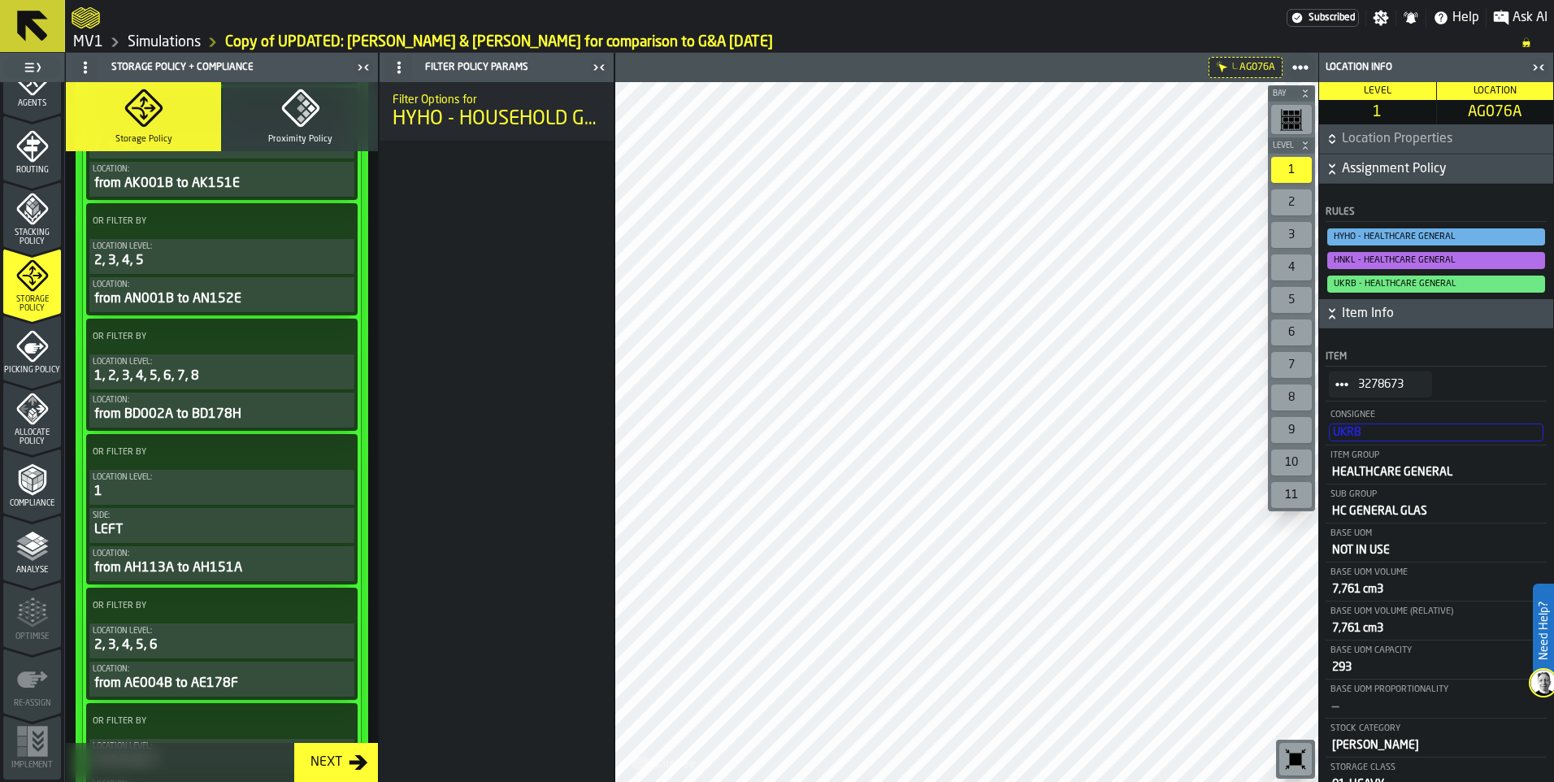
scroll to position [5447, 0]
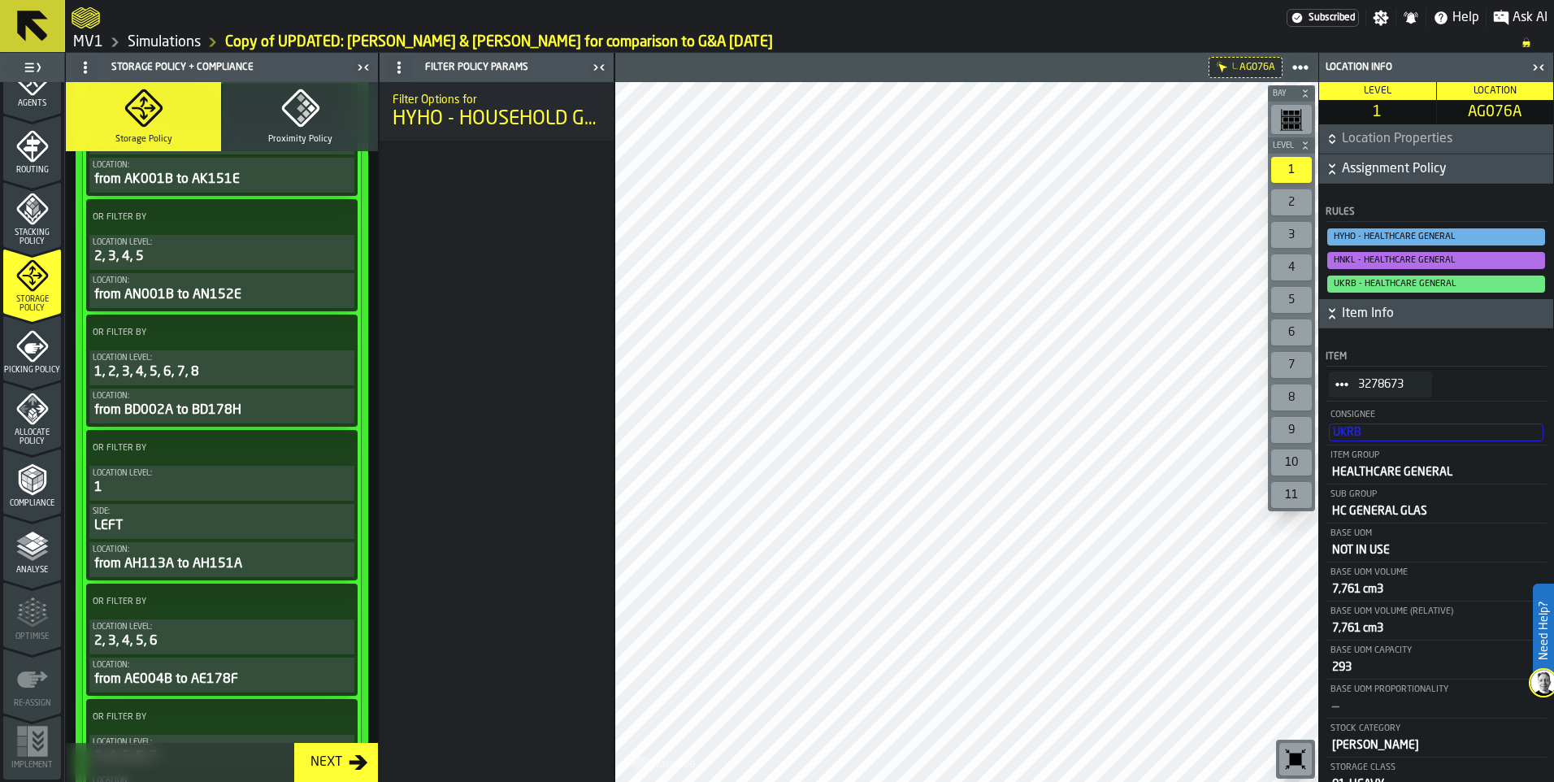
click at [337, 444] on icon at bounding box center [340, 448] width 16 height 16
click at [299, 484] on div "Clear Filter" at bounding box center [297, 482] width 85 height 20
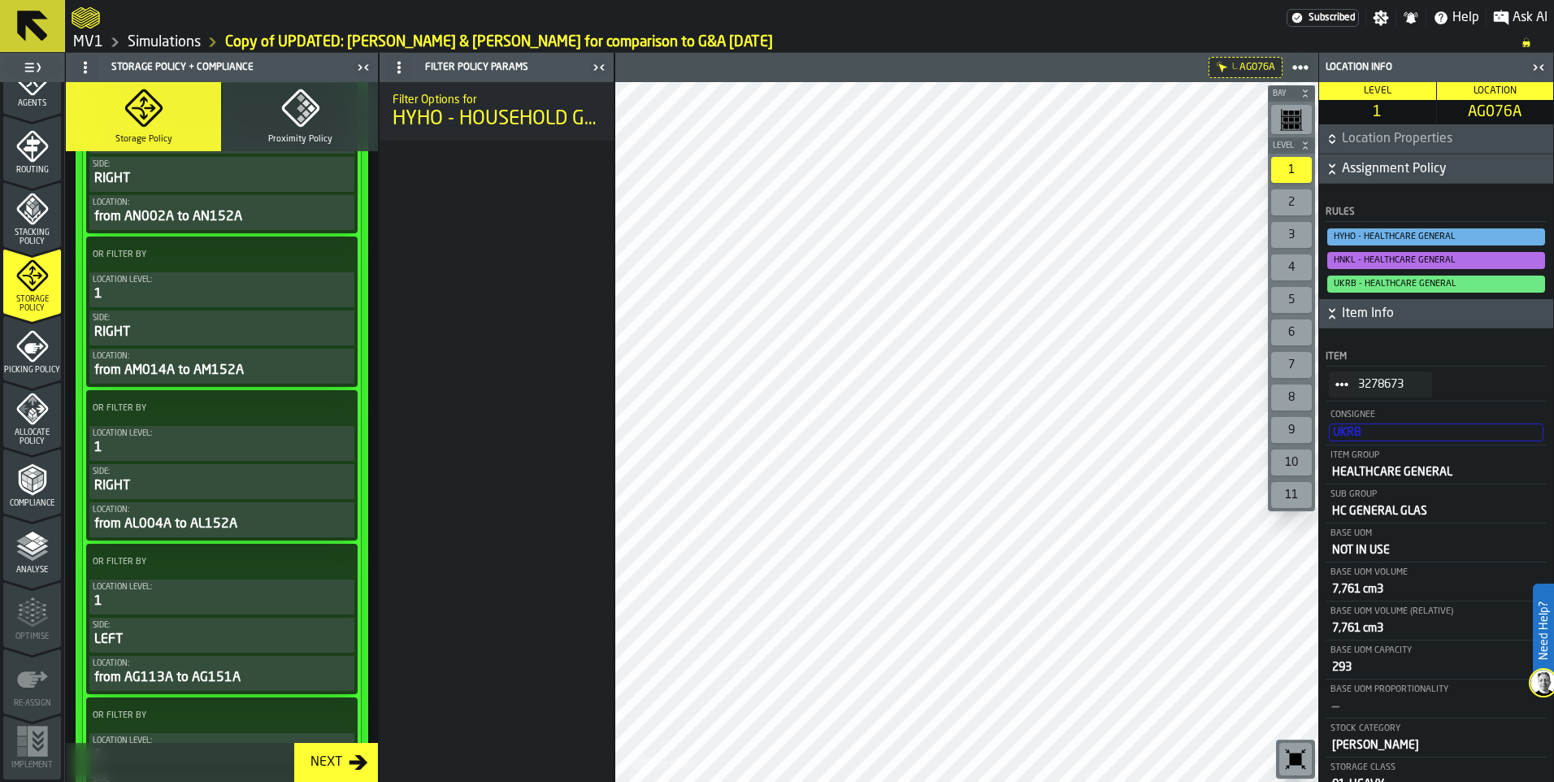
scroll to position [8374, 0]
click at [332, 562] on icon at bounding box center [340, 560] width 16 height 16
click at [283, 598] on div "Clear Filter" at bounding box center [297, 595] width 85 height 20
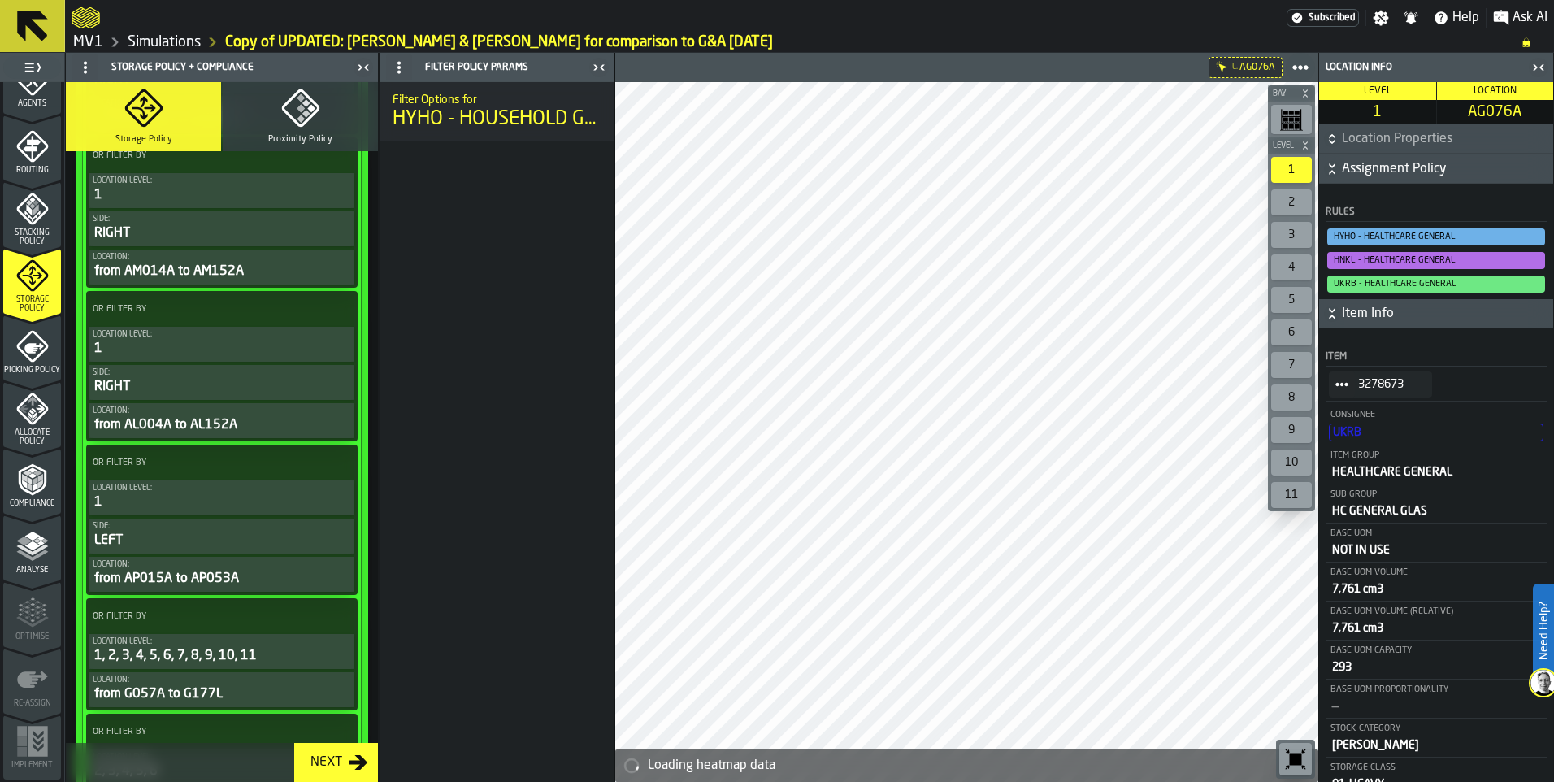
scroll to position [8455, 0]
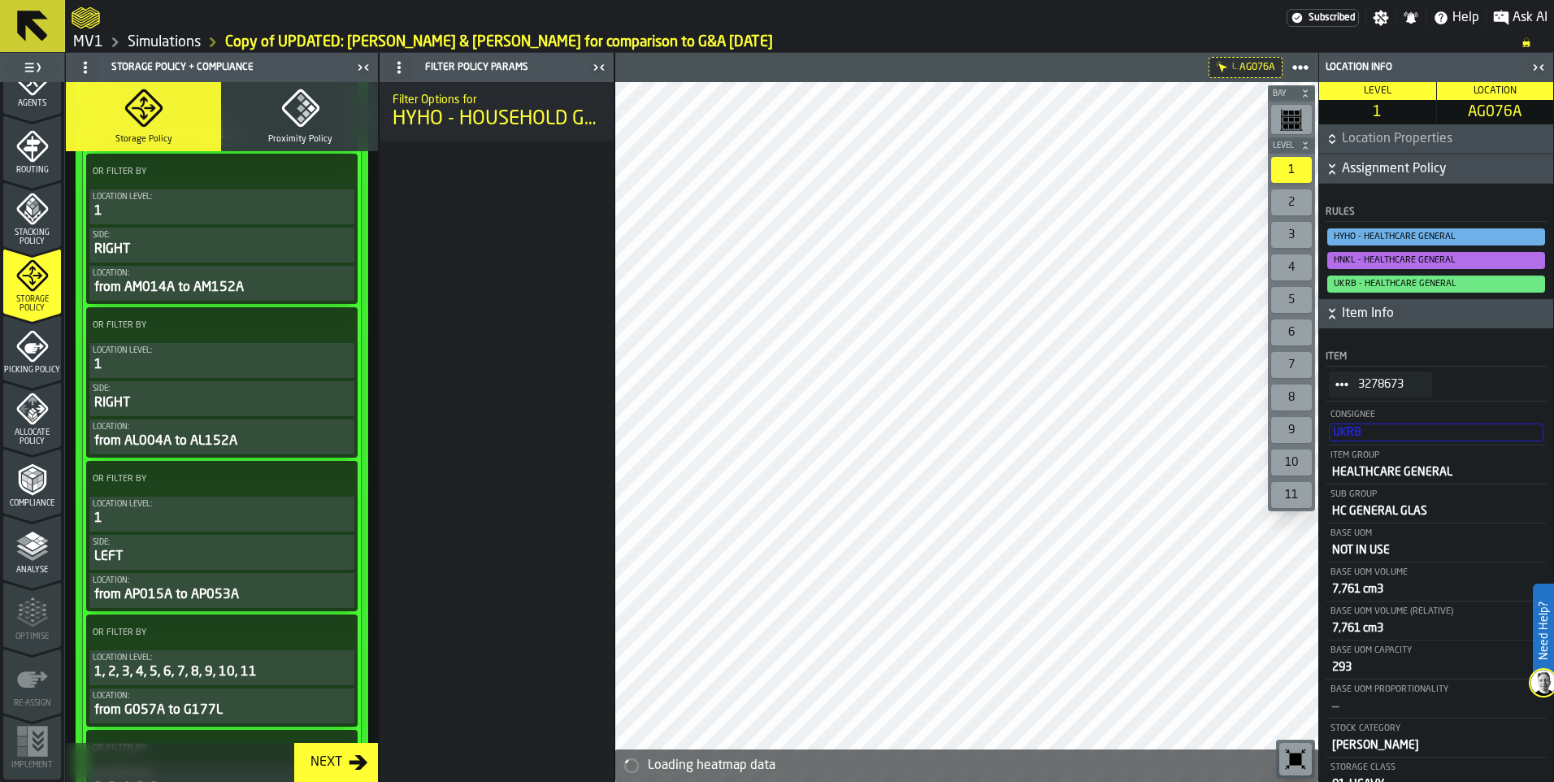
click at [337, 484] on circle at bounding box center [339, 484] width 4 height 4
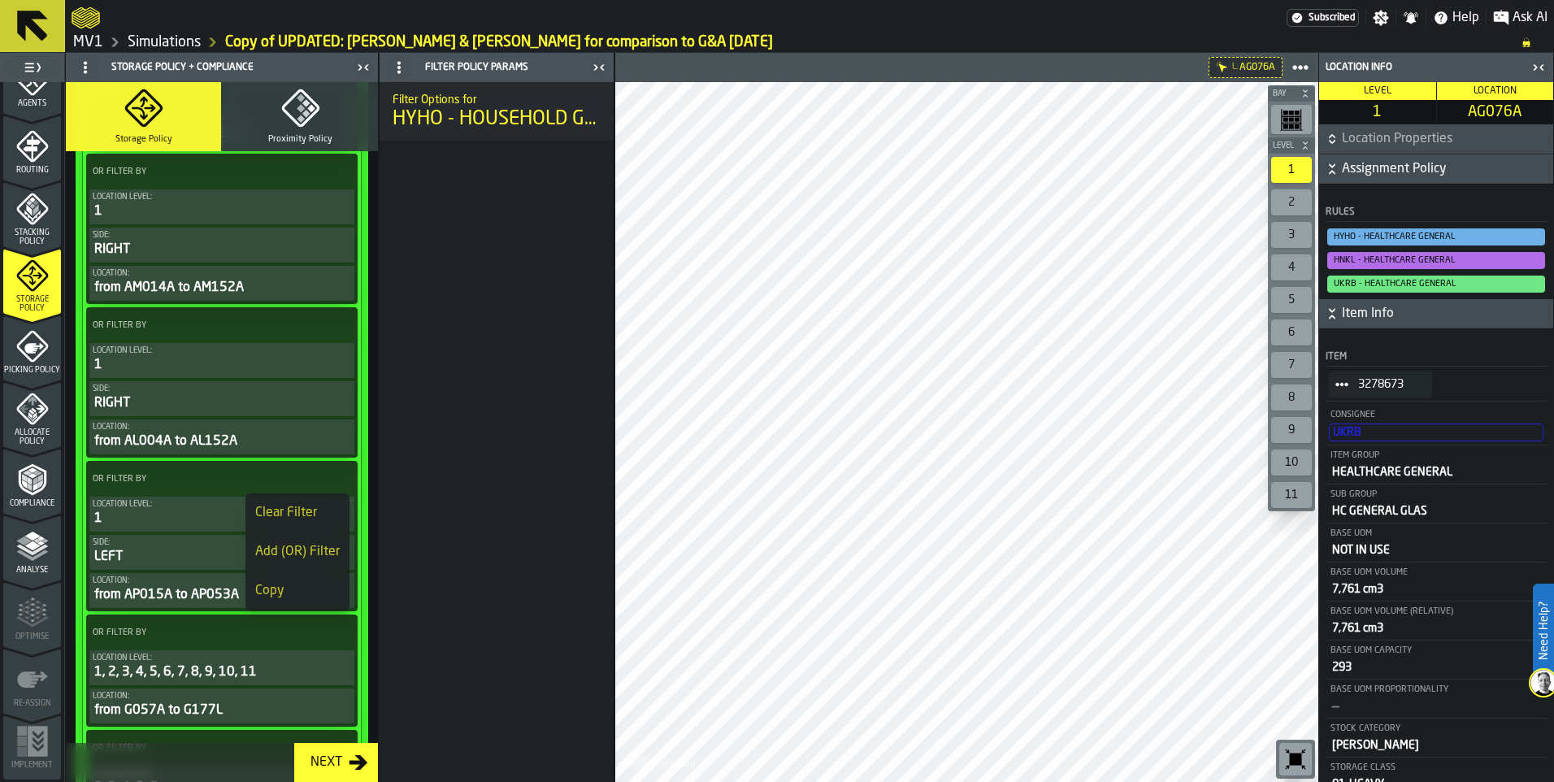
click at [306, 516] on div "Clear Filter" at bounding box center [297, 513] width 85 height 20
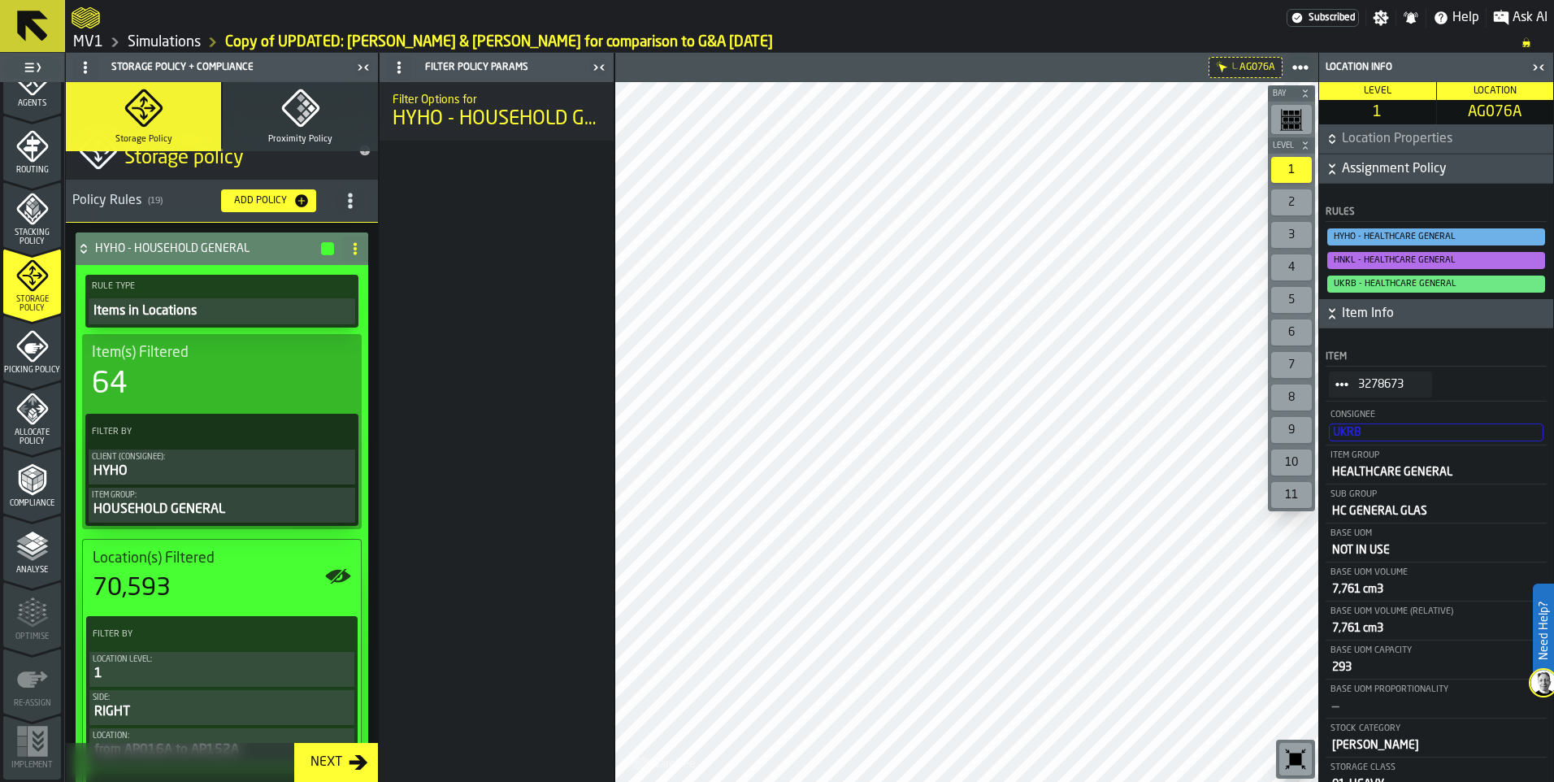
scroll to position [0, 0]
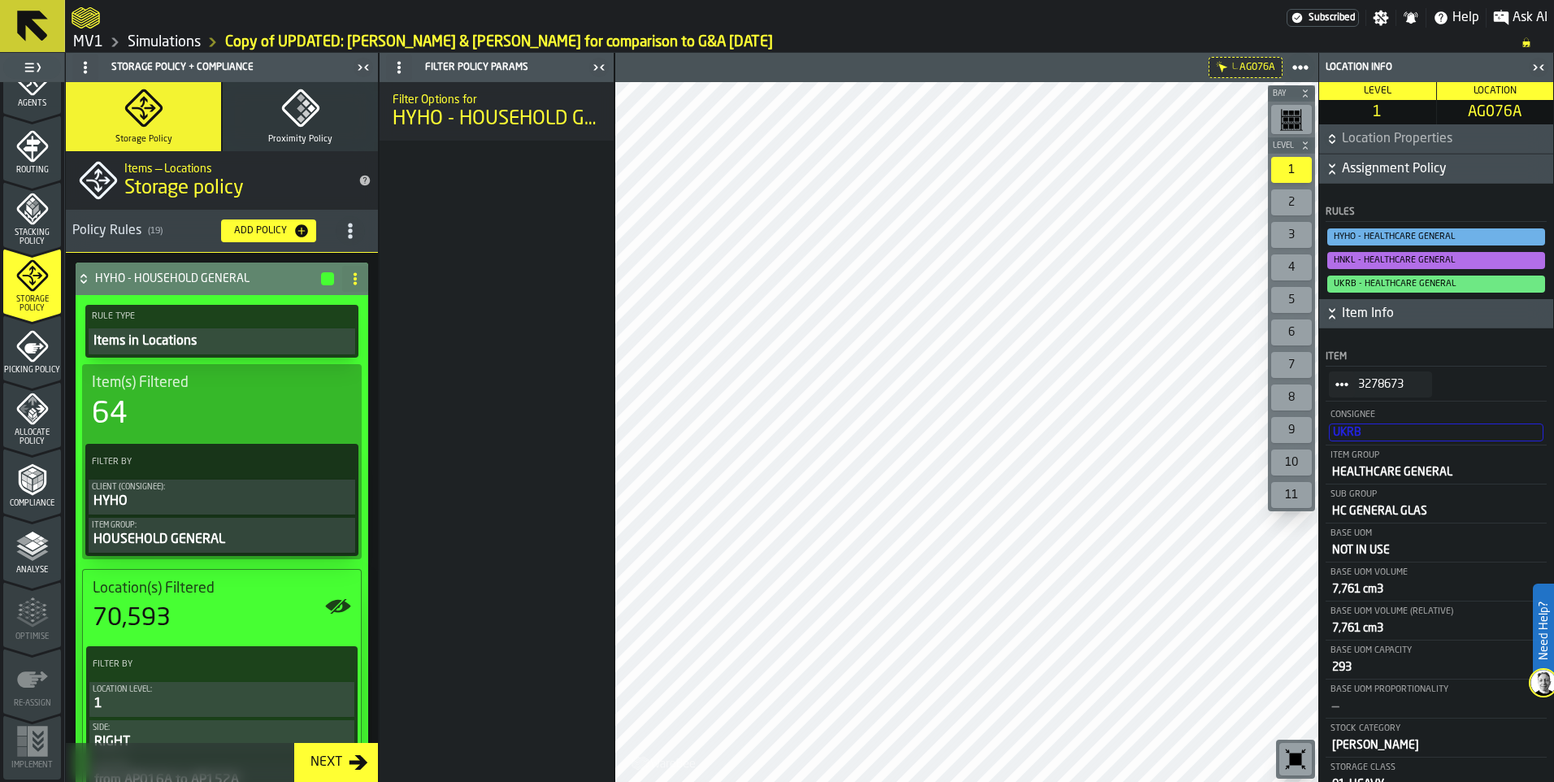
click at [88, 279] on icon at bounding box center [84, 278] width 16 height 13
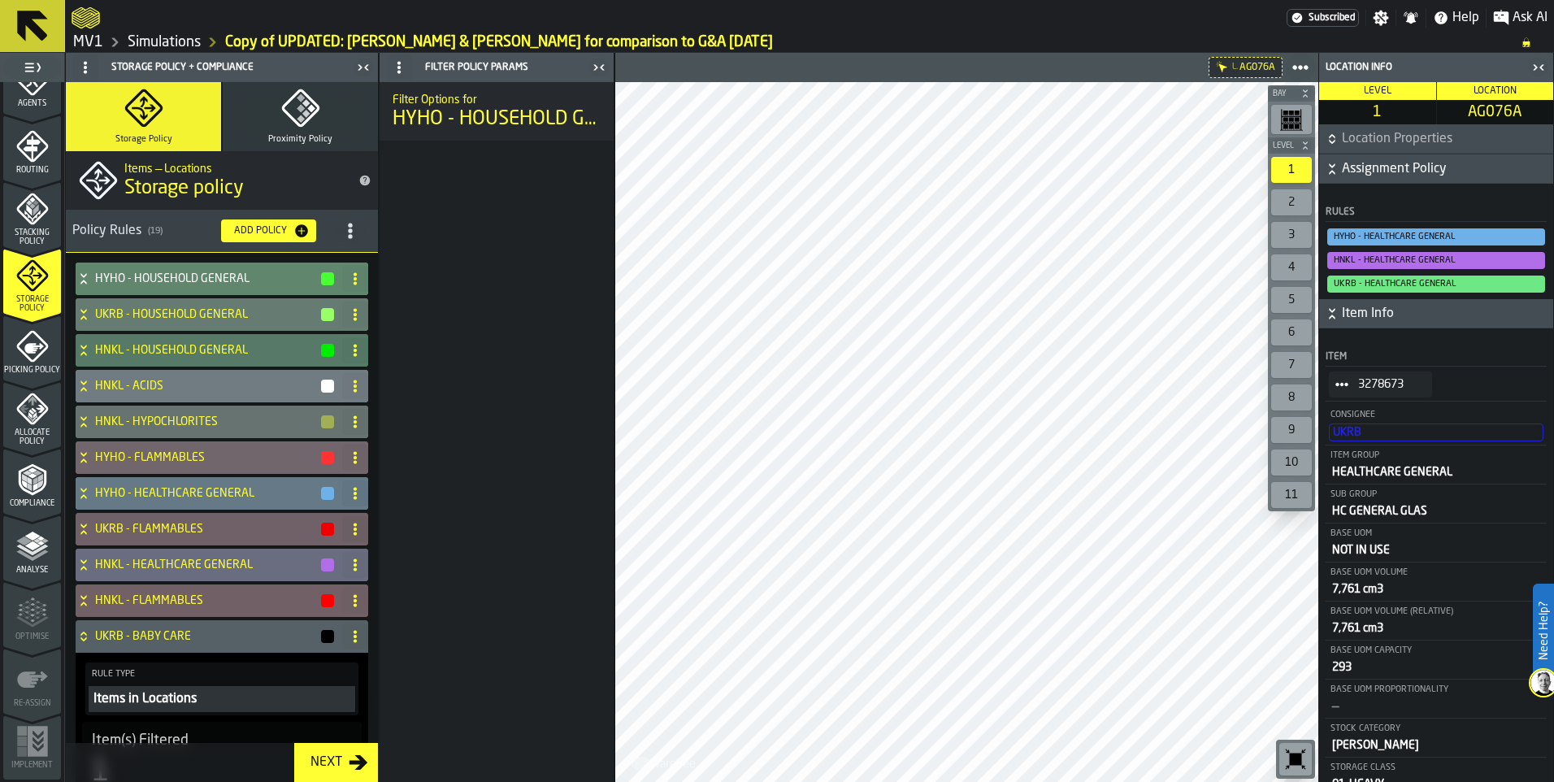
click at [83, 493] on icon at bounding box center [84, 493] width 16 height 13
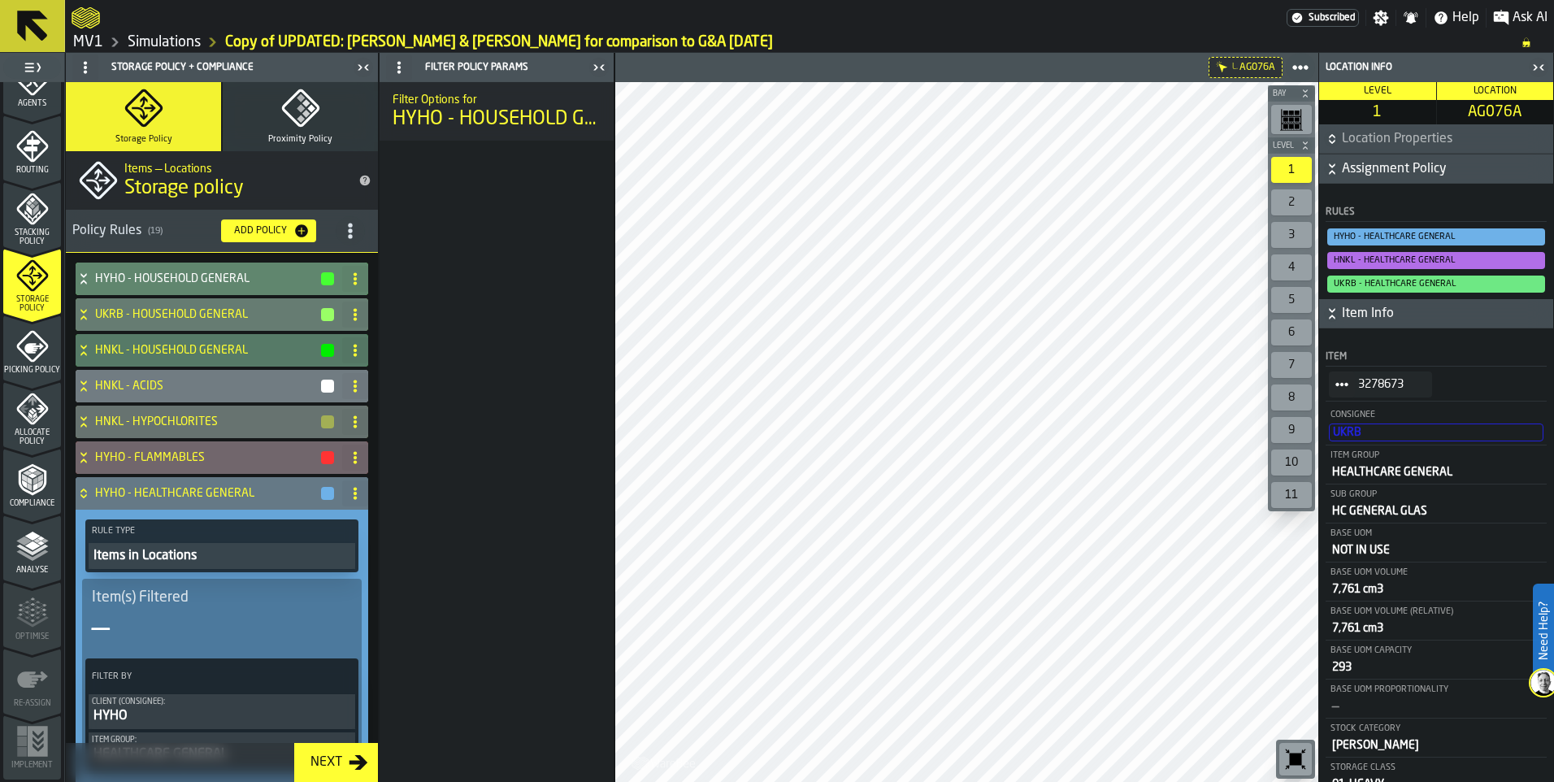
click at [354, 495] on icon at bounding box center [355, 493] width 13 height 13
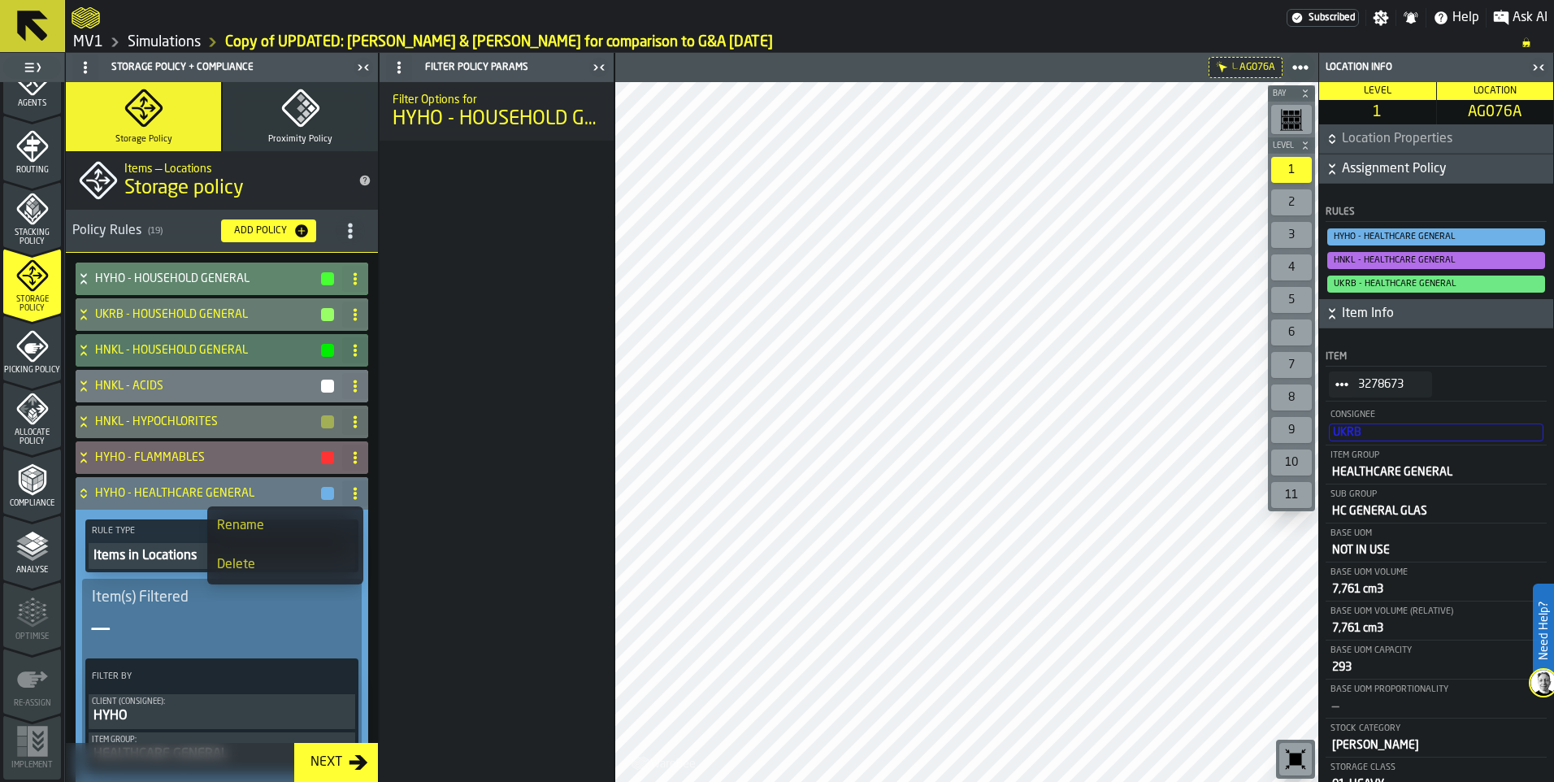
click at [258, 557] on div "Delete" at bounding box center [285, 565] width 137 height 20
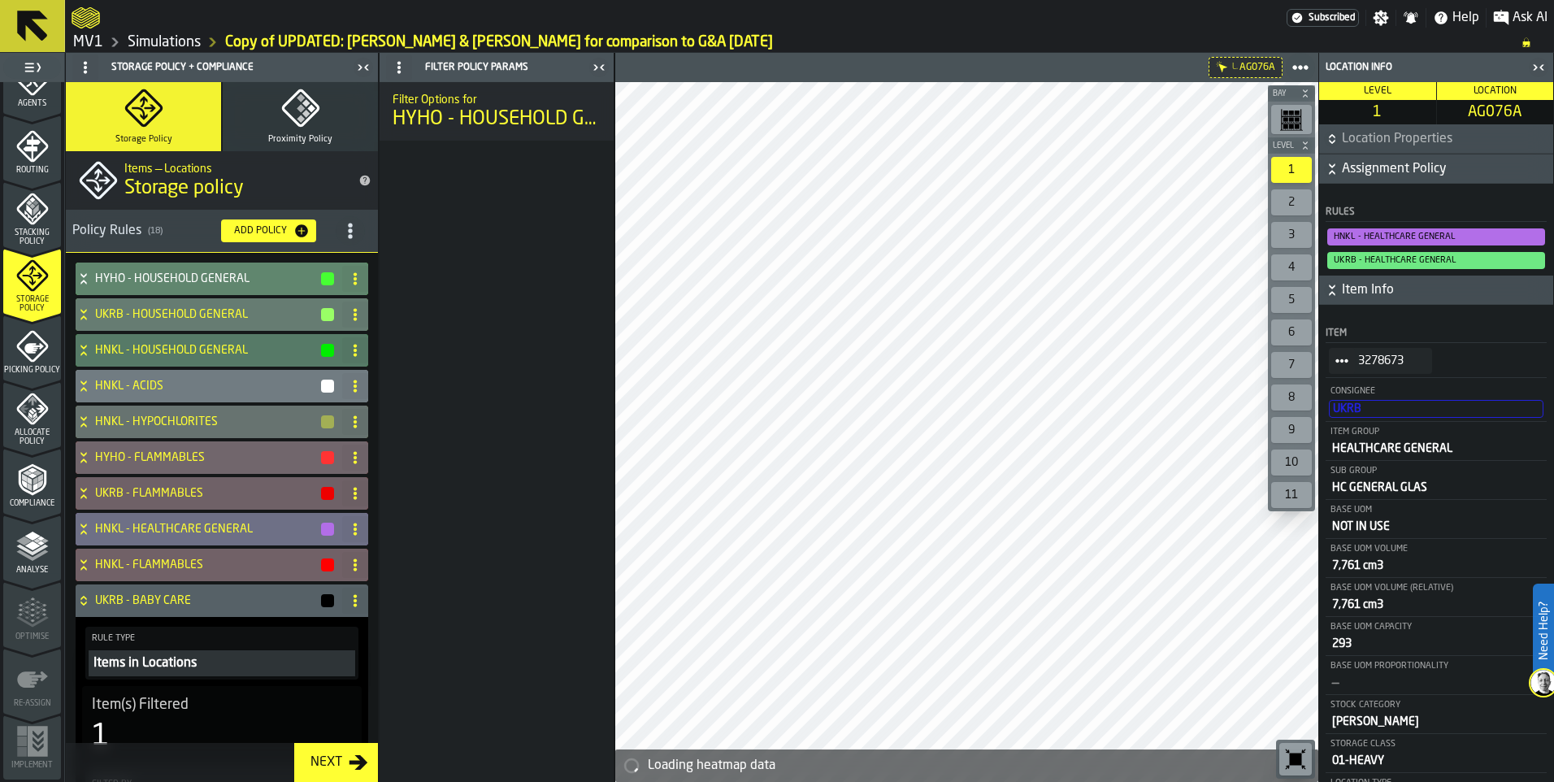
click at [356, 532] on icon at bounding box center [355, 529] width 13 height 13
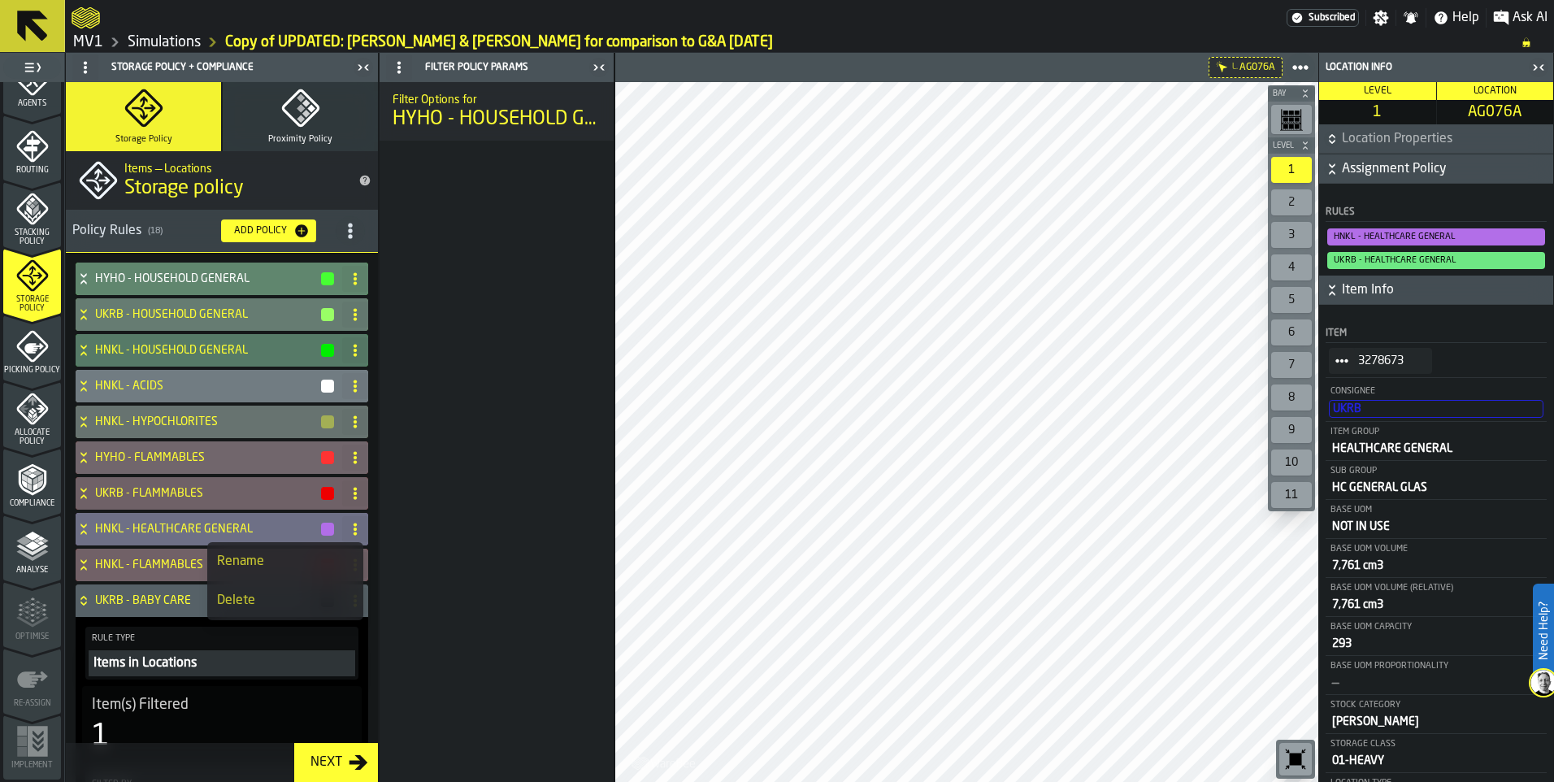
click at [263, 596] on div "Delete" at bounding box center [285, 601] width 137 height 20
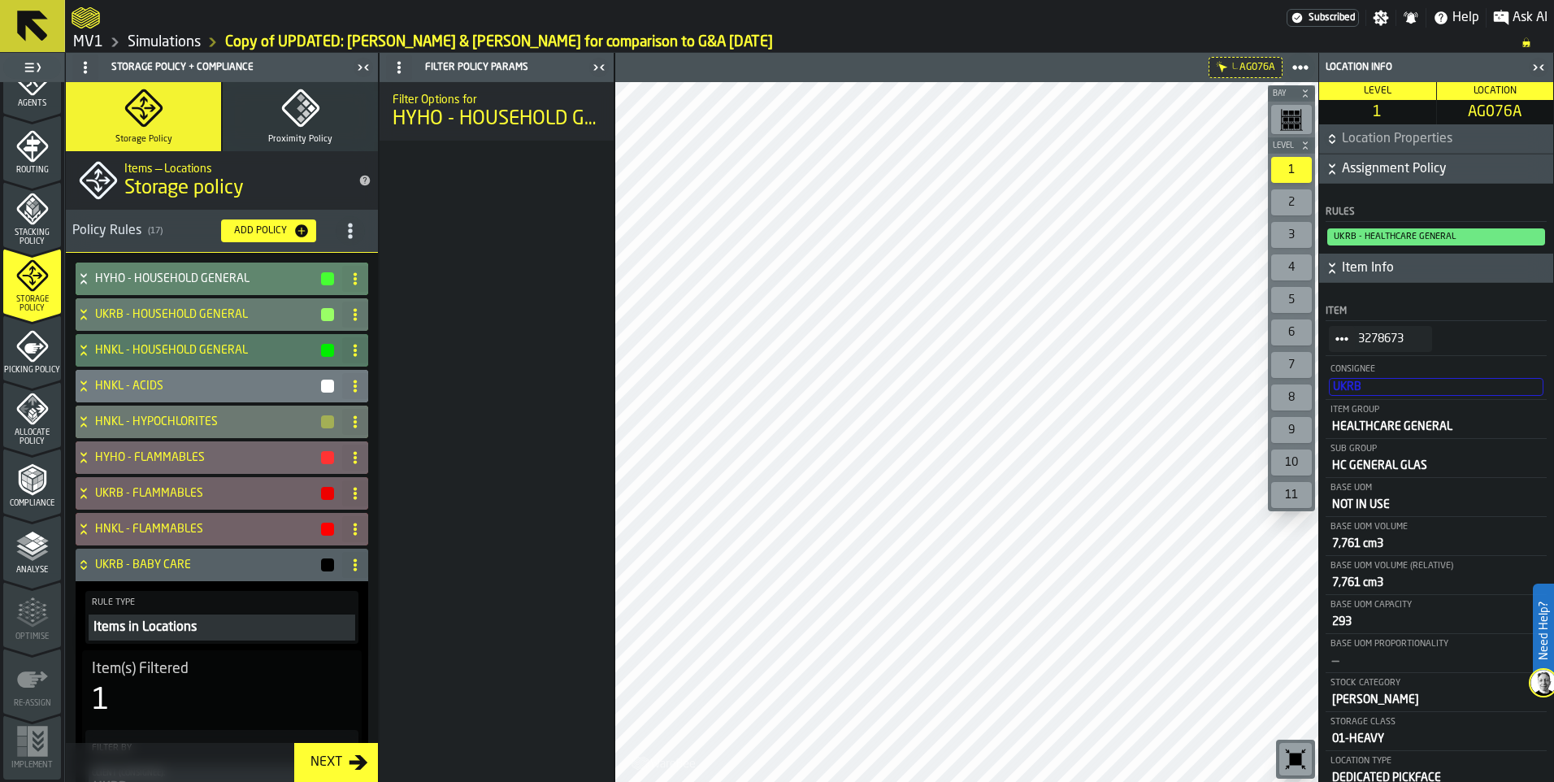
click at [90, 415] on icon at bounding box center [84, 421] width 16 height 13
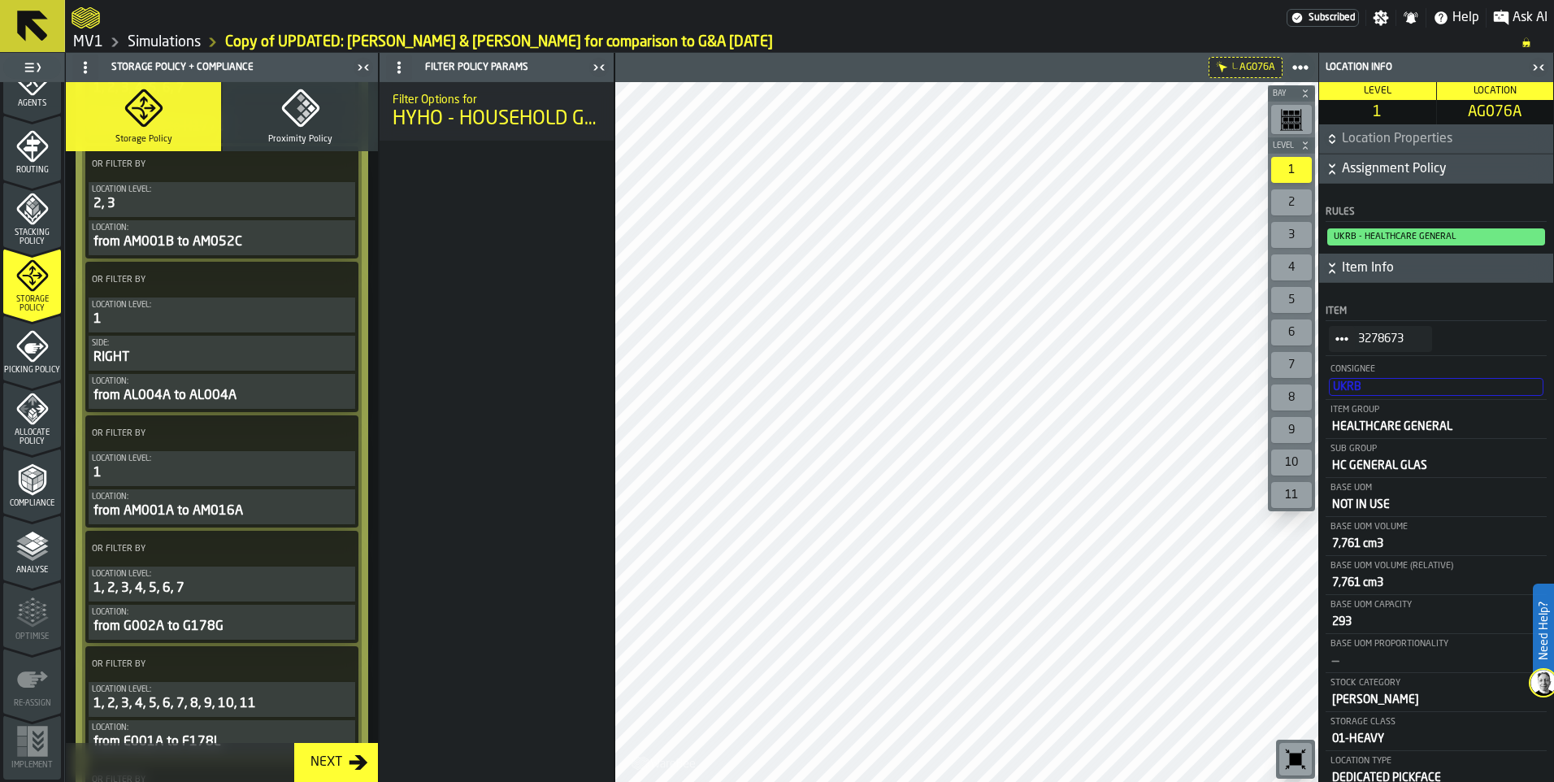
scroll to position [1219, 0]
click at [338, 439] on icon at bounding box center [341, 432] width 16 height 16
click at [302, 472] on div "Clear Filter" at bounding box center [298, 467] width 85 height 20
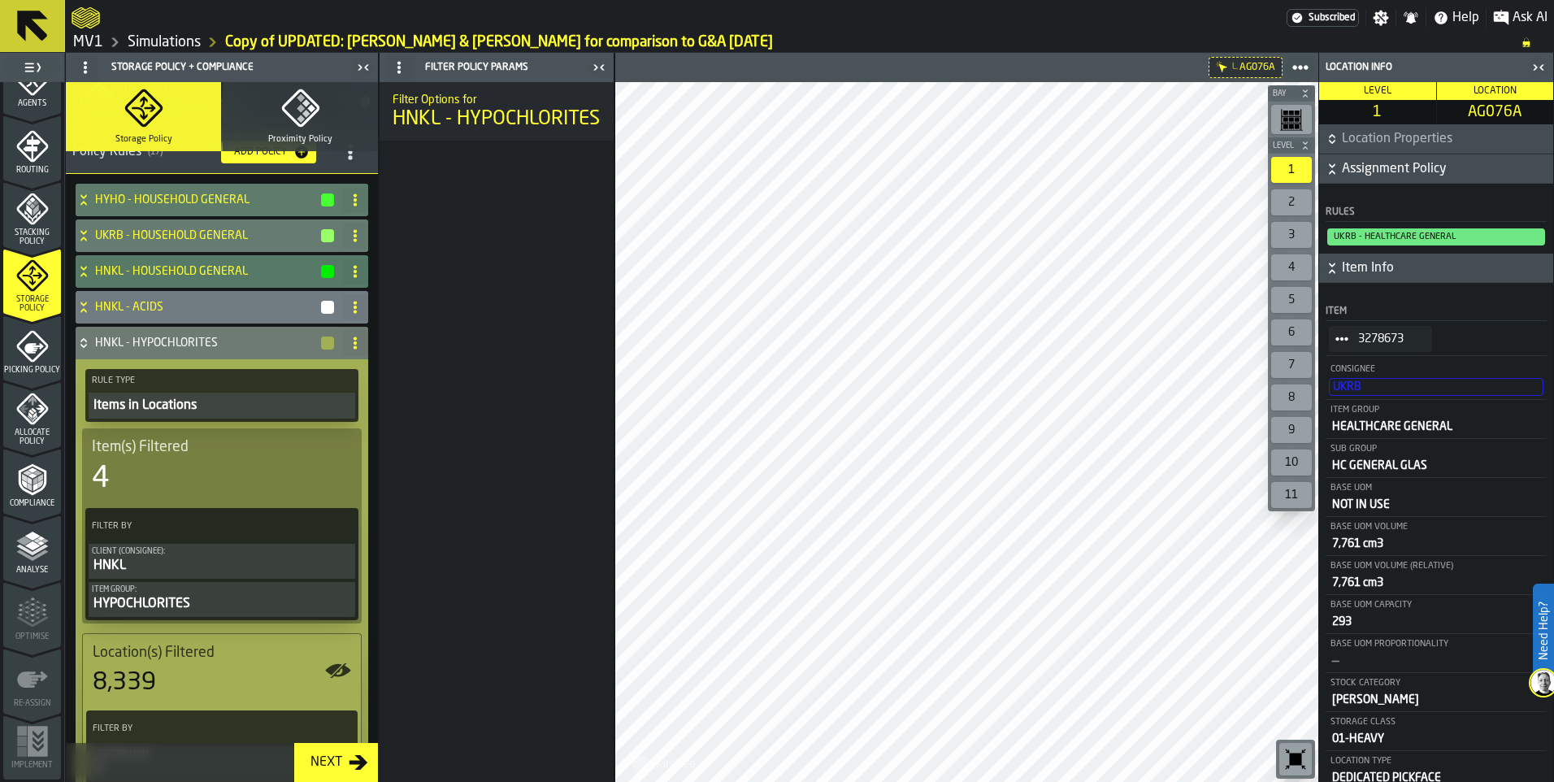
scroll to position [25, 0]
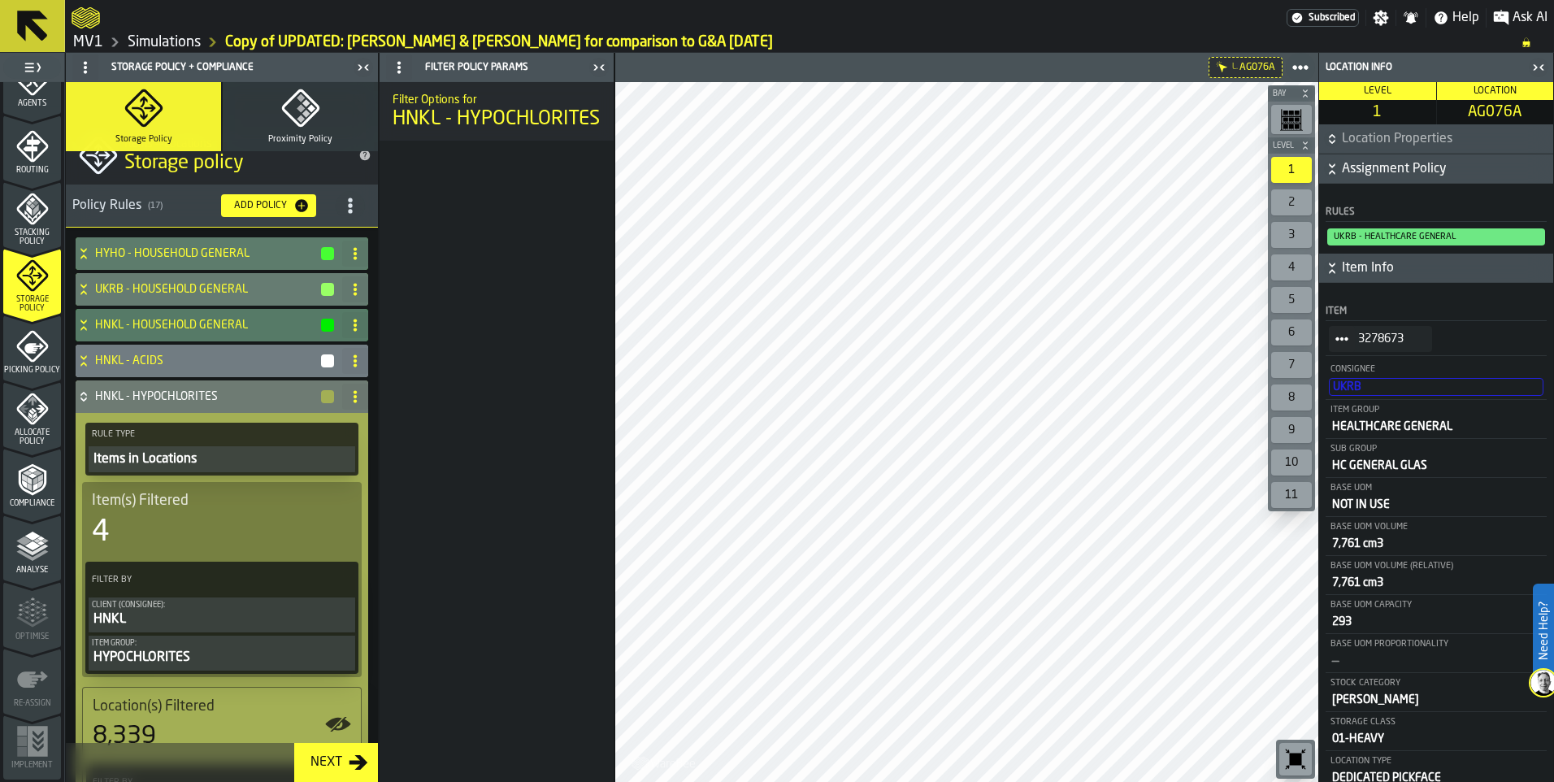
click at [87, 397] on icon at bounding box center [84, 396] width 16 height 13
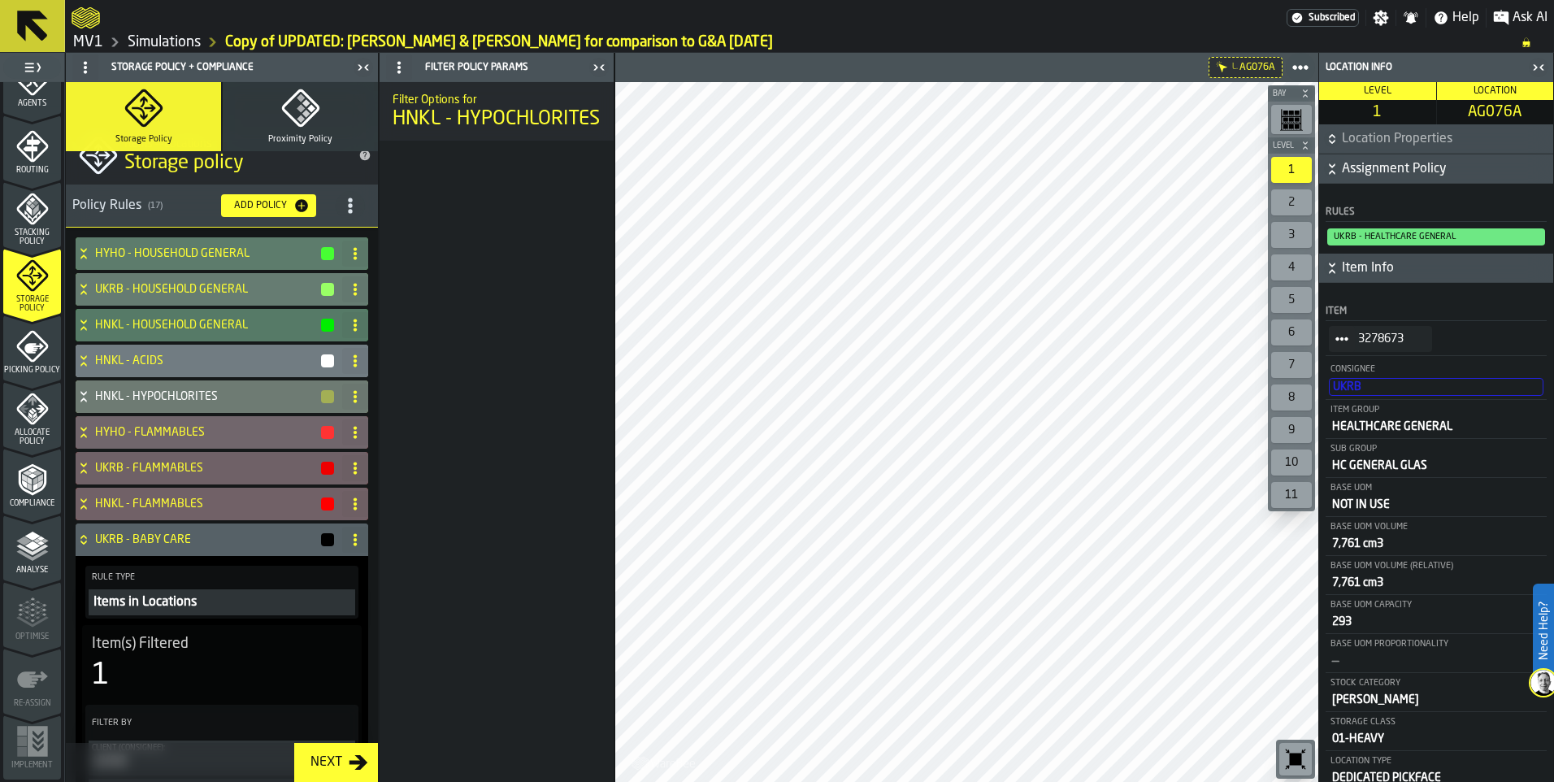
click at [1241, 68] on icon "button-toggle-Close me" at bounding box center [1542, 67] width 4 height 6
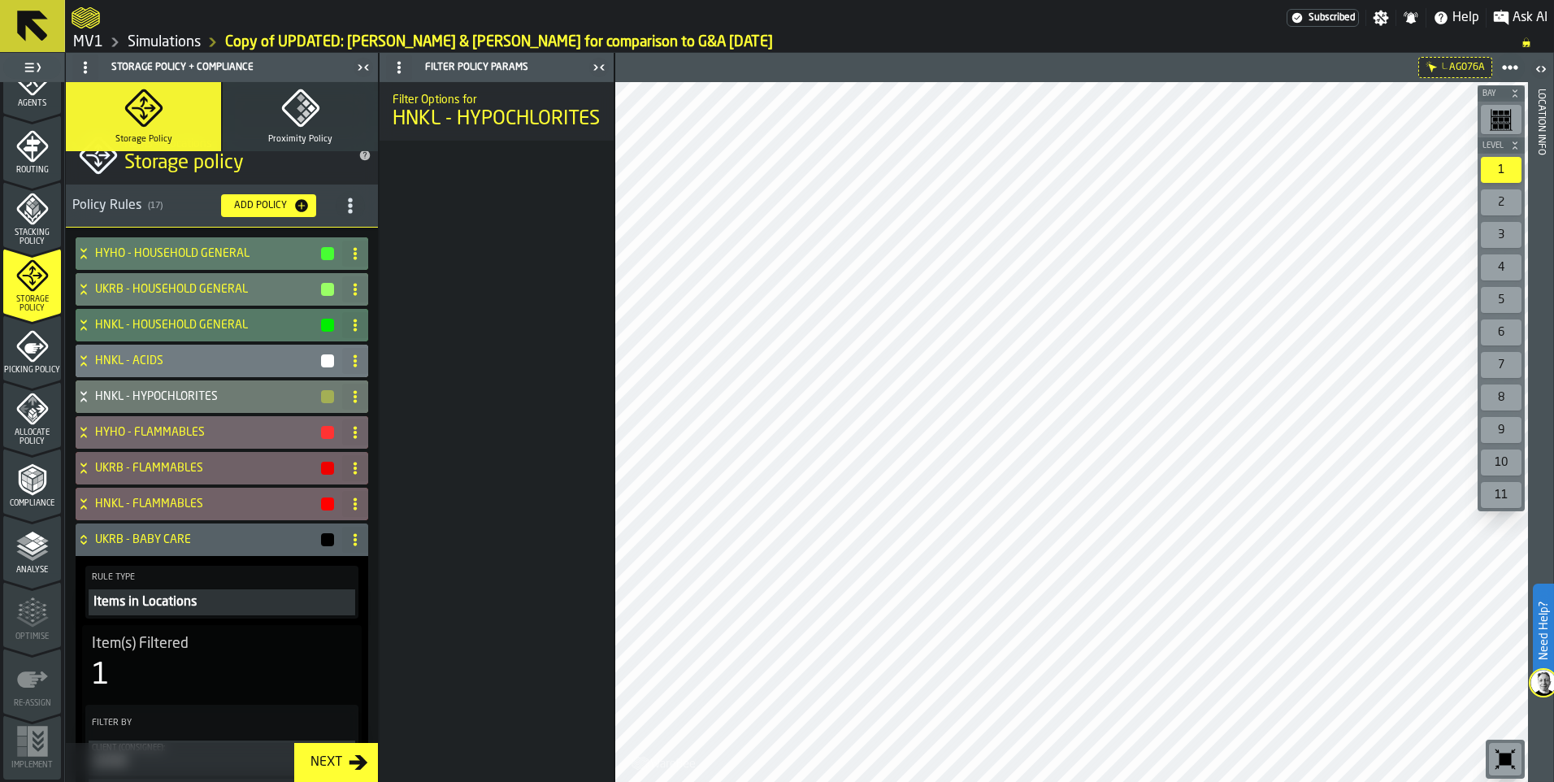
click at [597, 61] on icon "button-toggle-Close me" at bounding box center [599, 68] width 20 height 20
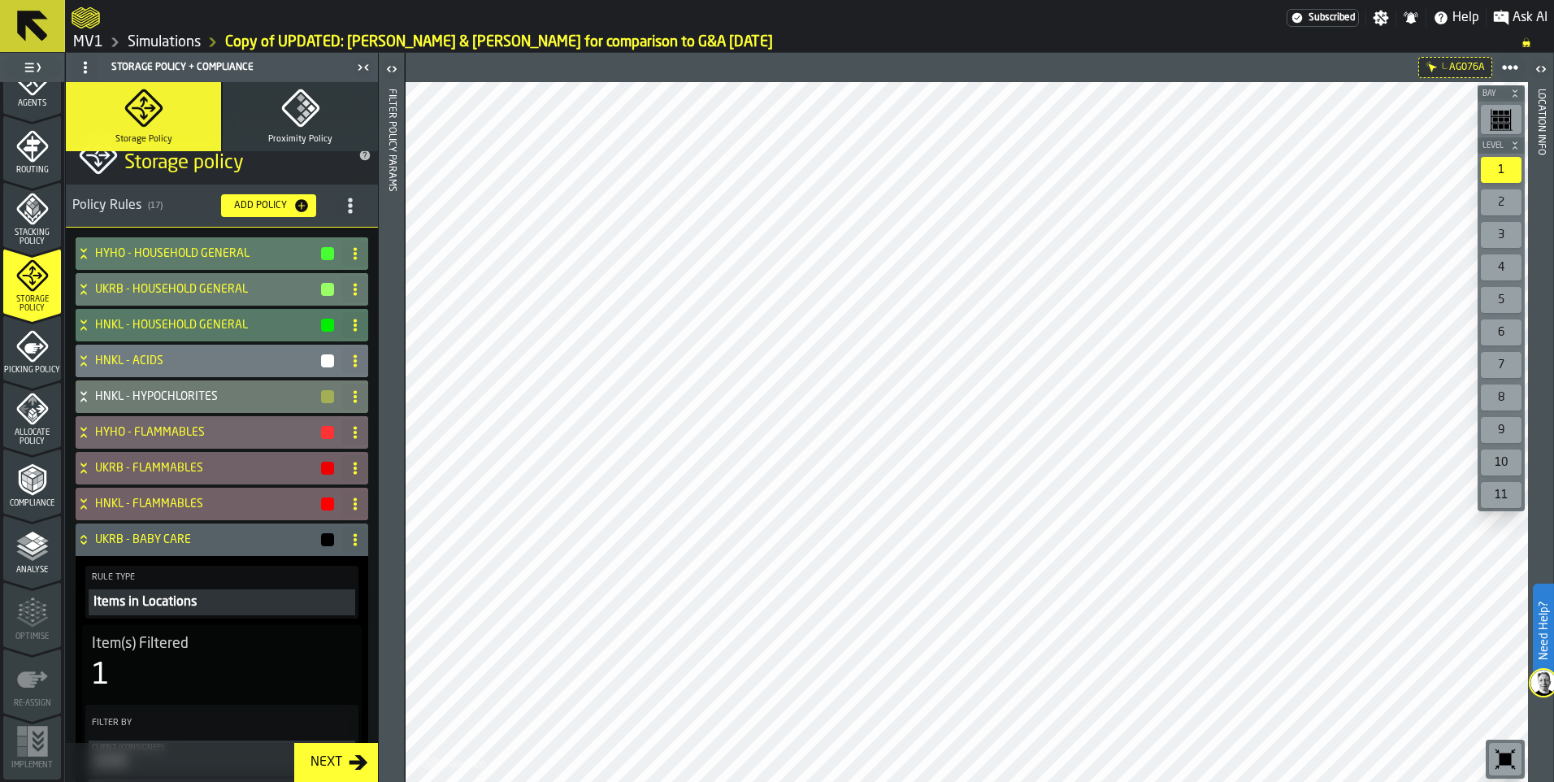
click at [86, 547] on div "UKRB - BABY CARE" at bounding box center [206, 540] width 260 height 33
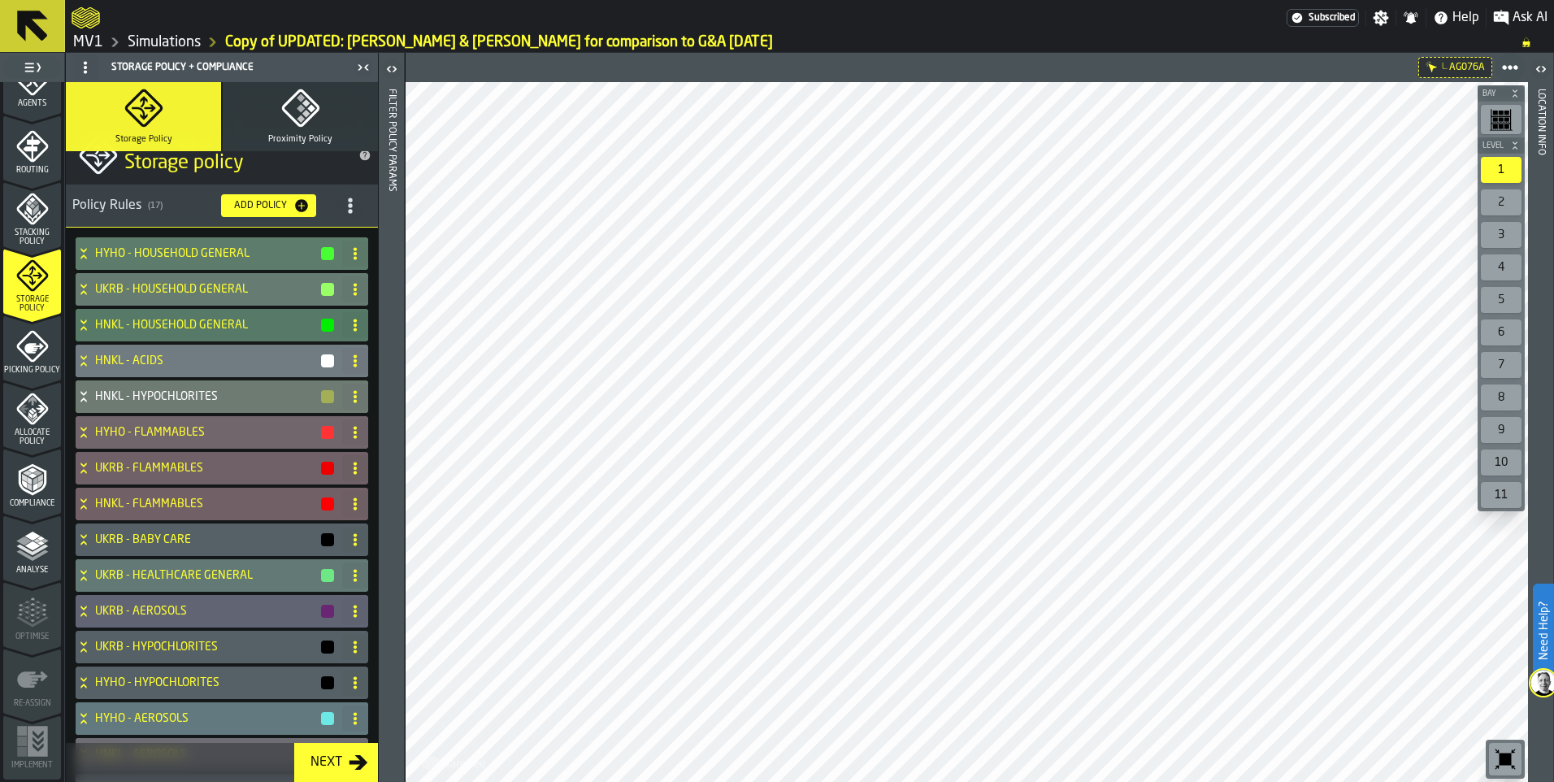
click at [306, 174] on h1 "Storage policy" at bounding box center [234, 163] width 221 height 26
click at [27, 481] on polyline "menu Compliance" at bounding box center [29, 481] width 5 height 8
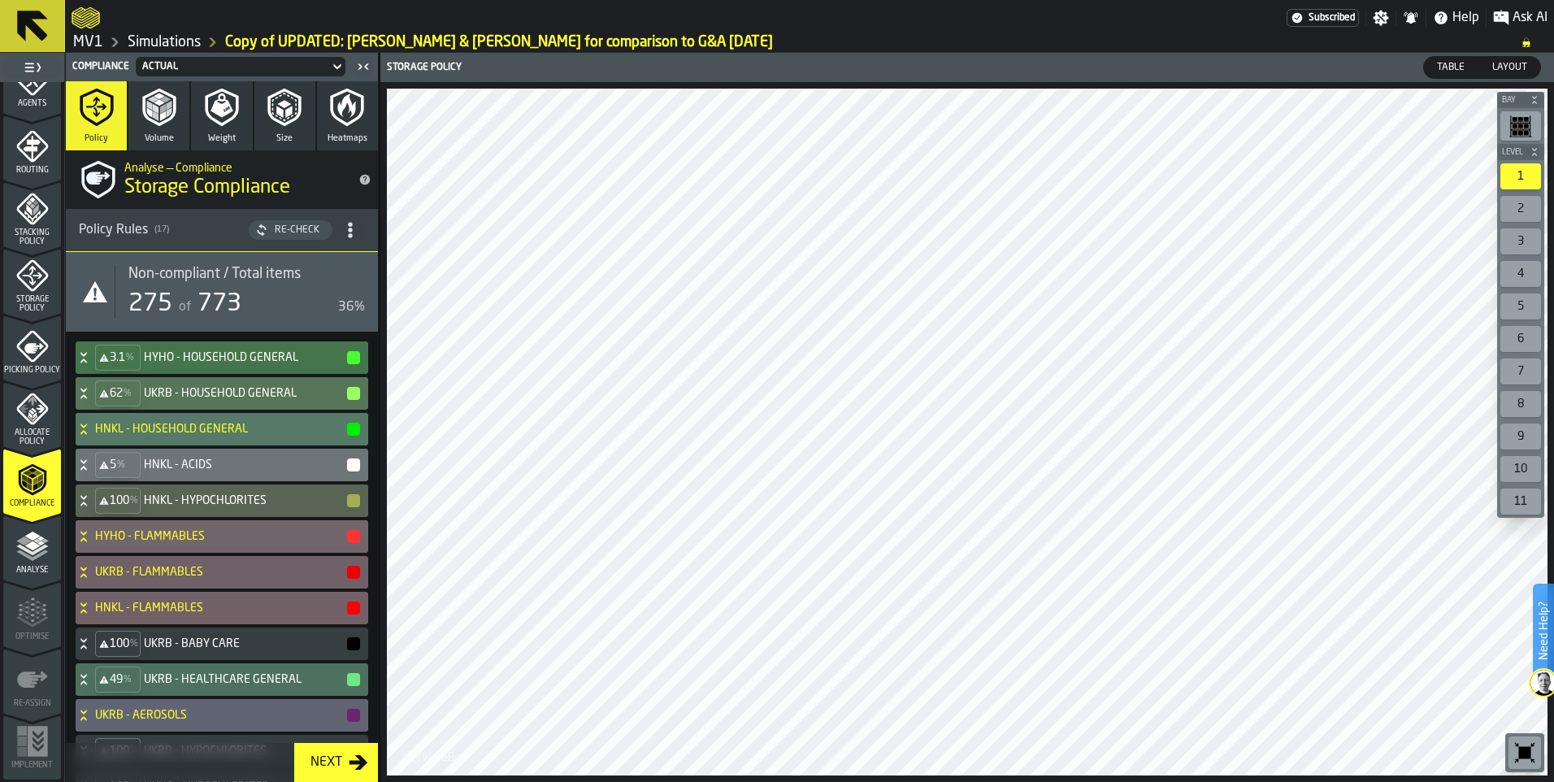
click at [37, 554] on icon "menu Analyse" at bounding box center [32, 546] width 33 height 33
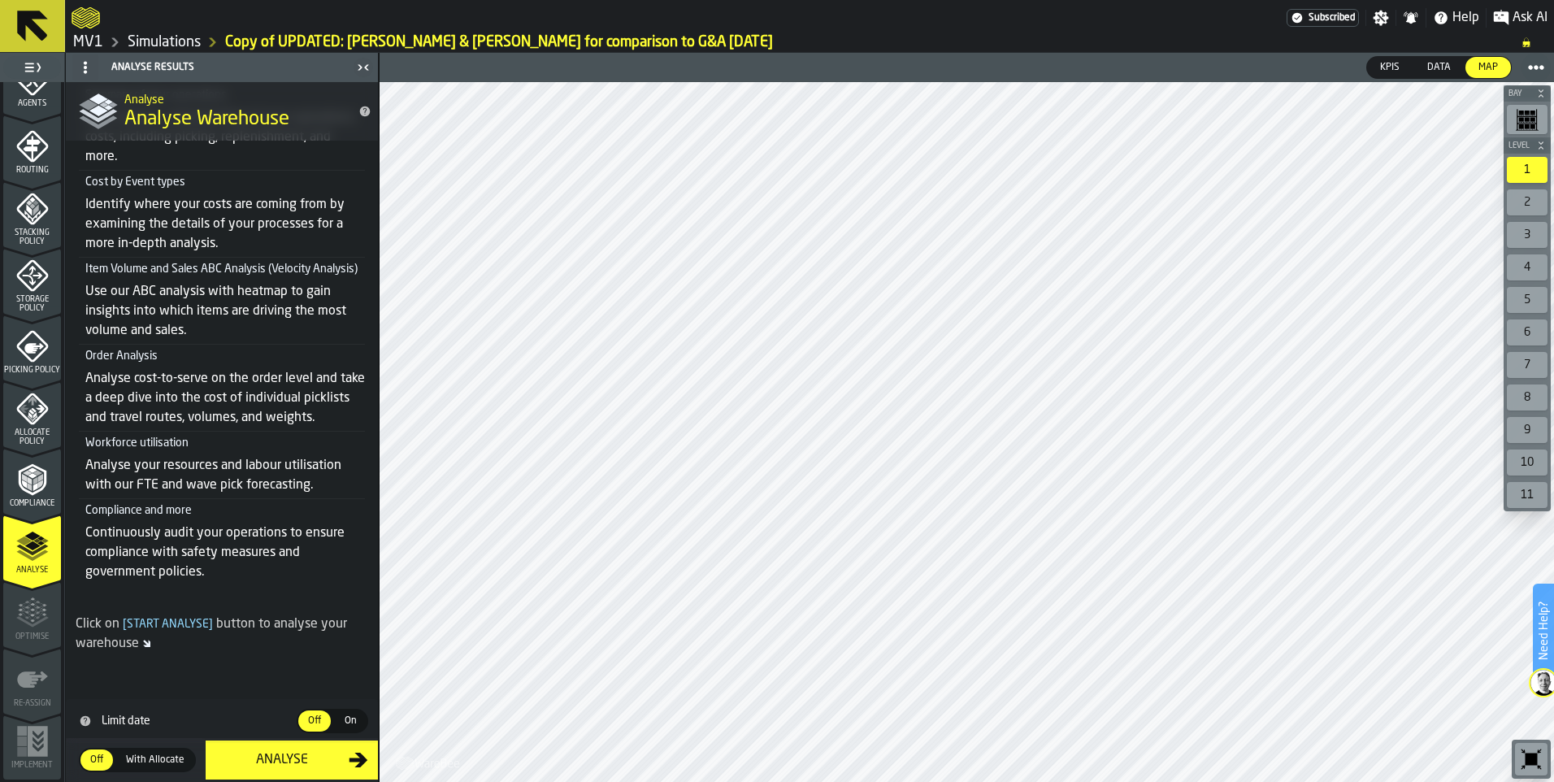
scroll to position [289, 0]
click at [306, 606] on div "Analyse" at bounding box center [281, 760] width 133 height 20
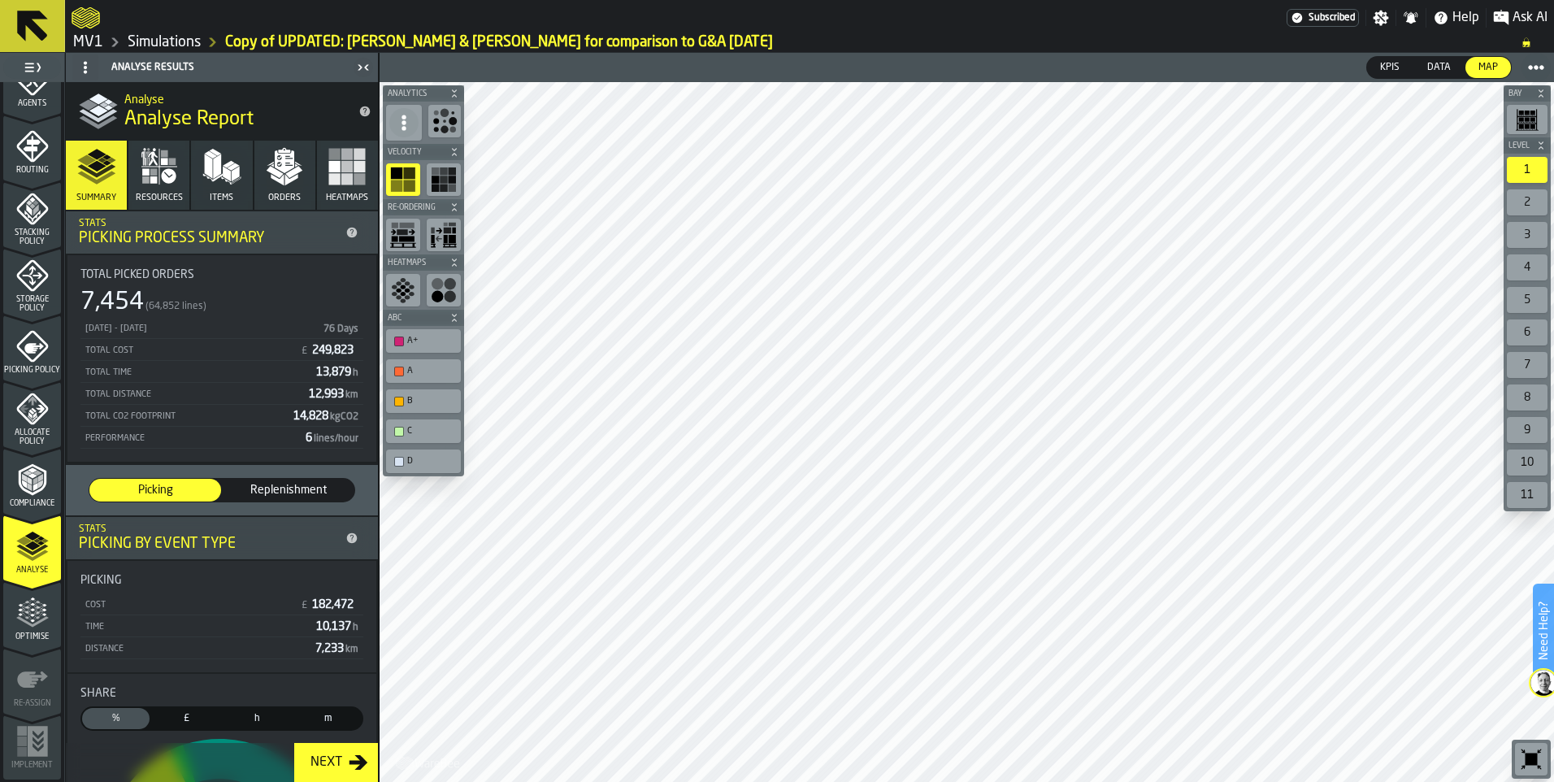
click at [156, 176] on icon "button" at bounding box center [159, 166] width 39 height 39
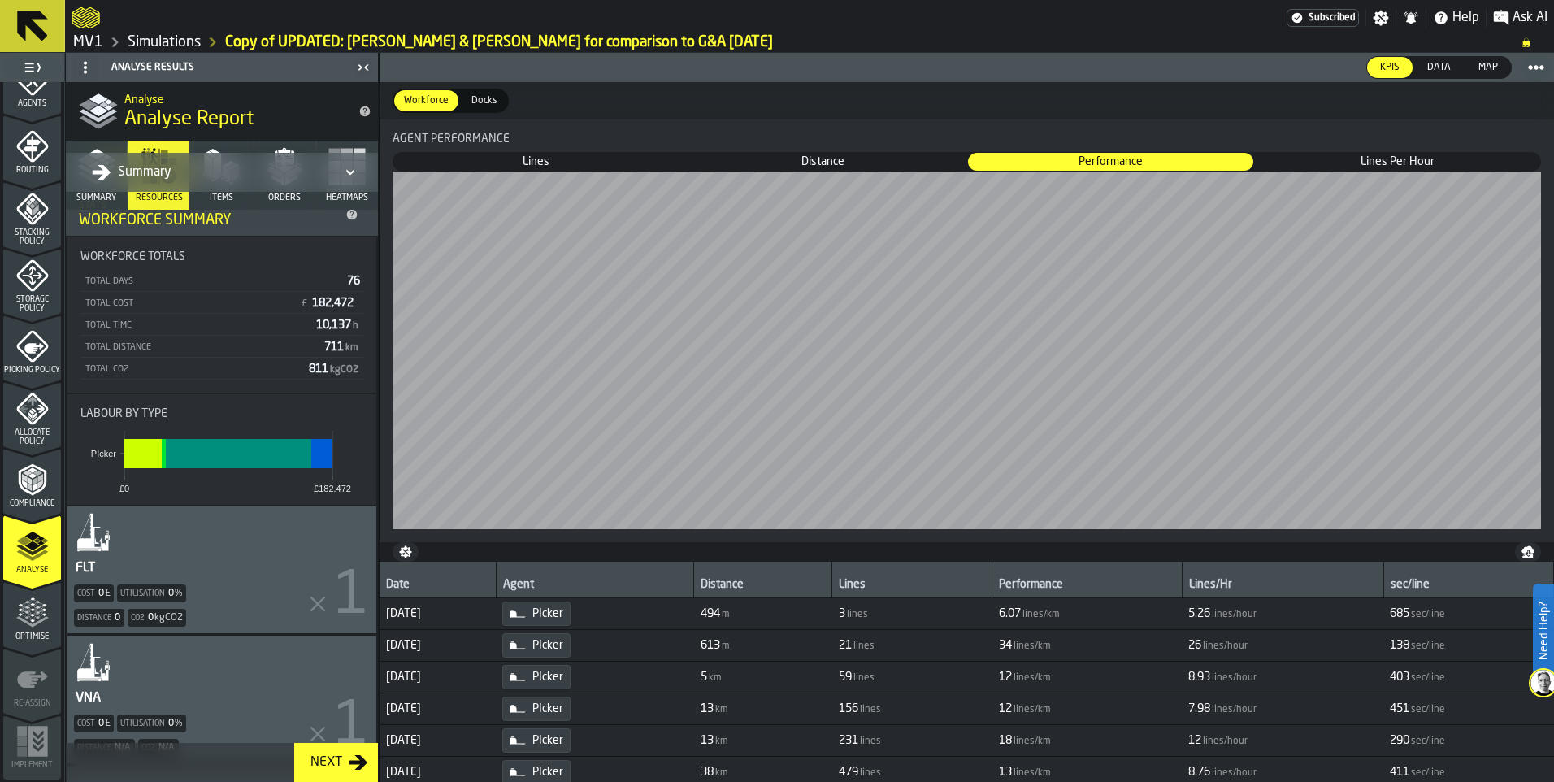
scroll to position [244, 0]
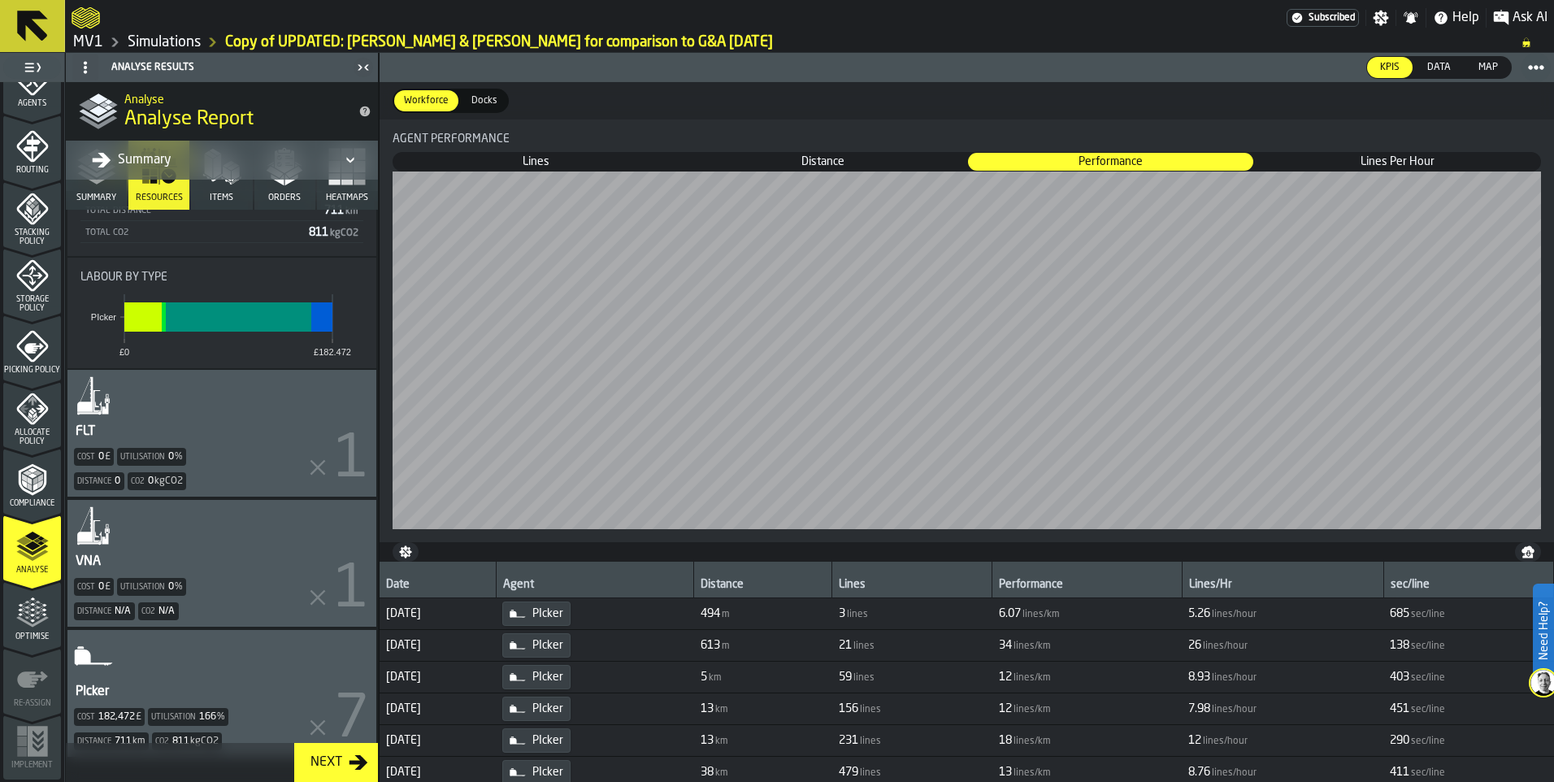
click at [227, 606] on div "PIcker Cost 182,472 £ Utilisation 166 % Distance 711 km Co2 811 kgCO2" at bounding box center [221, 693] width 309 height 127
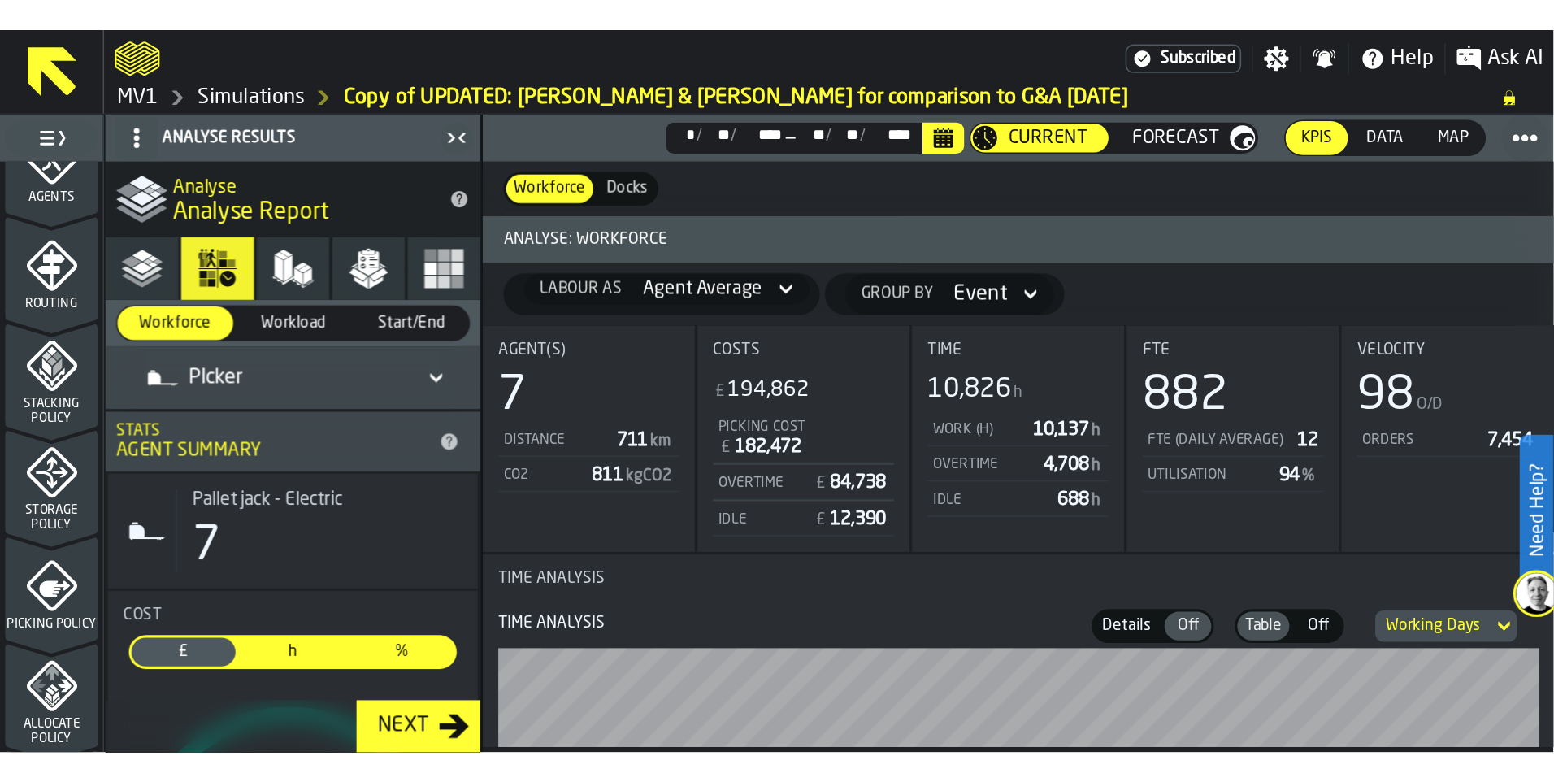
scroll to position [502, 0]
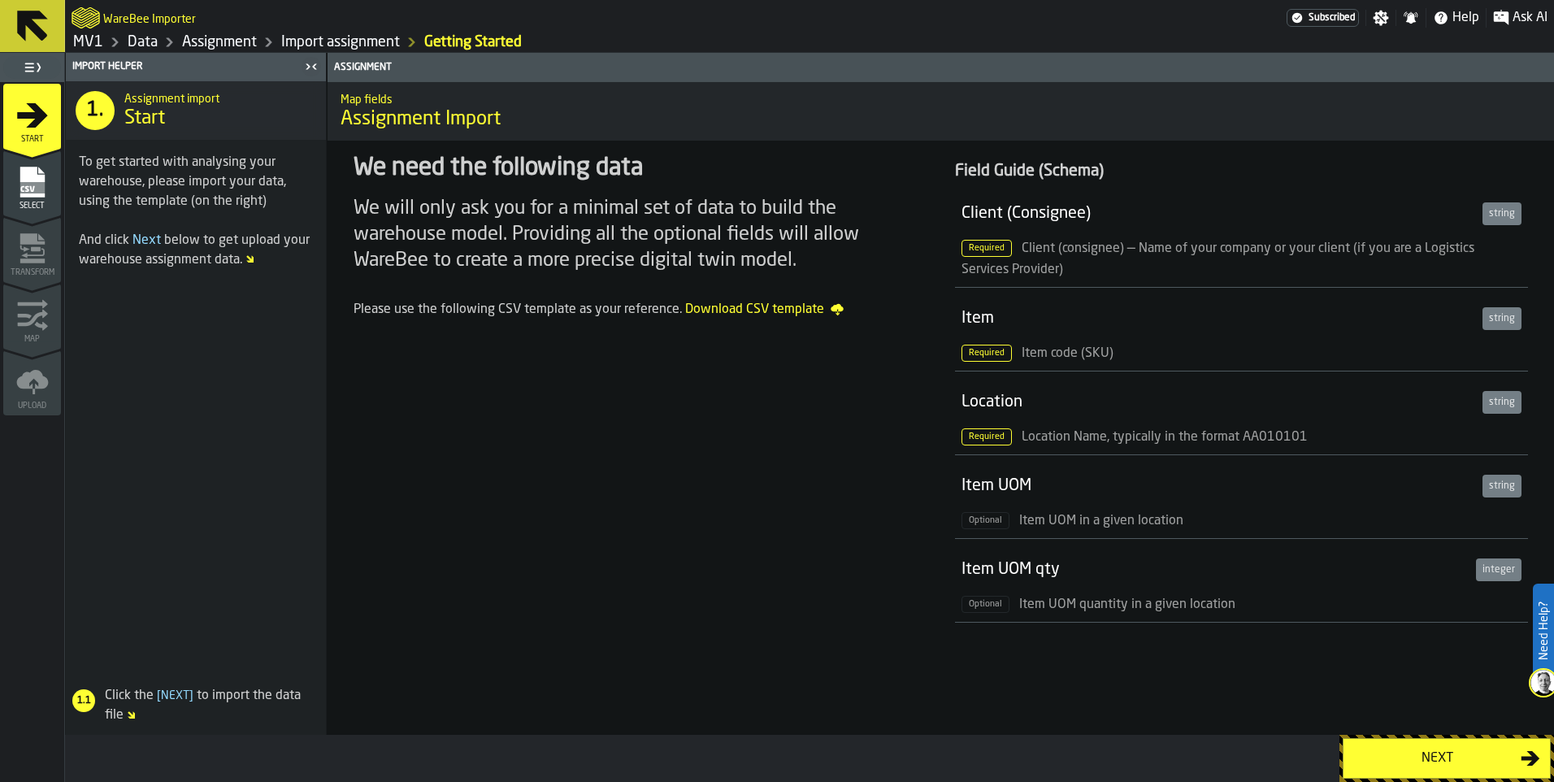
click at [1452, 763] on div "Next" at bounding box center [1437, 759] width 167 height 20
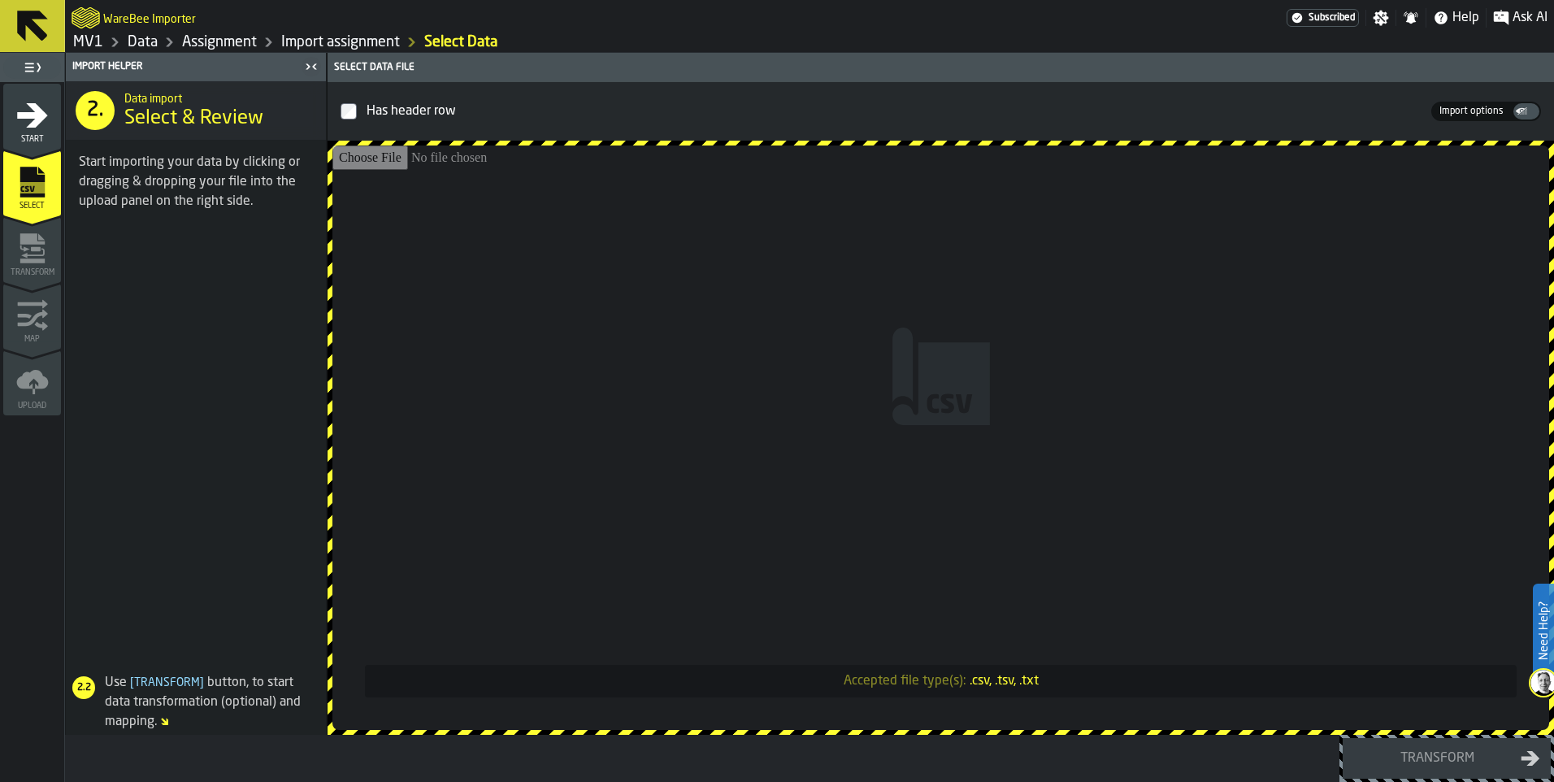
click at [762, 445] on input "Accepted file type(s): .csv, .tsv, .txt" at bounding box center [941, 438] width 1217 height 585
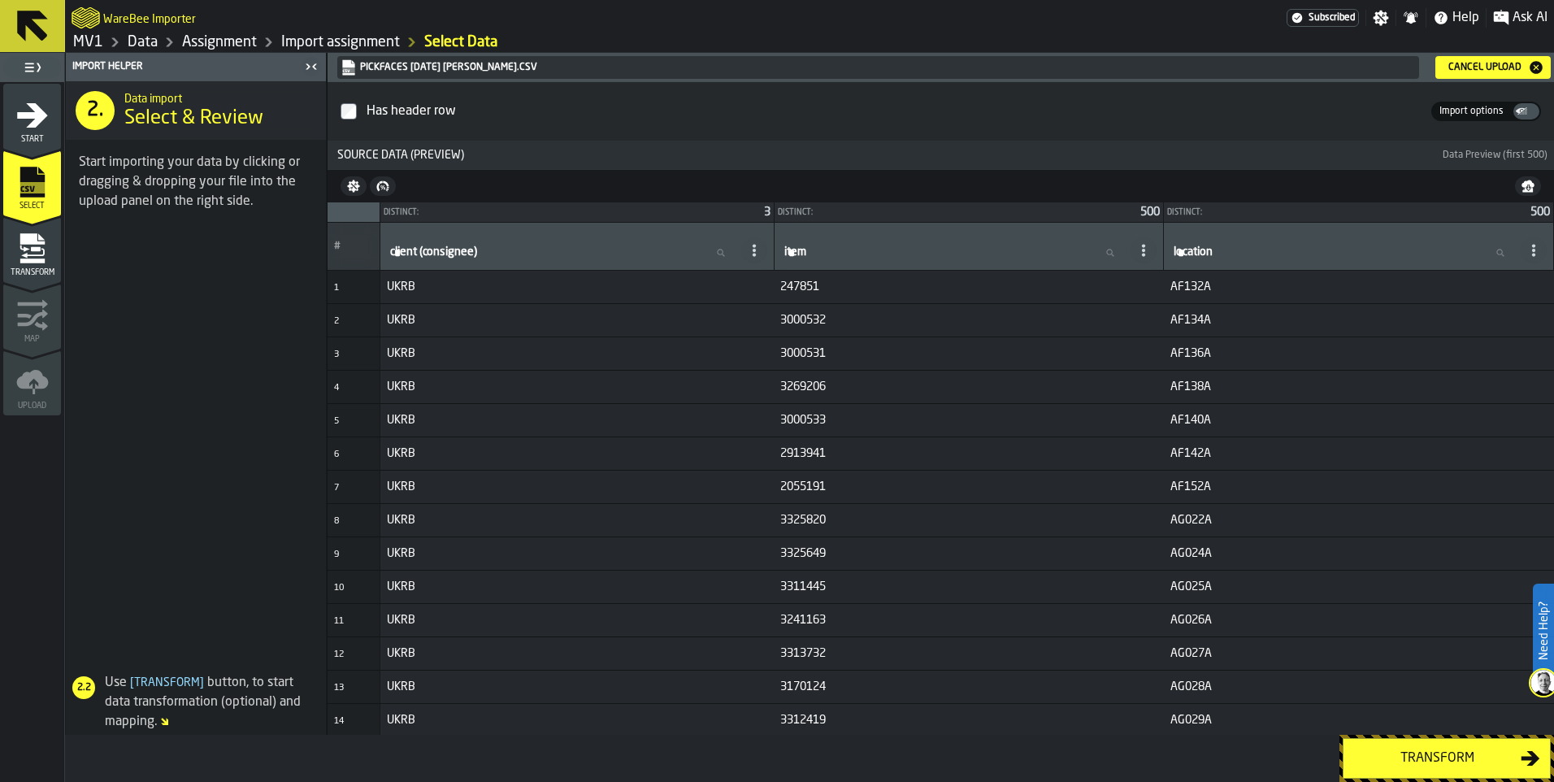
click at [1474, 759] on div "Transform" at bounding box center [1437, 759] width 167 height 20
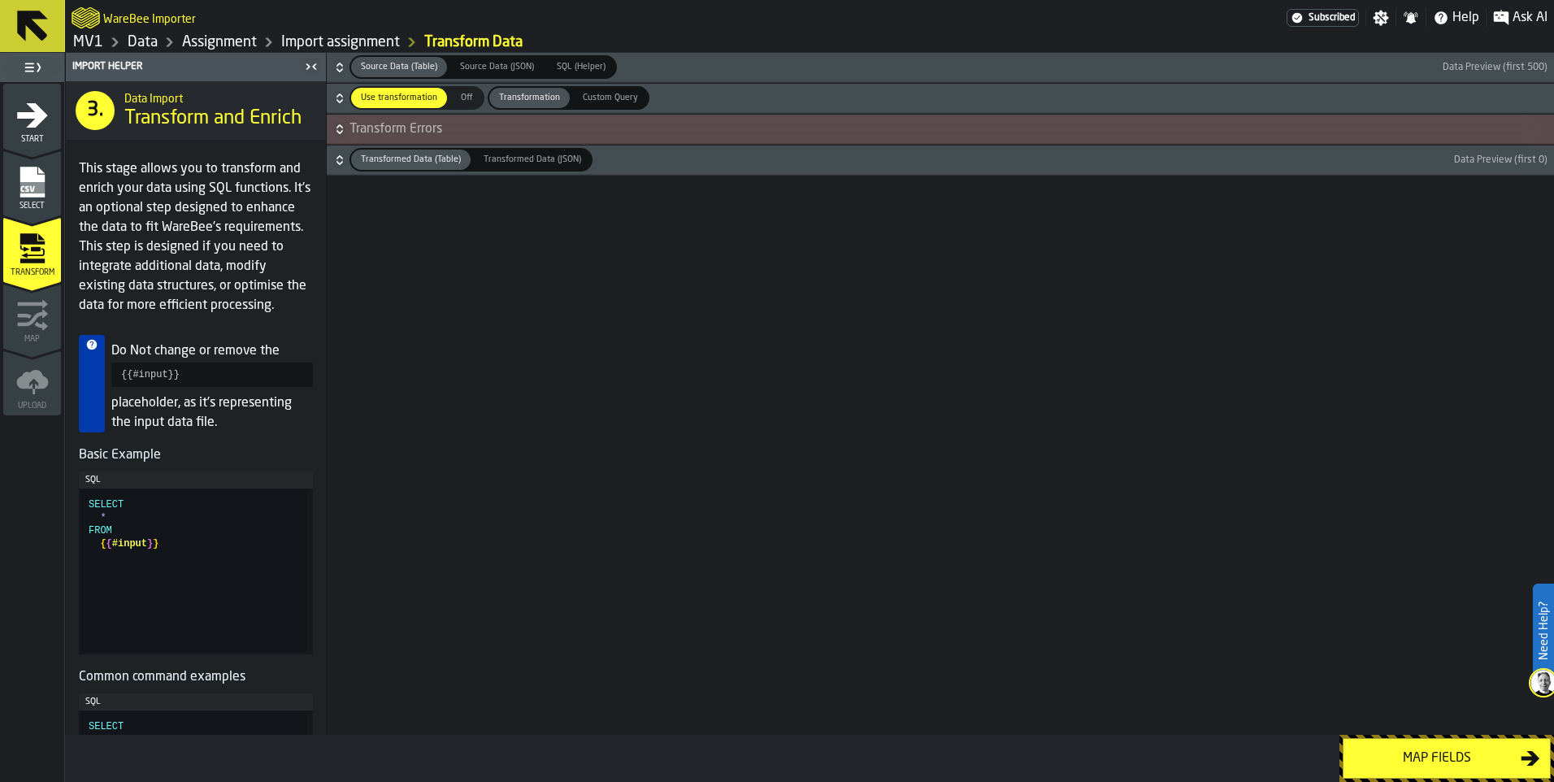
click at [468, 104] on span "Off" at bounding box center [467, 98] width 26 height 14
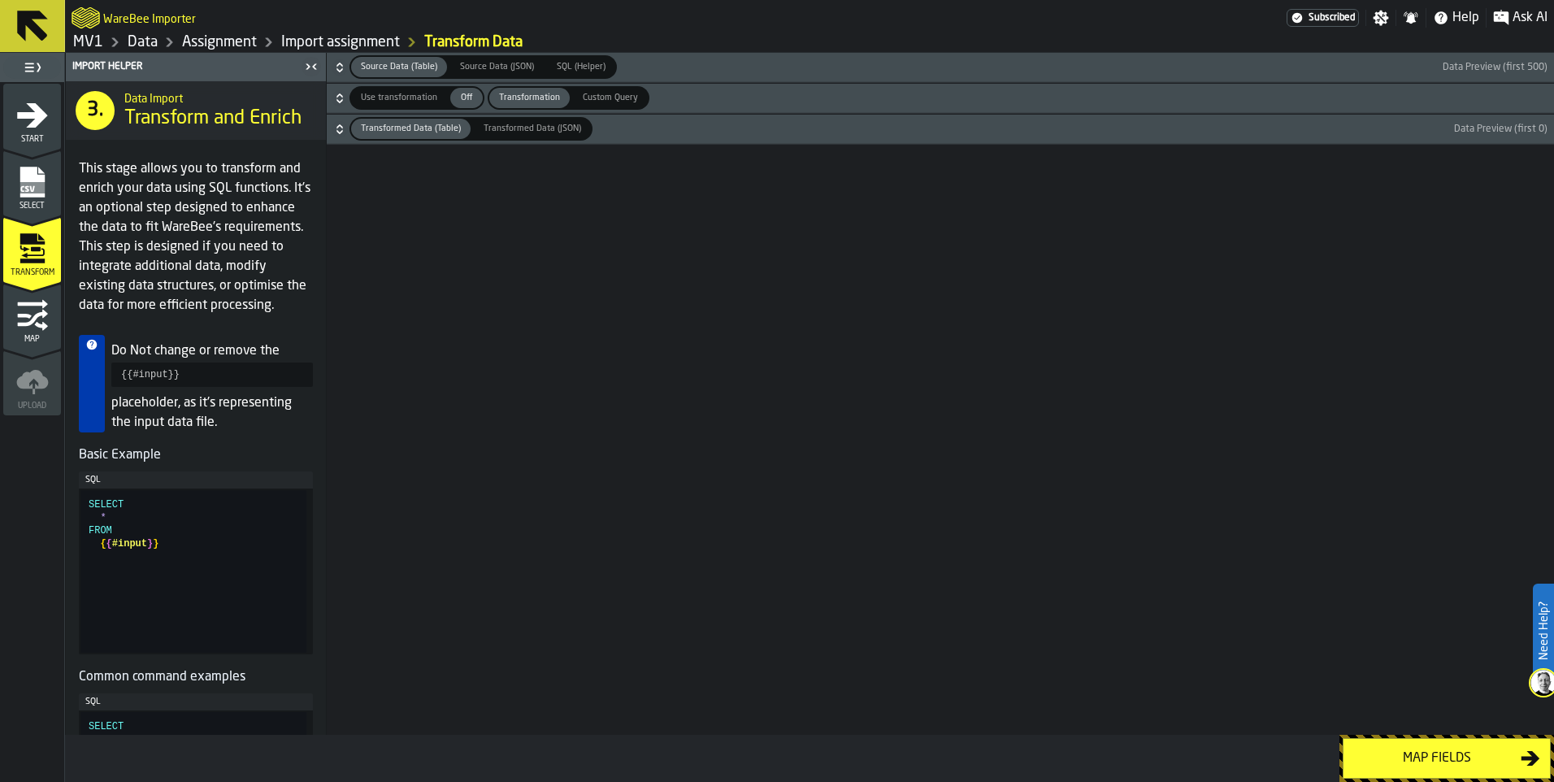
click at [1400, 763] on div "Map fields" at bounding box center [1437, 759] width 167 height 20
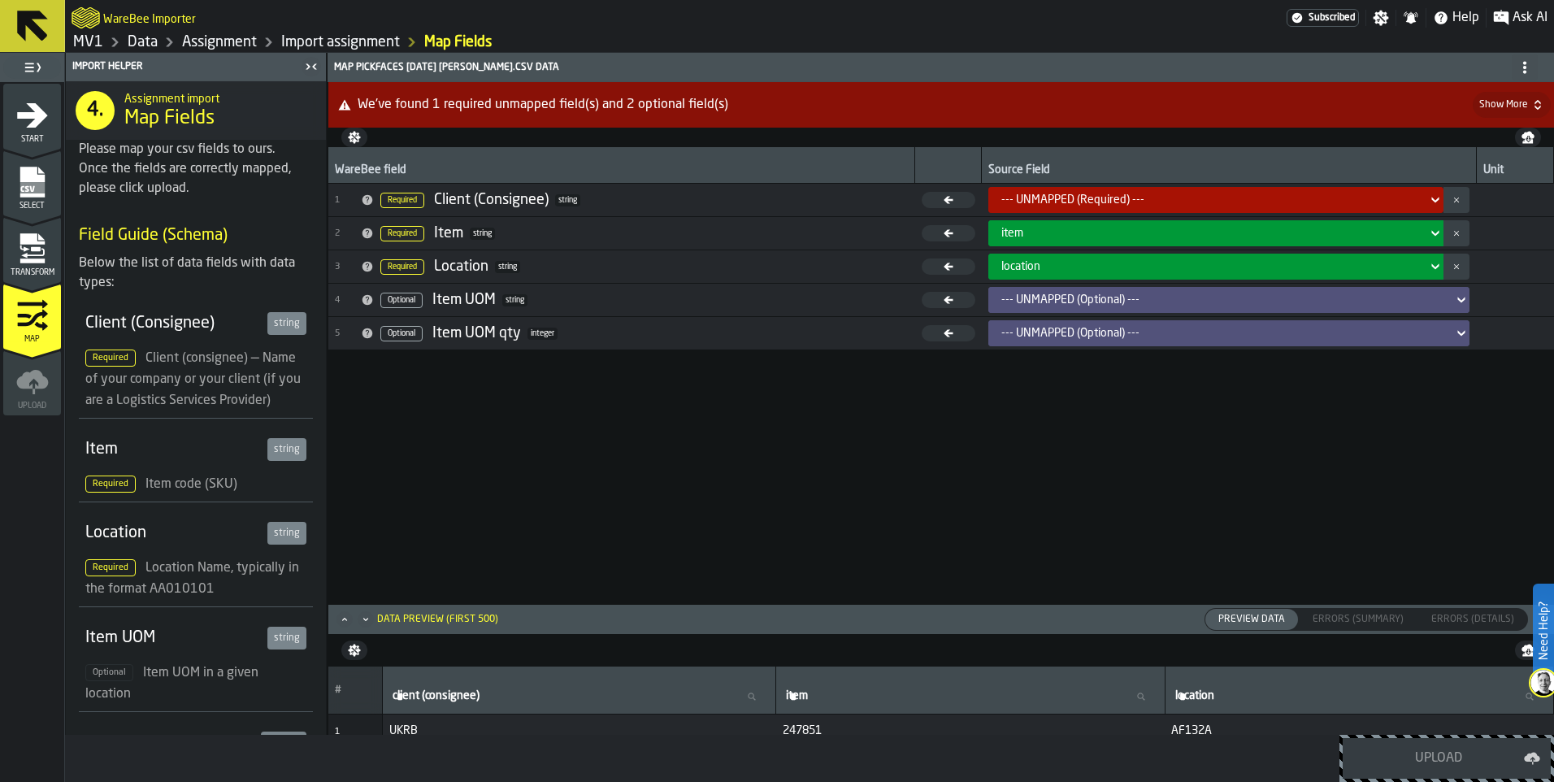
click at [1182, 197] on div "--- UNMAPPED (Required) ---" at bounding box center [1211, 199] width 419 height 13
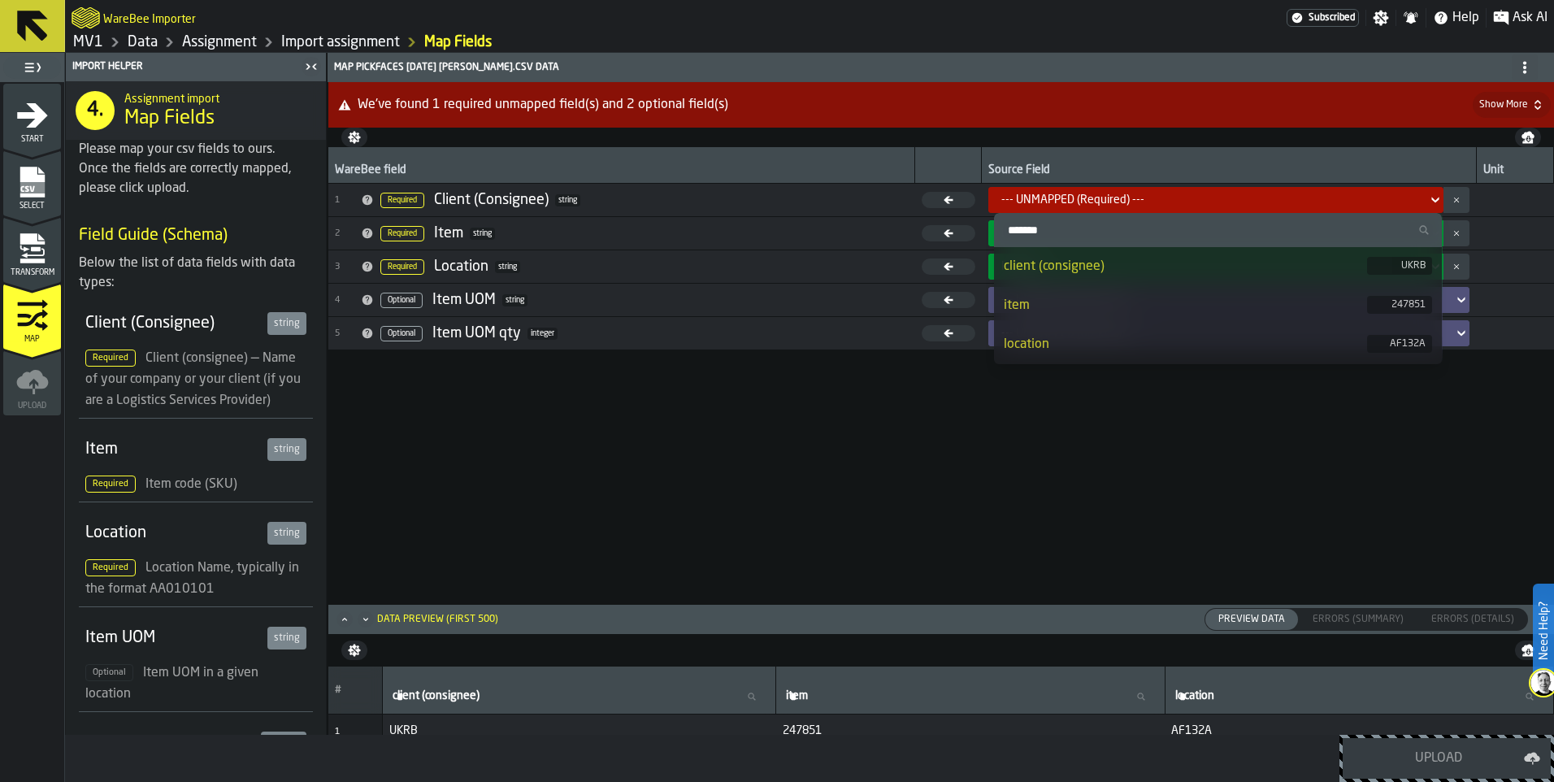
click at [1141, 266] on div "client (consignee)" at bounding box center [1186, 267] width 364 height 20
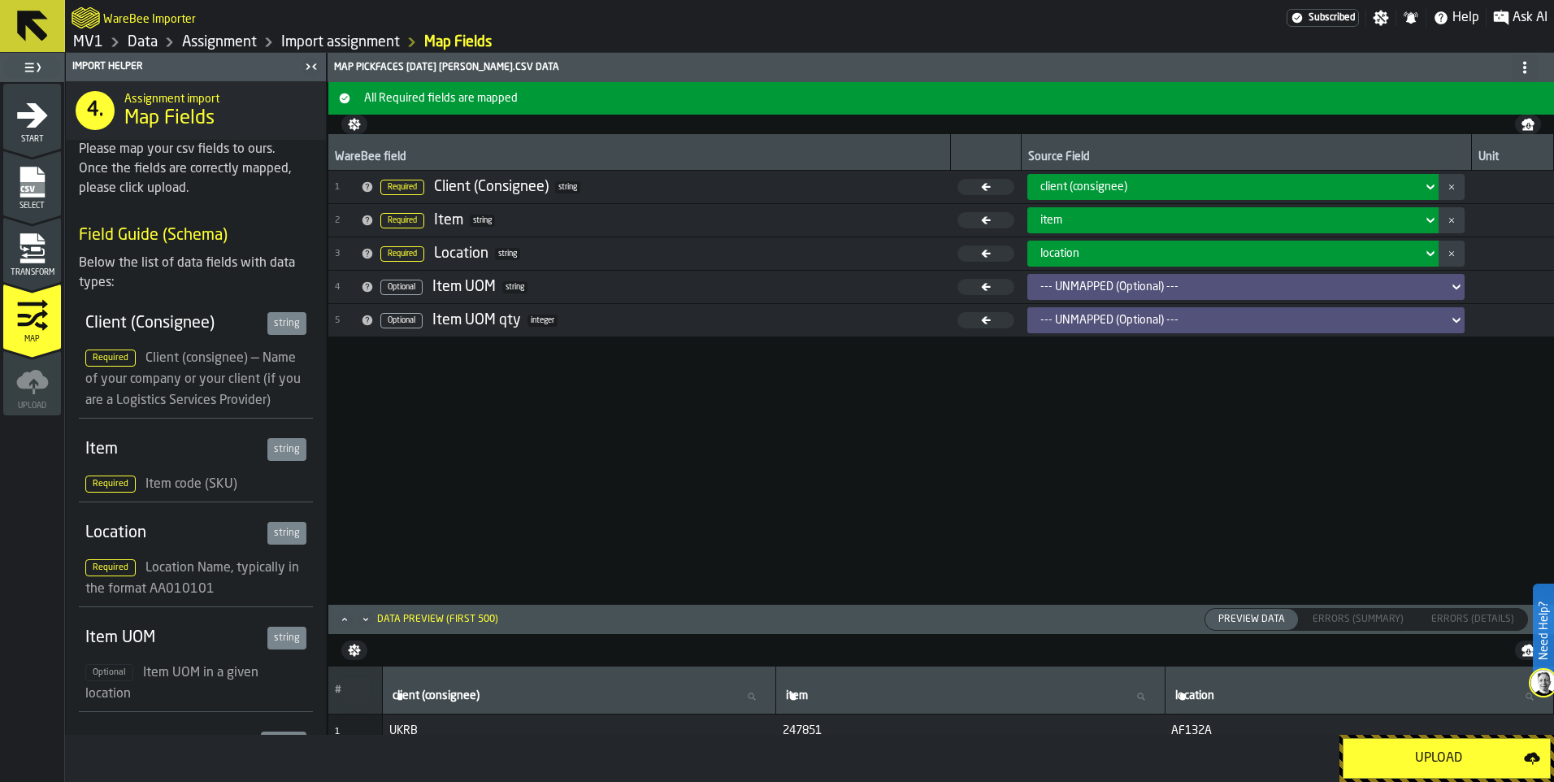
click at [1427, 760] on div "Upload" at bounding box center [1439, 759] width 171 height 20
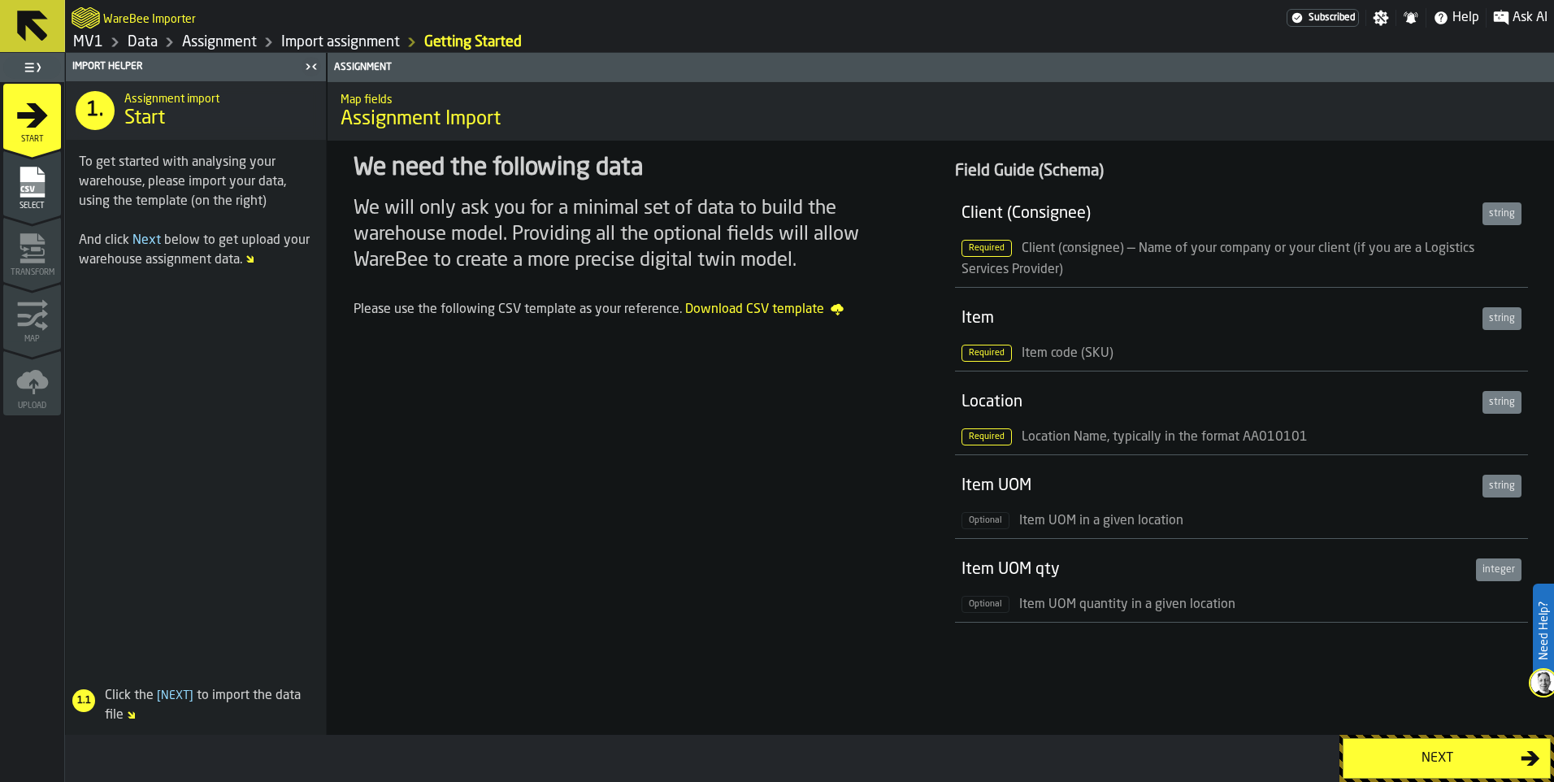
click at [136, 49] on link "Data" at bounding box center [143, 42] width 30 height 18
